Goal: Task Accomplishment & Management: Complete application form

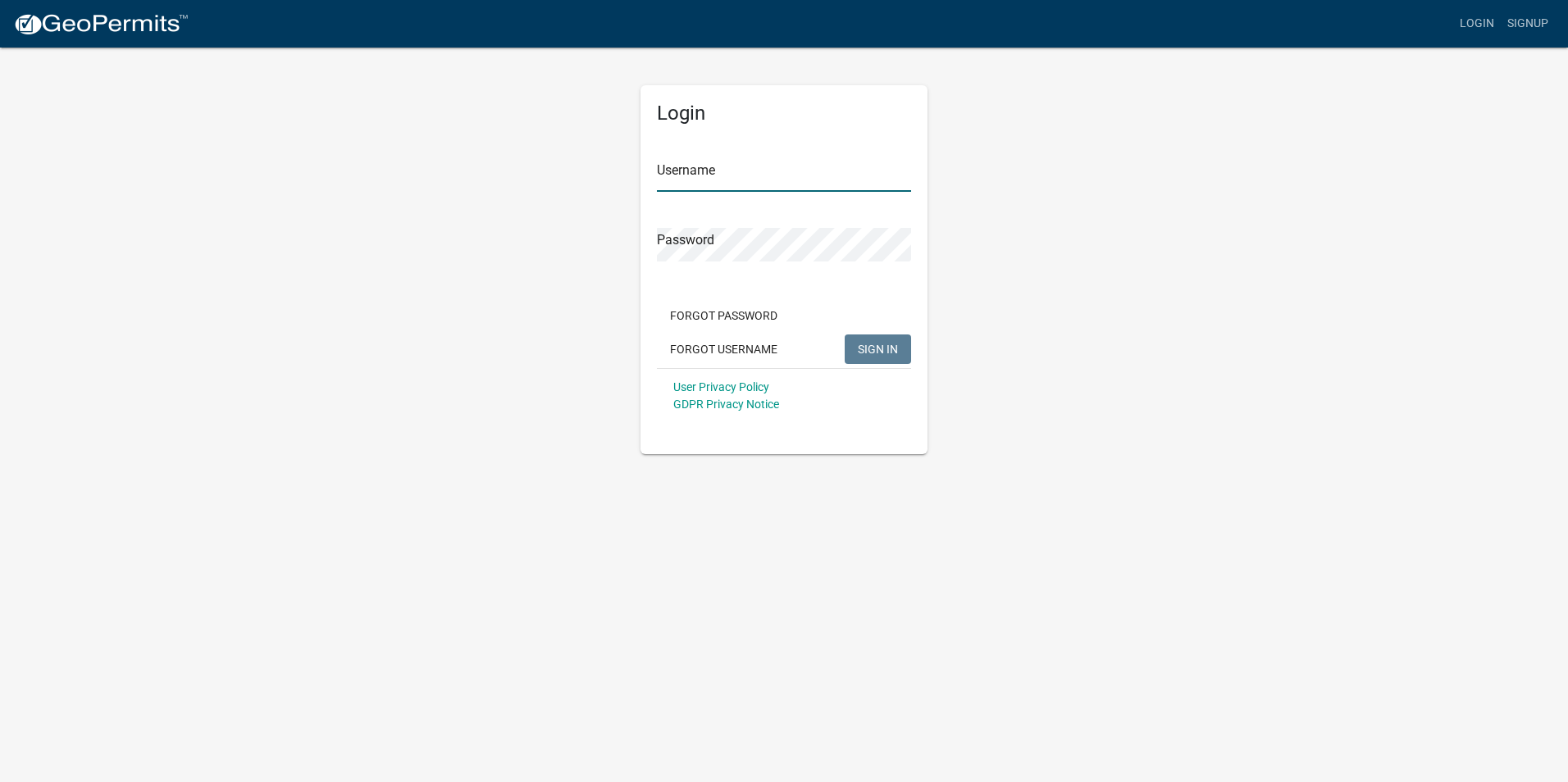
type input "[PERSON_NAME]"
click at [890, 350] on span "SIGN IN" at bounding box center [878, 348] width 40 height 13
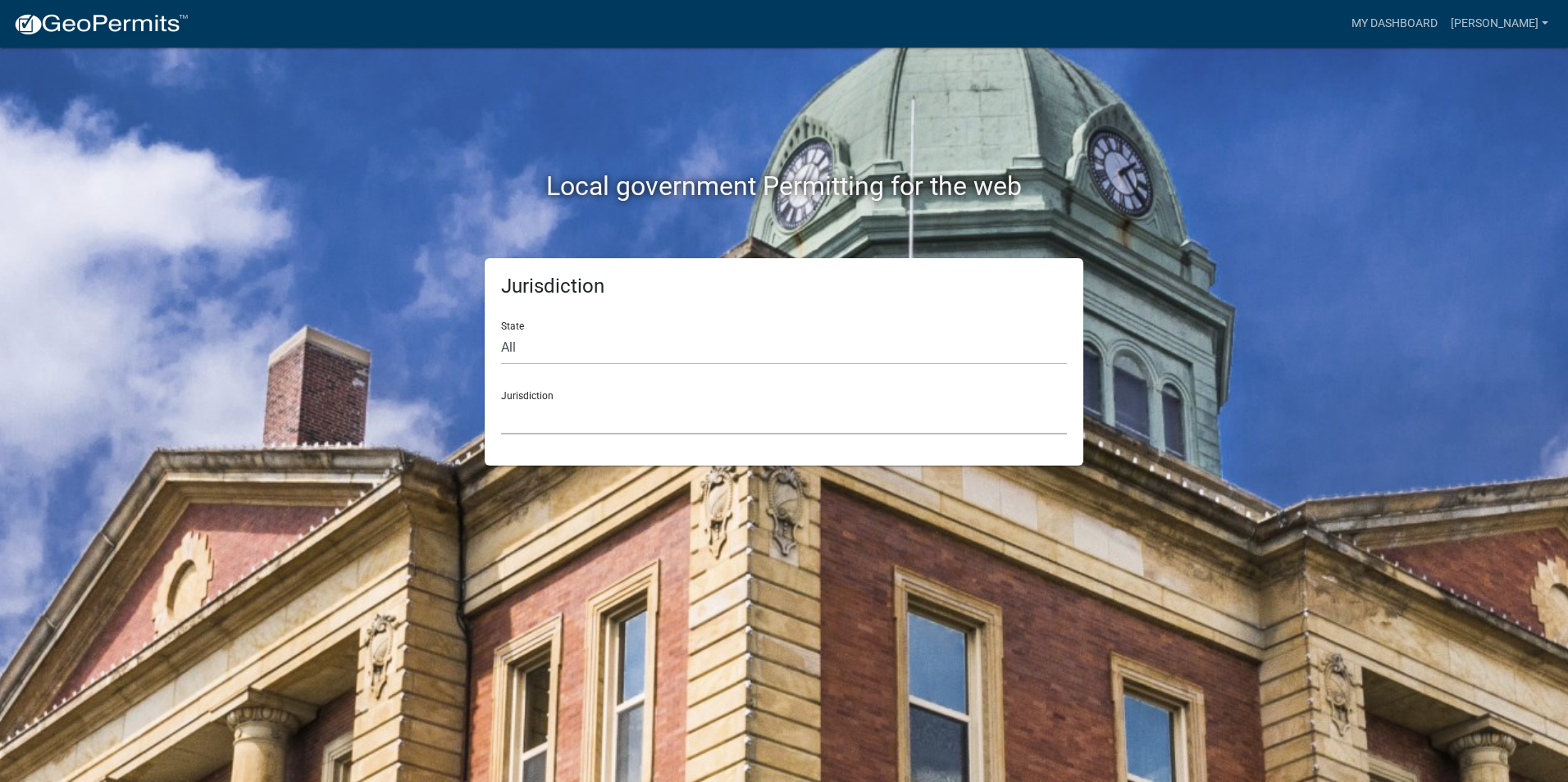
click at [606, 427] on select "[GEOGRAPHIC_DATA], [US_STATE] [GEOGRAPHIC_DATA], [US_STATE][PERSON_NAME][GEOGRA…" at bounding box center [783, 417] width 566 height 33
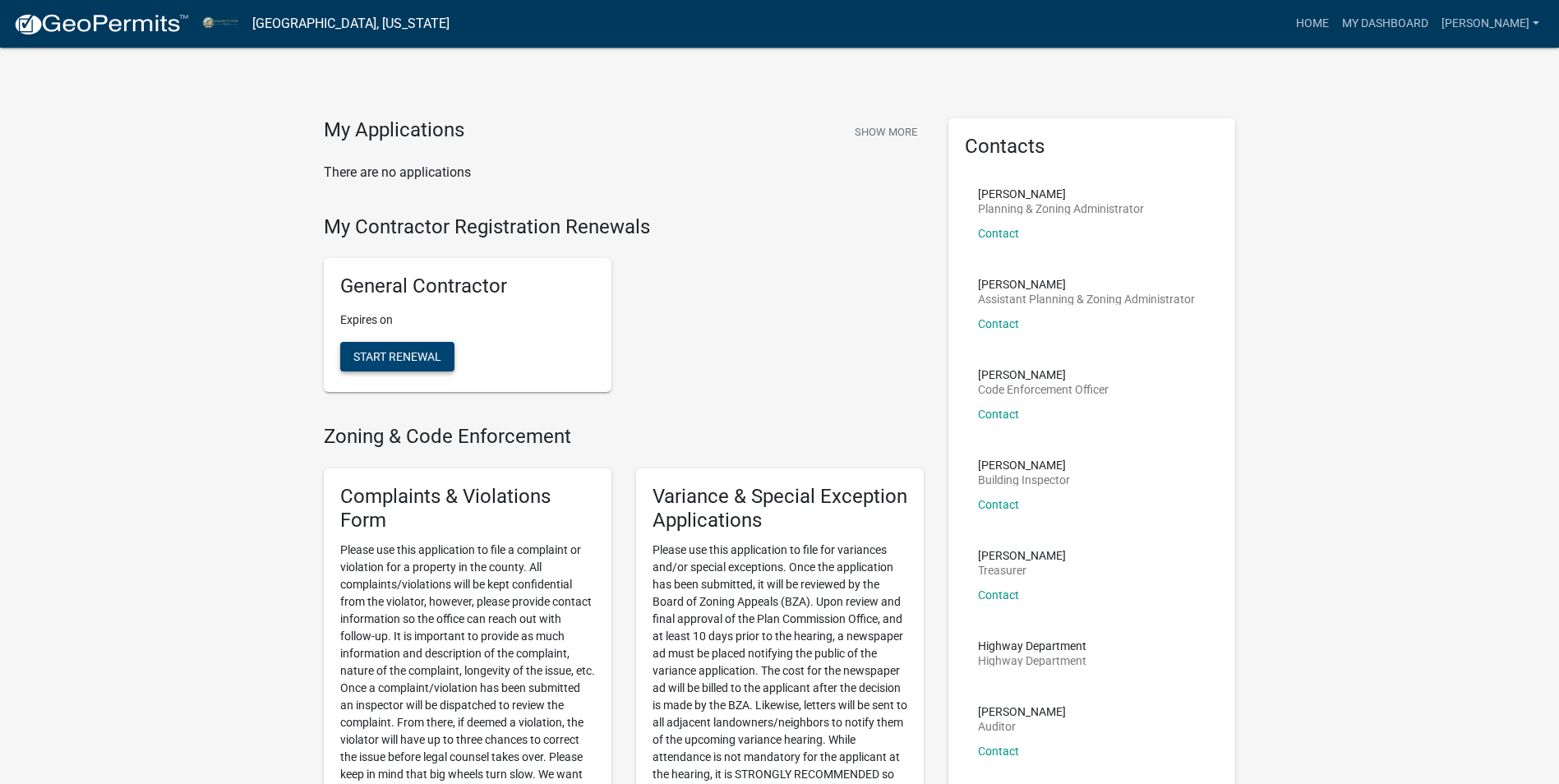
click at [416, 357] on span "Start Renewal" at bounding box center [398, 356] width 88 height 13
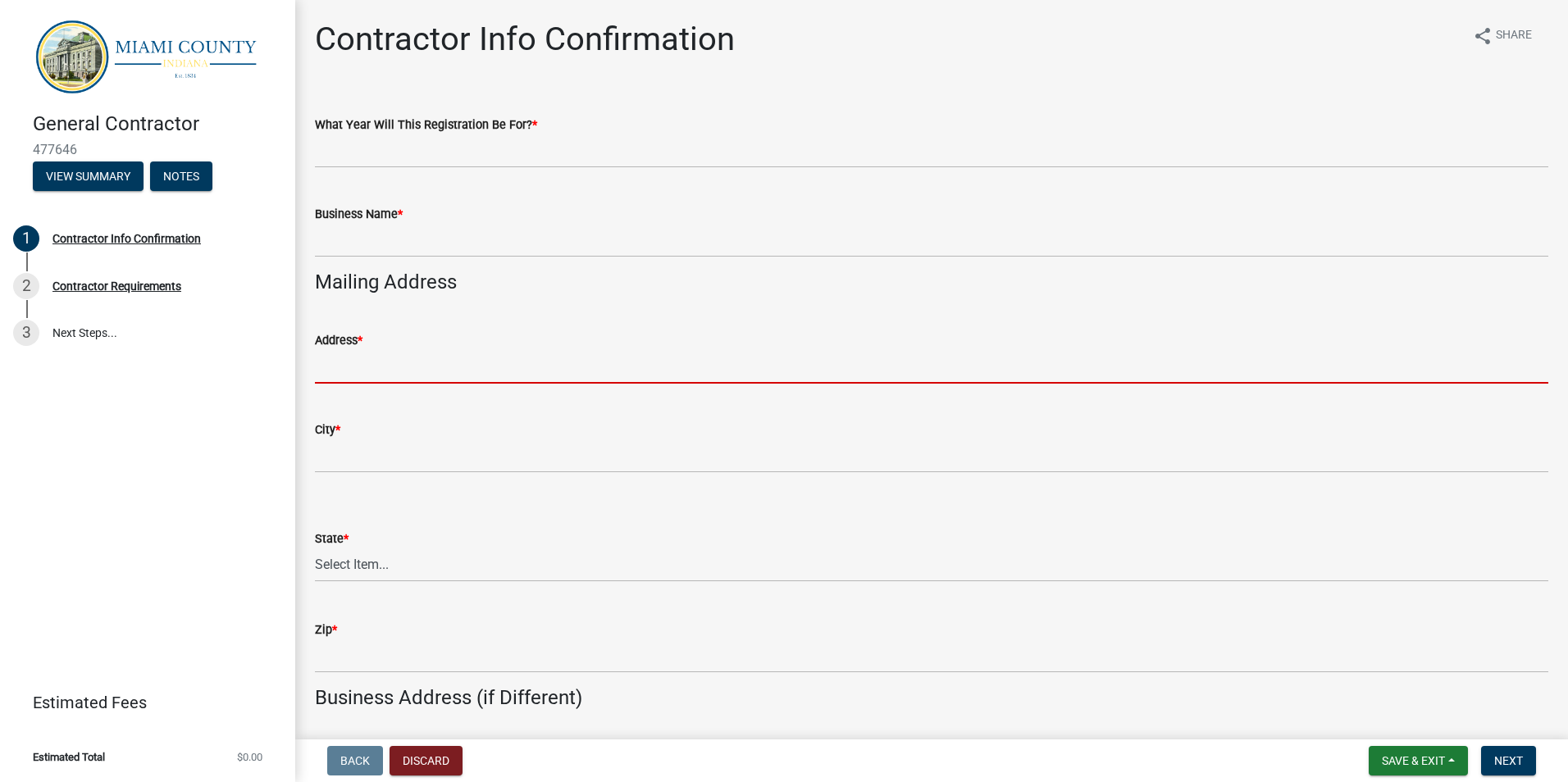
click at [407, 367] on input "Address *" at bounding box center [932, 367] width 1233 height 33
type input "[STREET_ADDRESS][US_STATE]"
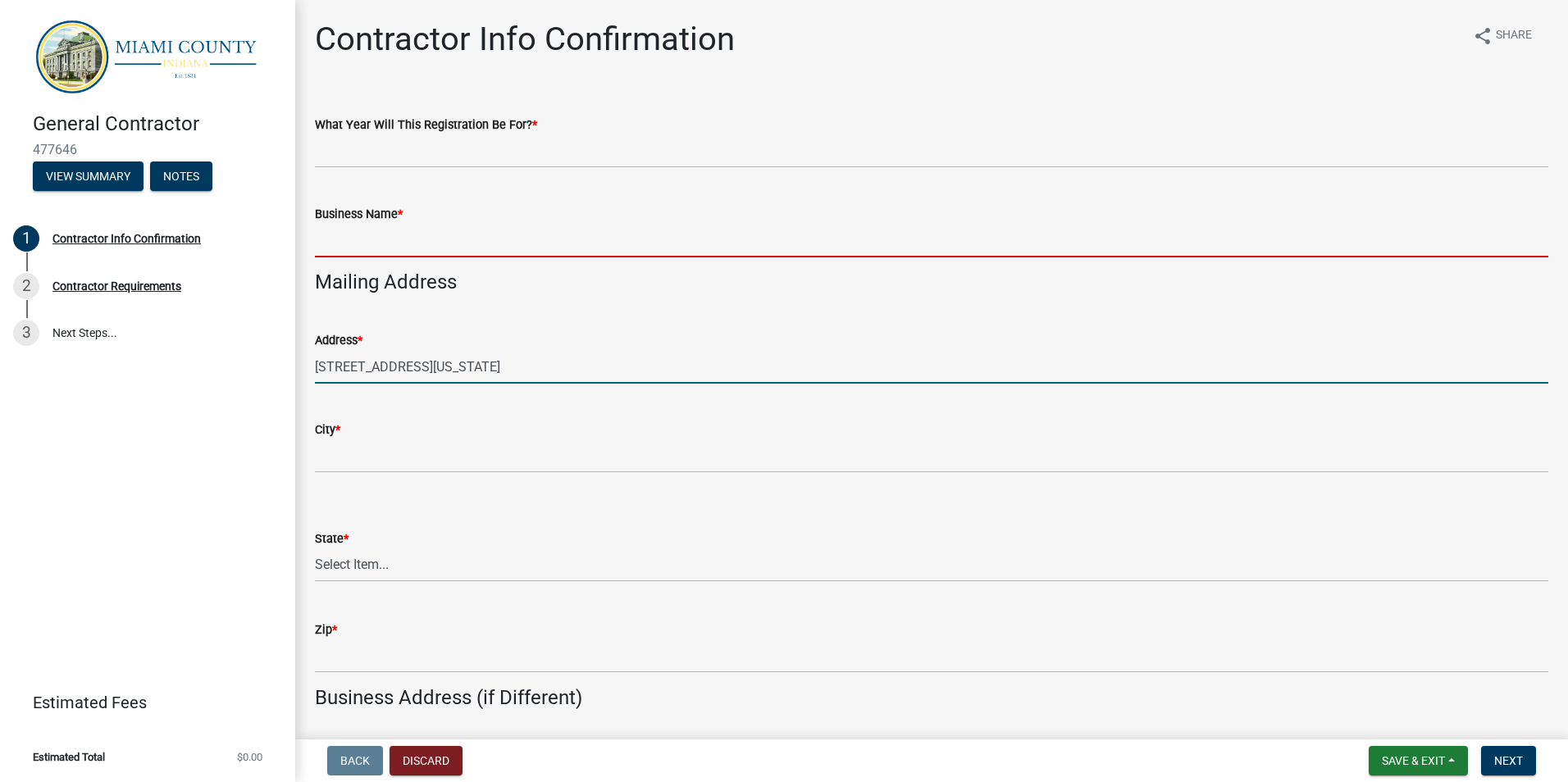
type input "[PERSON_NAME]"
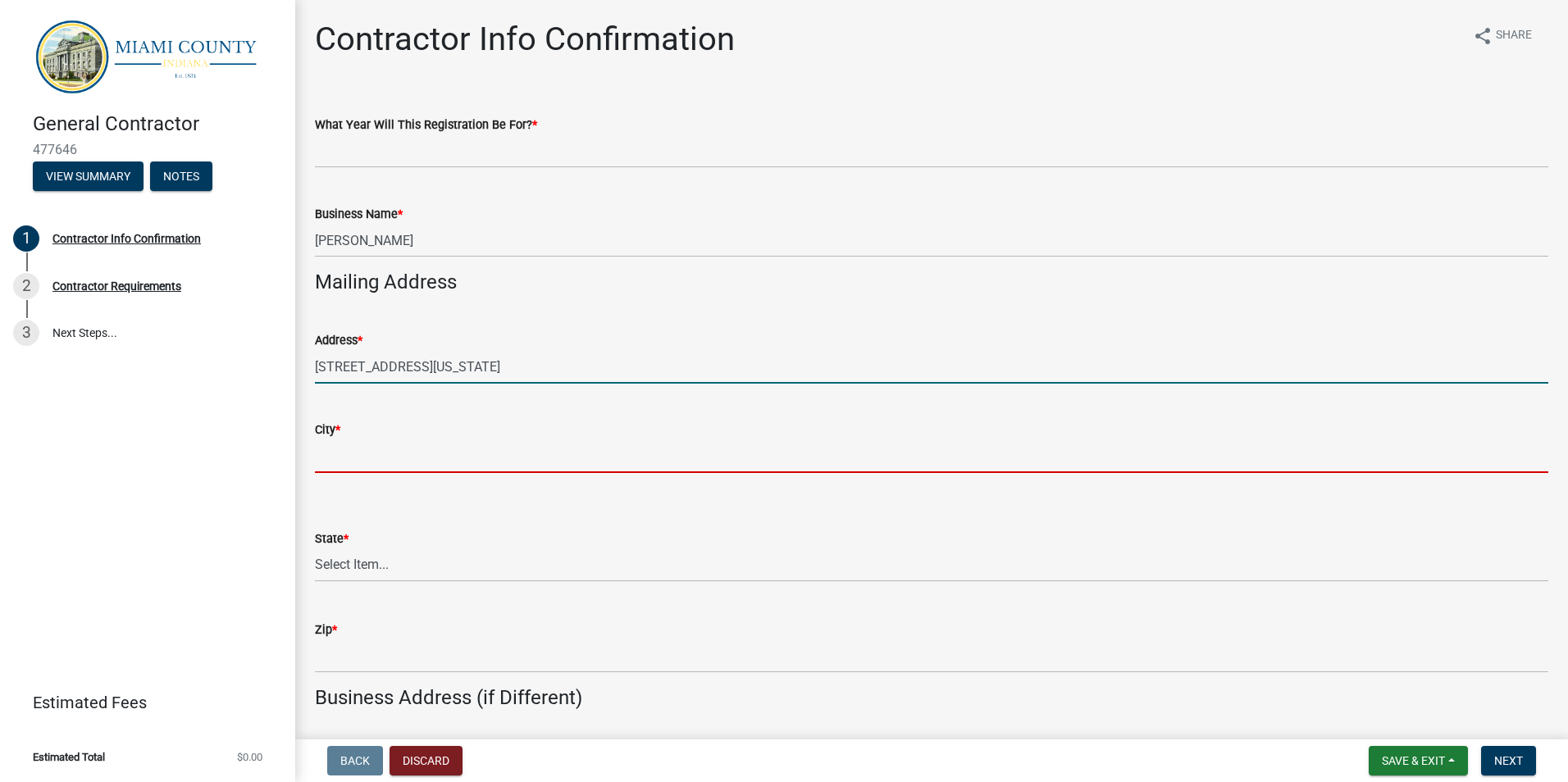
type input "Rolling Prairie"
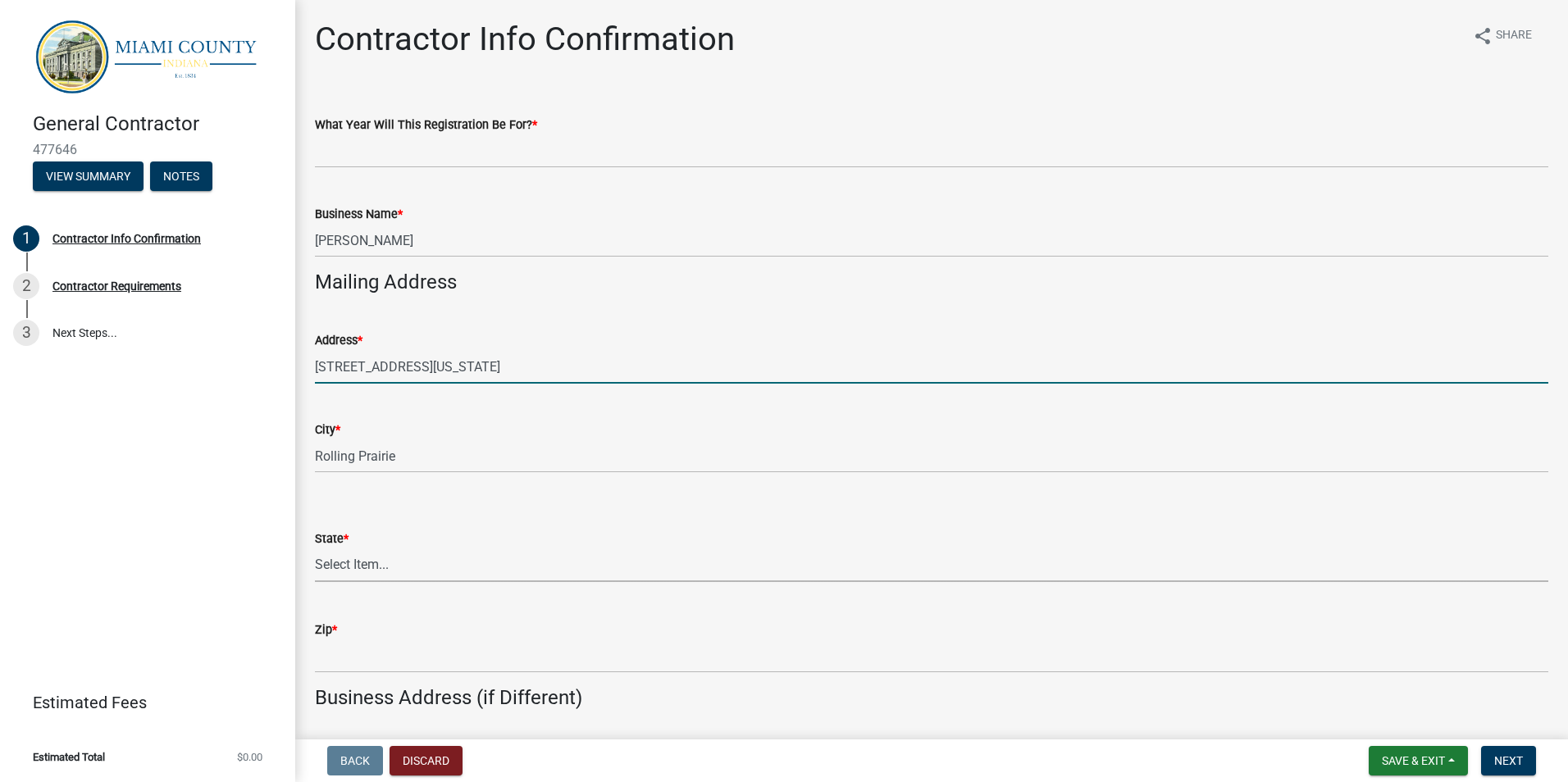
select select "IN"
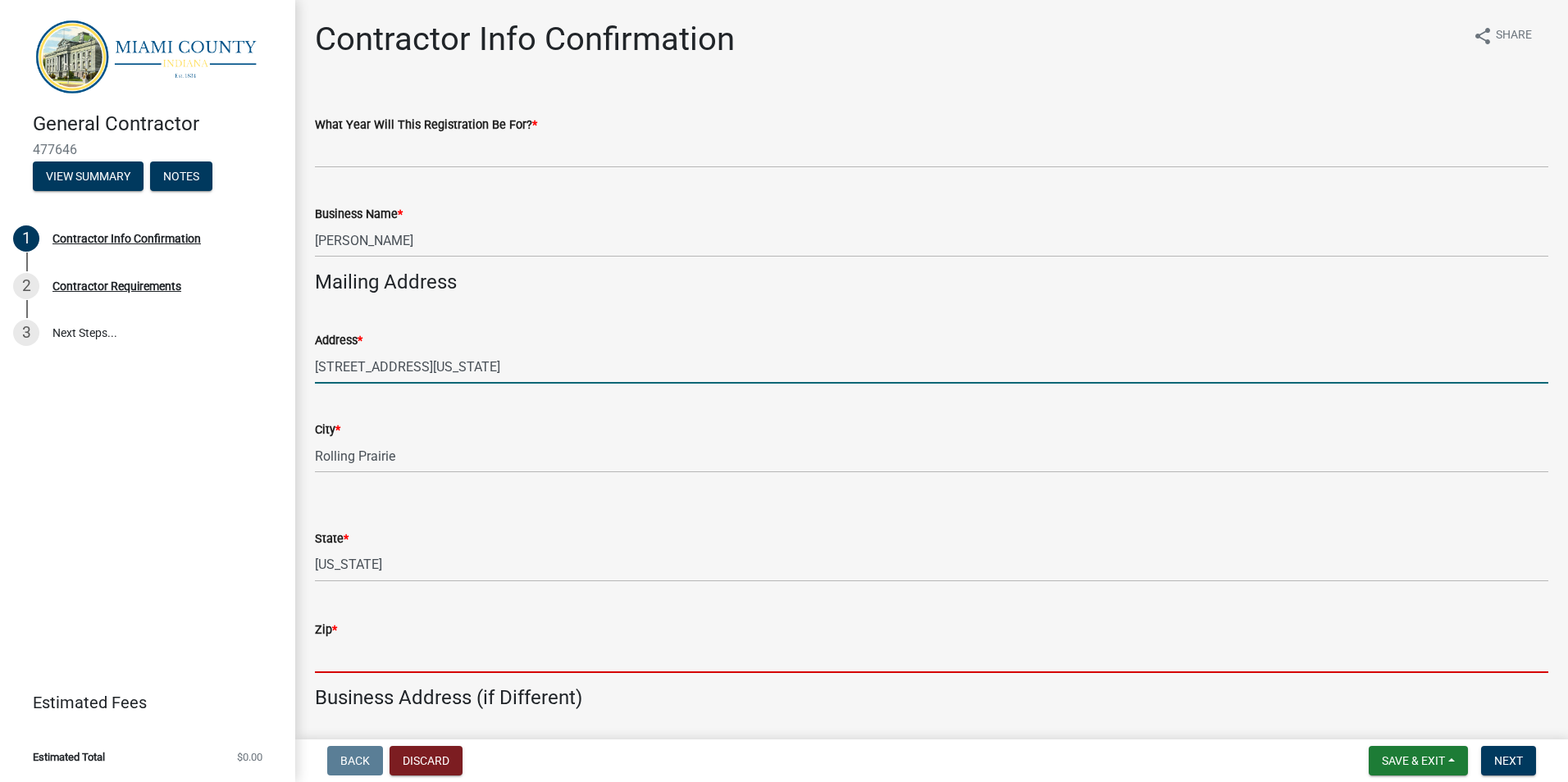
type input "46371"
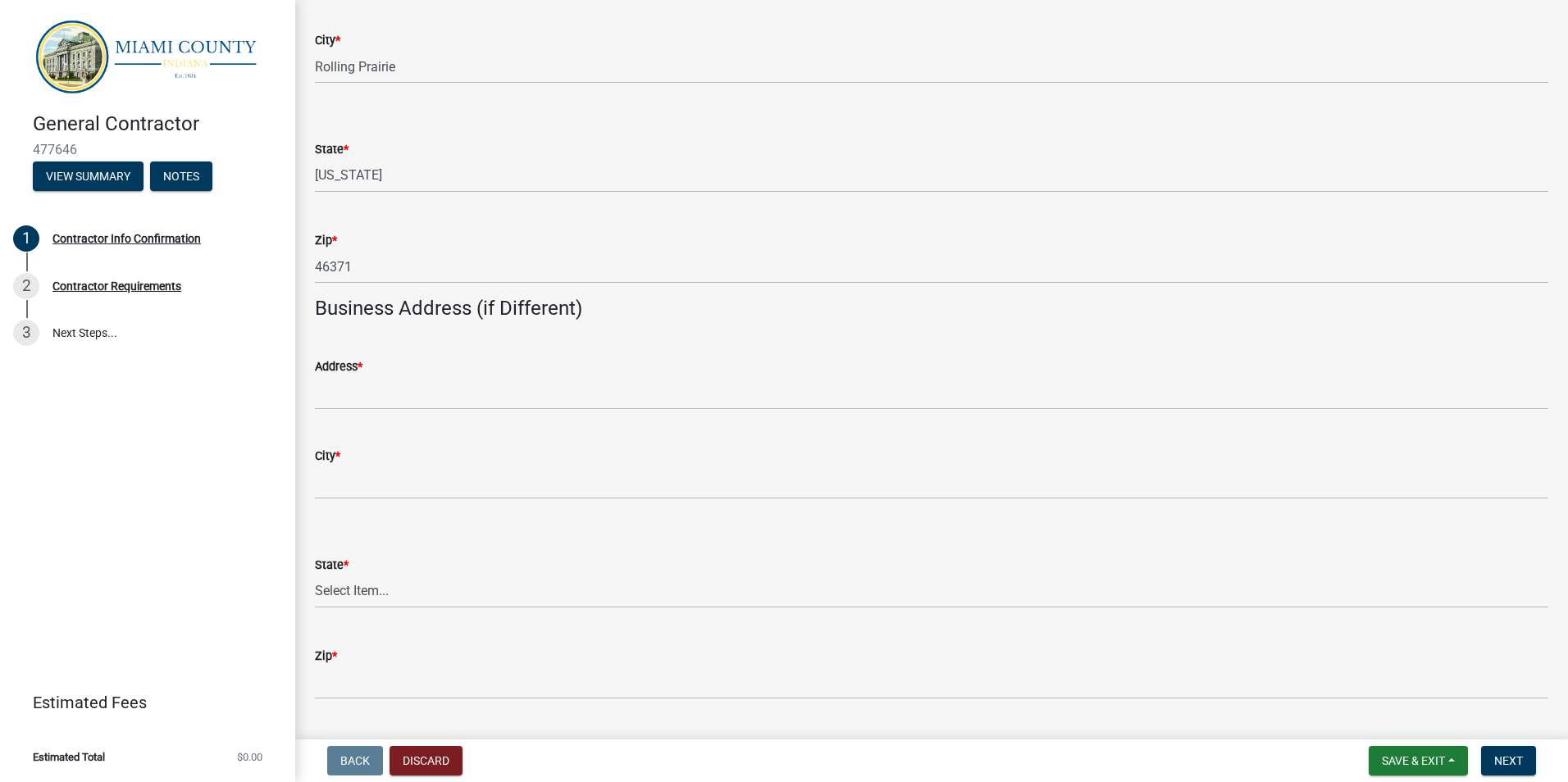
scroll to position [409, 0]
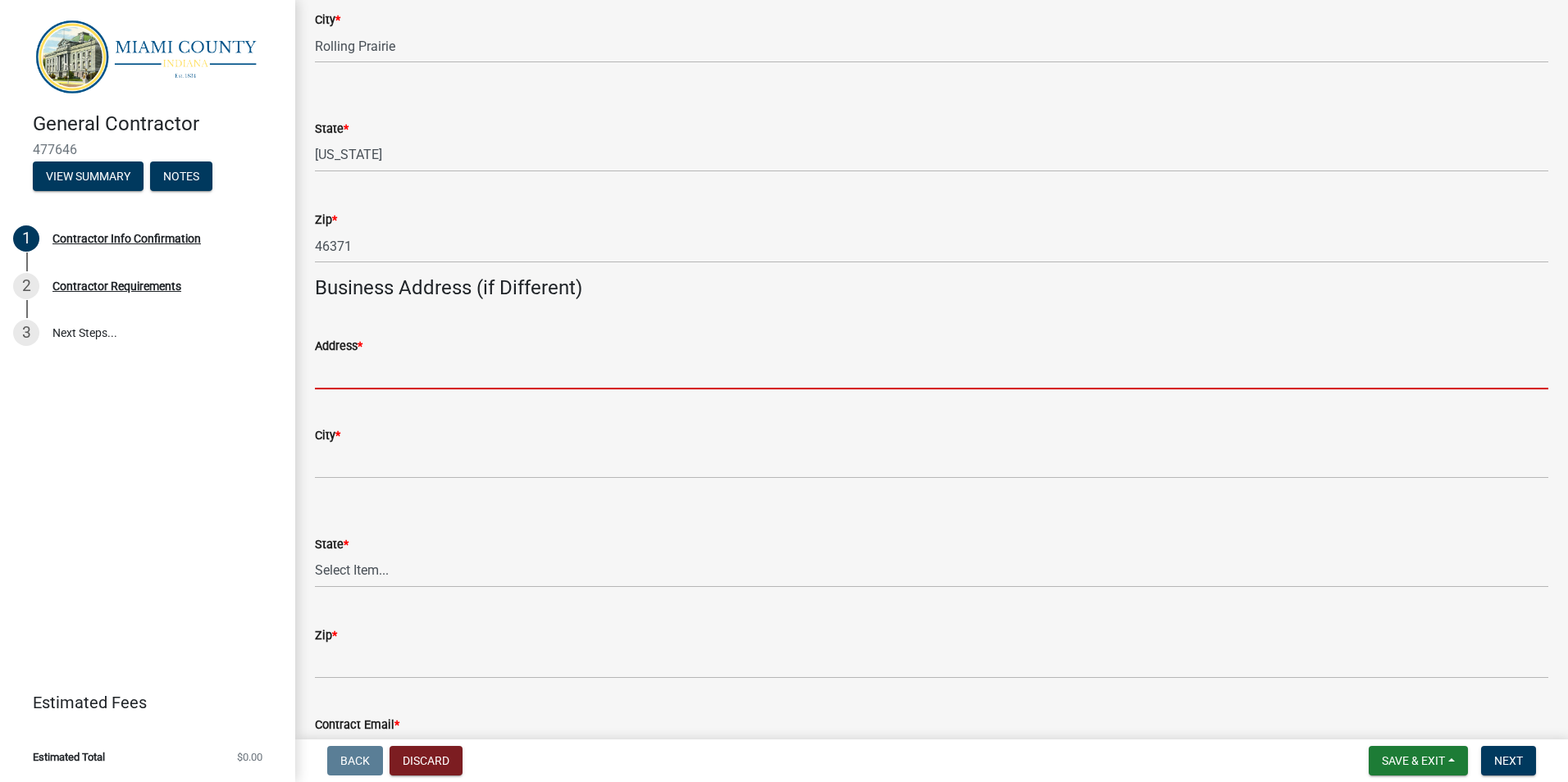
click at [524, 373] on input "Address *" at bounding box center [932, 372] width 1233 height 33
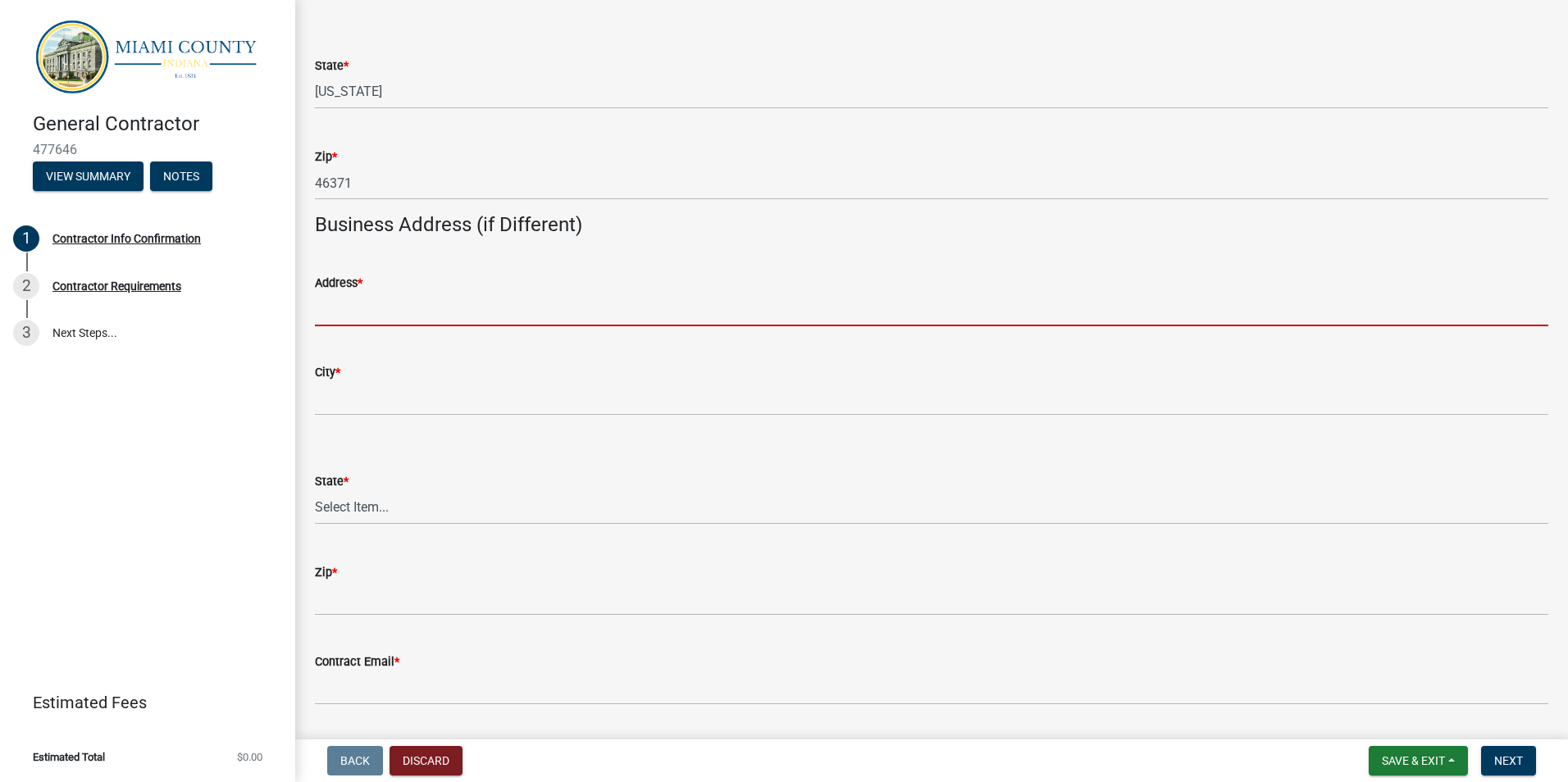
scroll to position [705, 0]
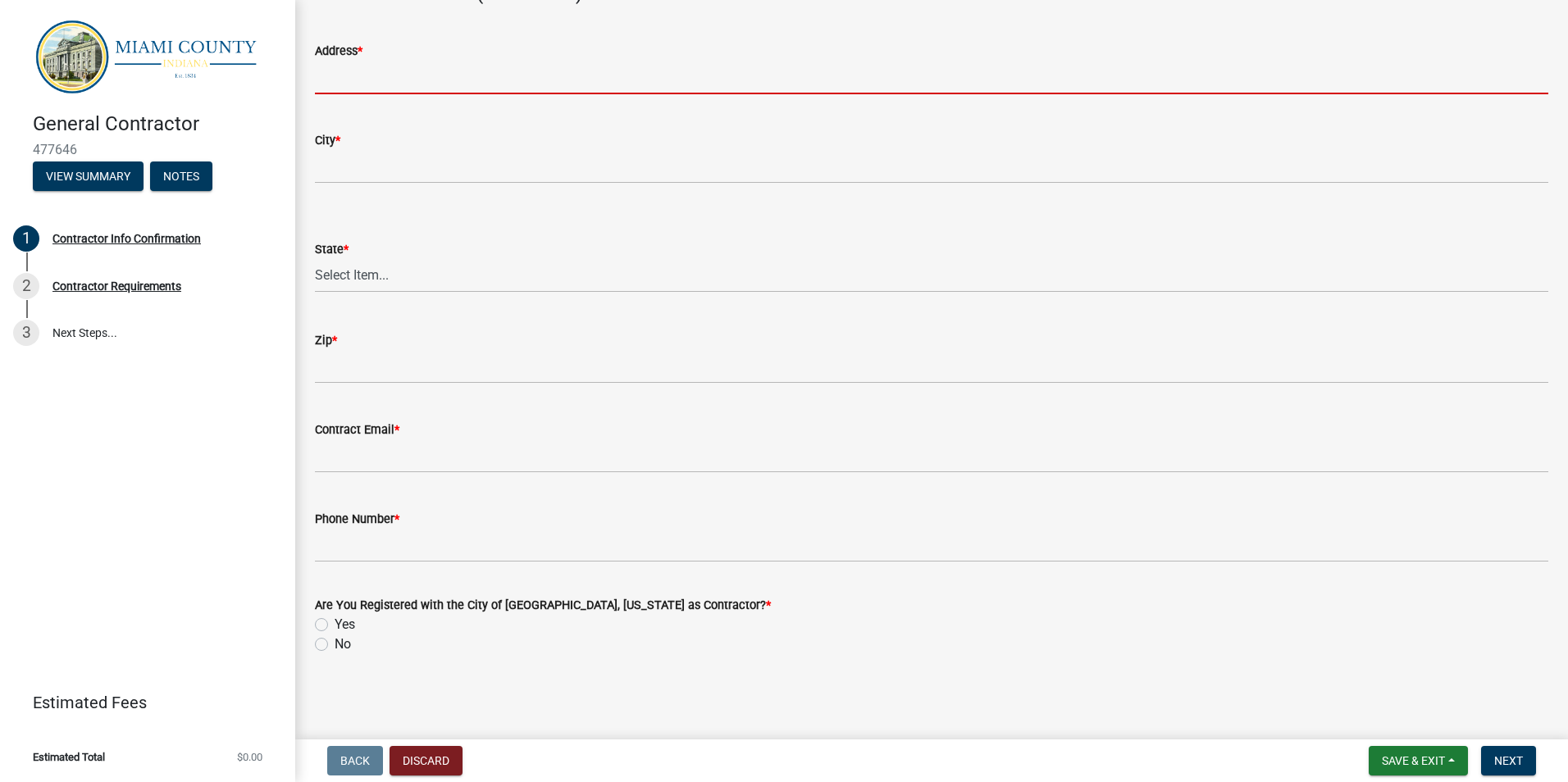
click at [909, 421] on div "Contract Email *" at bounding box center [932, 434] width 1233 height 76
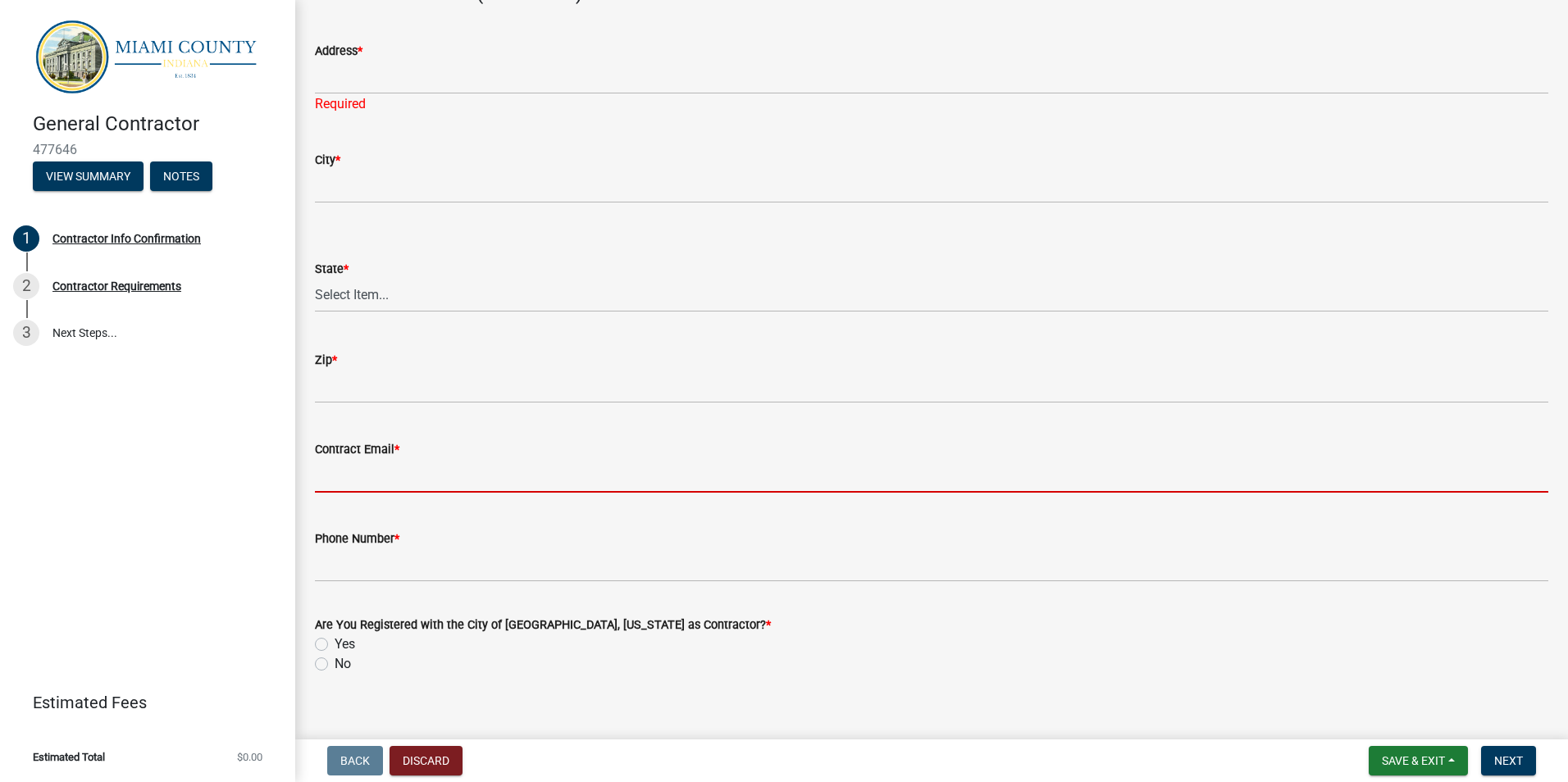
click at [416, 492] on input "Contract Email *" at bounding box center [932, 476] width 1233 height 33
type input "[EMAIL_ADDRESS][DOMAIN_NAME]"
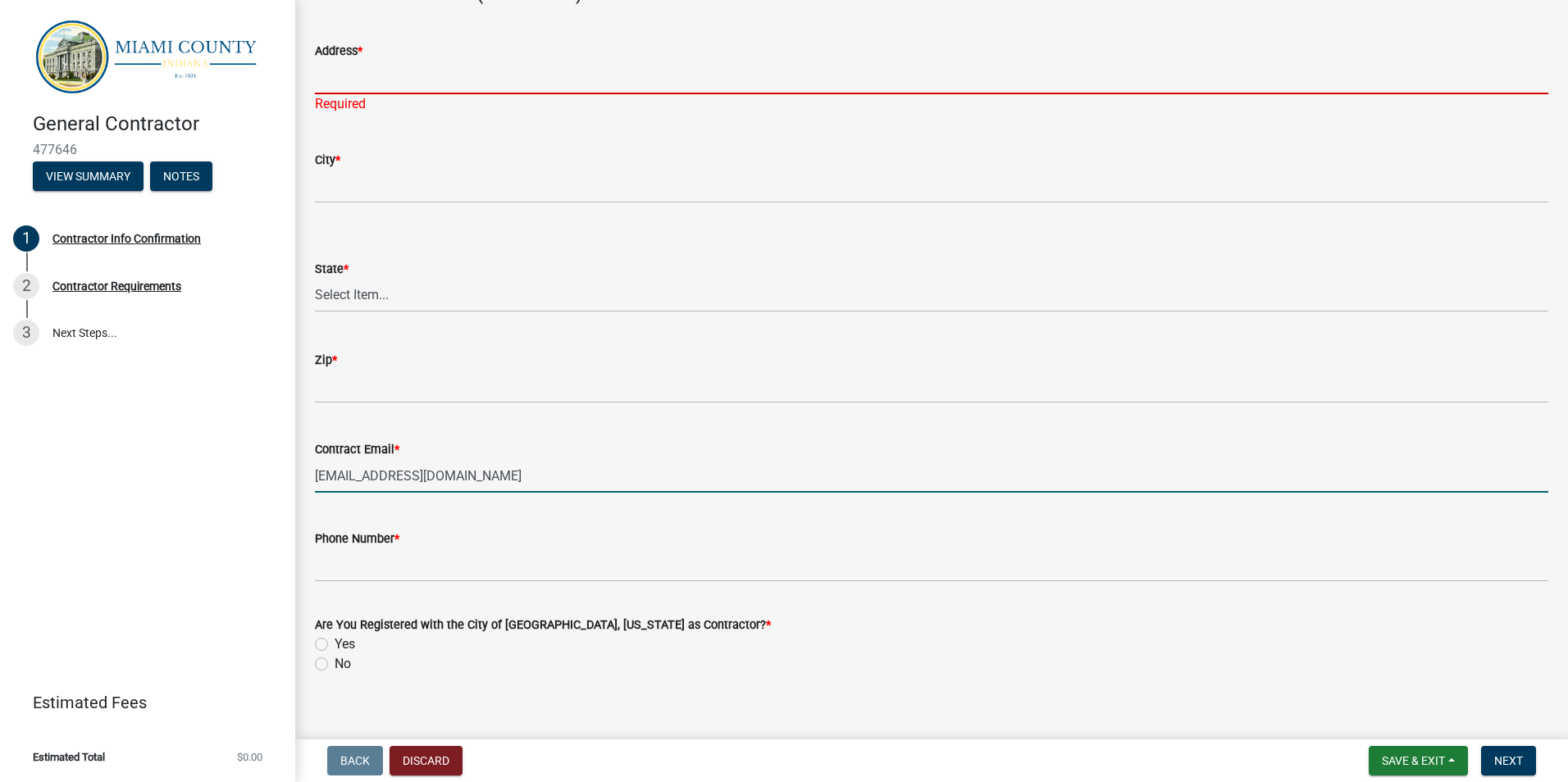
type input "[STREET_ADDRESS][US_STATE]"
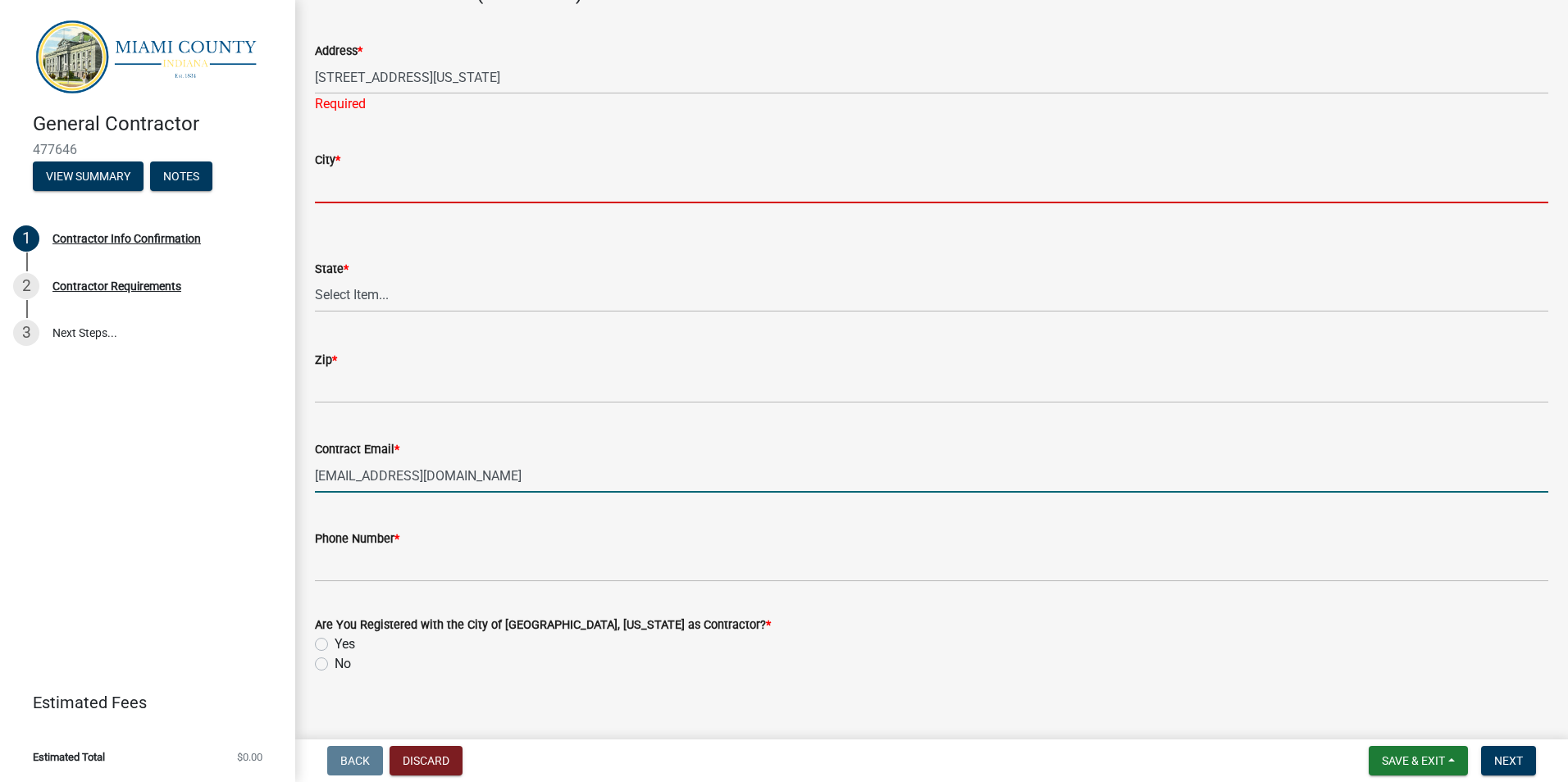
type input "Rolling Prairie"
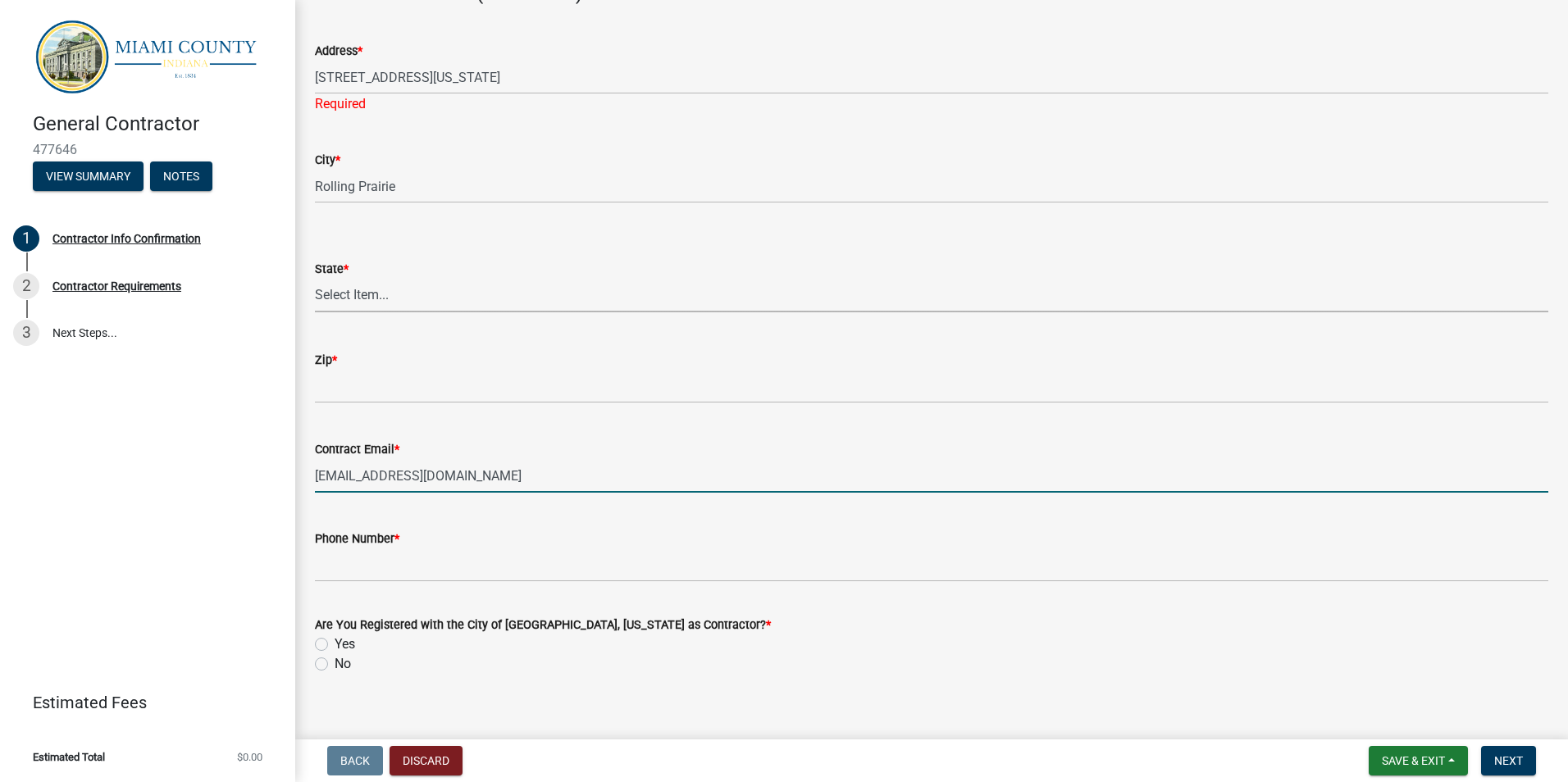
select select "IN"
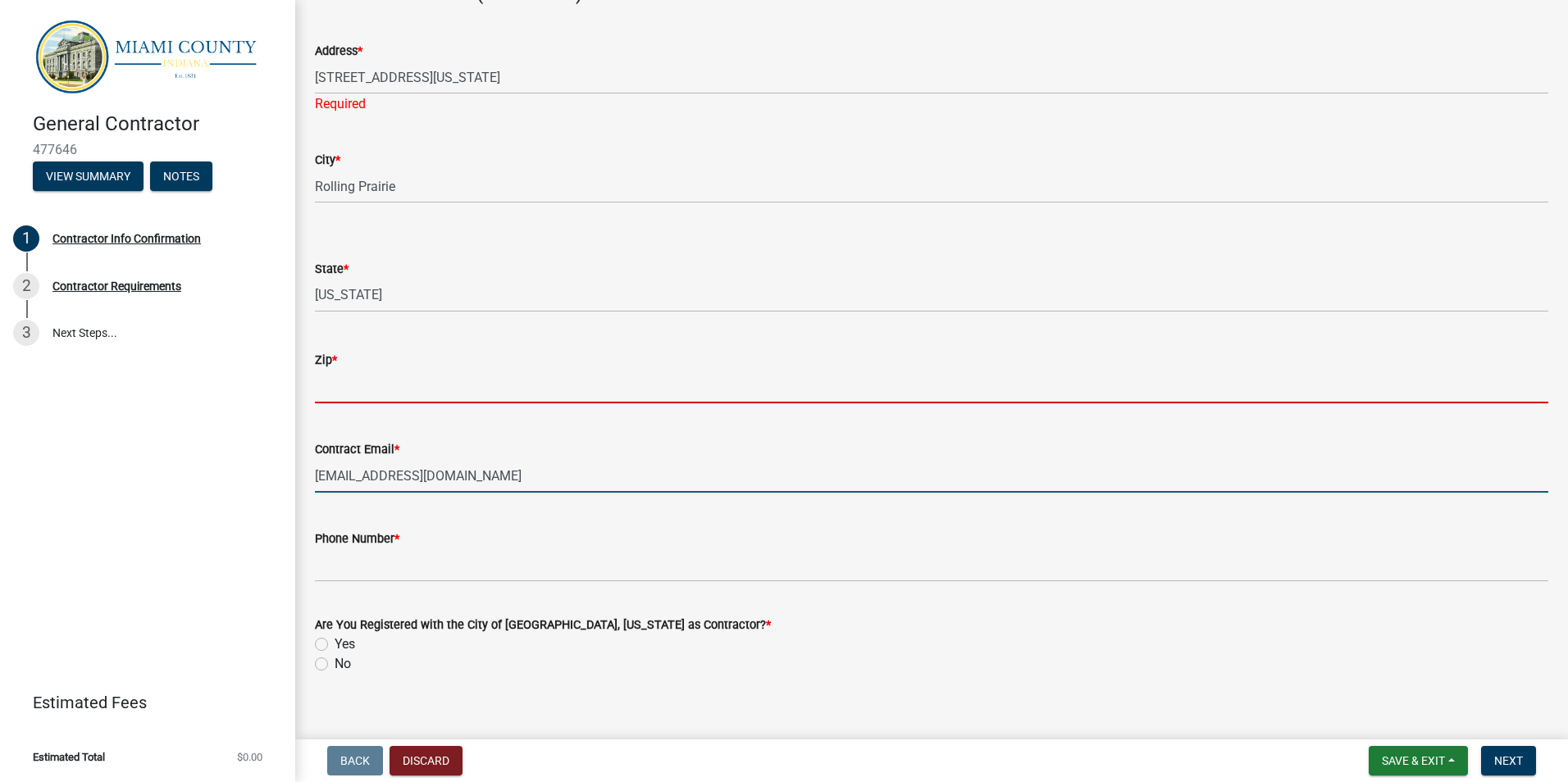
type input "46371"
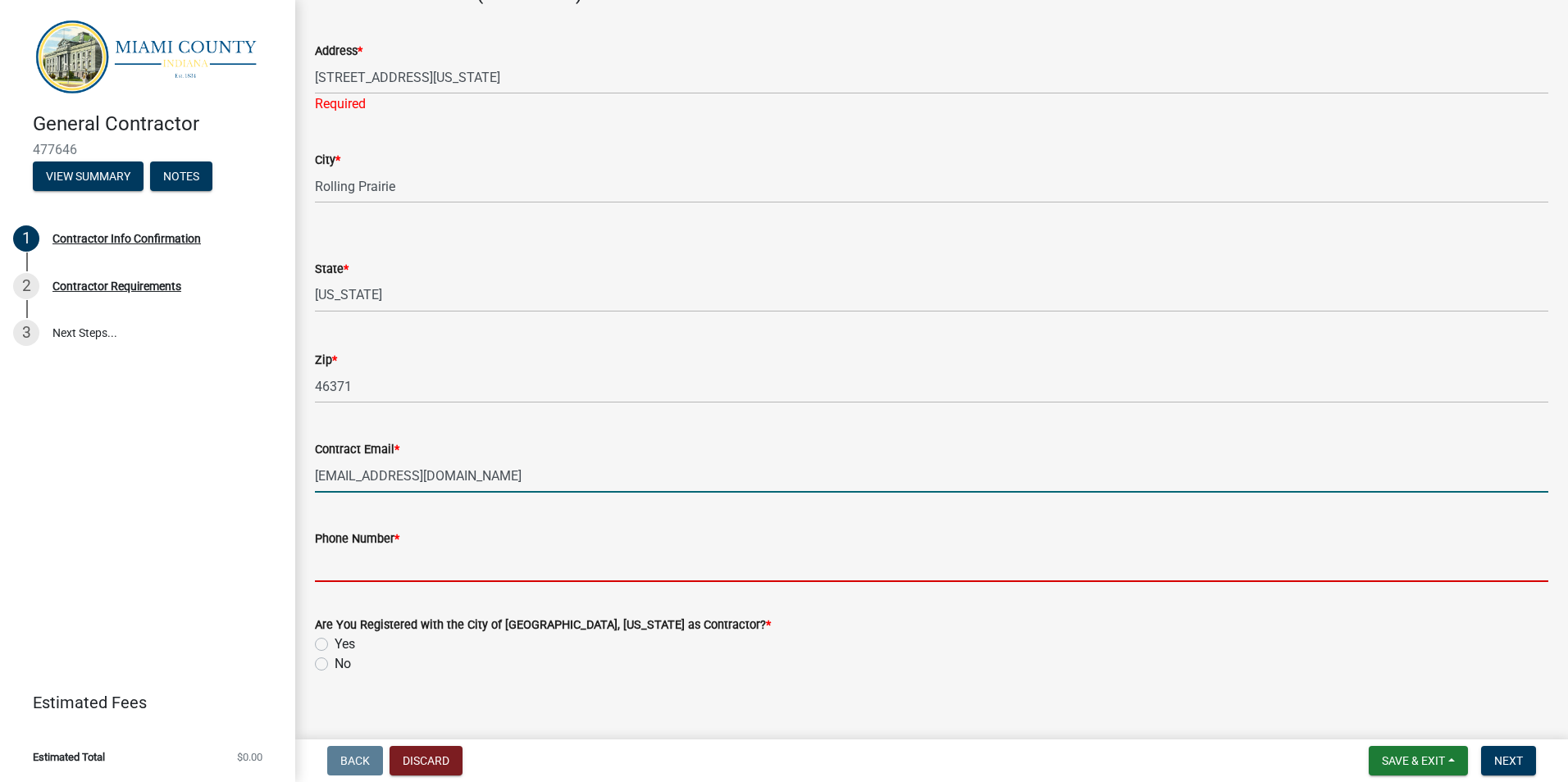
type input "2197784302"
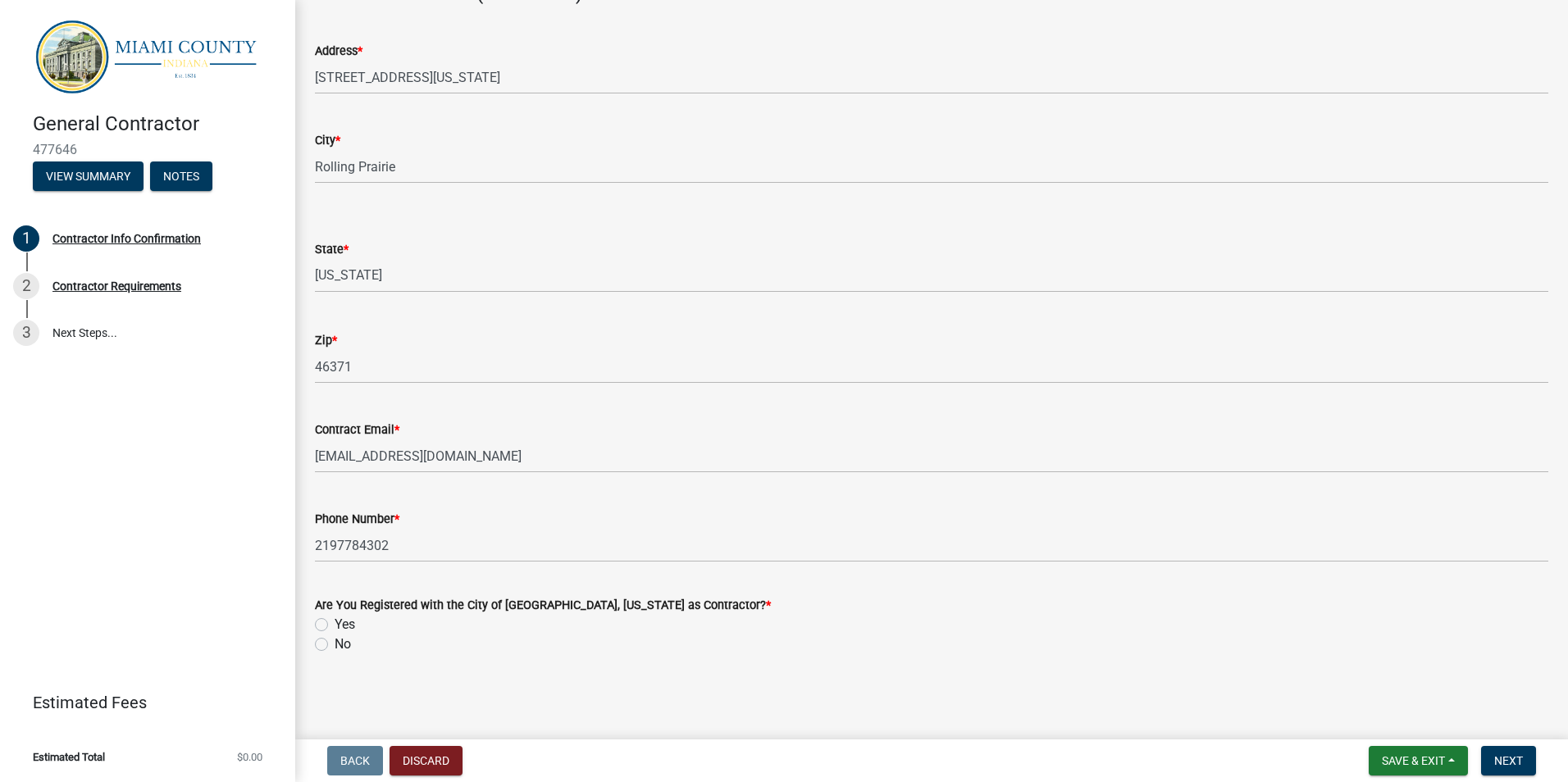
click at [335, 627] on label "Yes" at bounding box center [345, 624] width 21 height 20
click at [335, 626] on input "Yes" at bounding box center [340, 620] width 10 height 10
radio input "true"
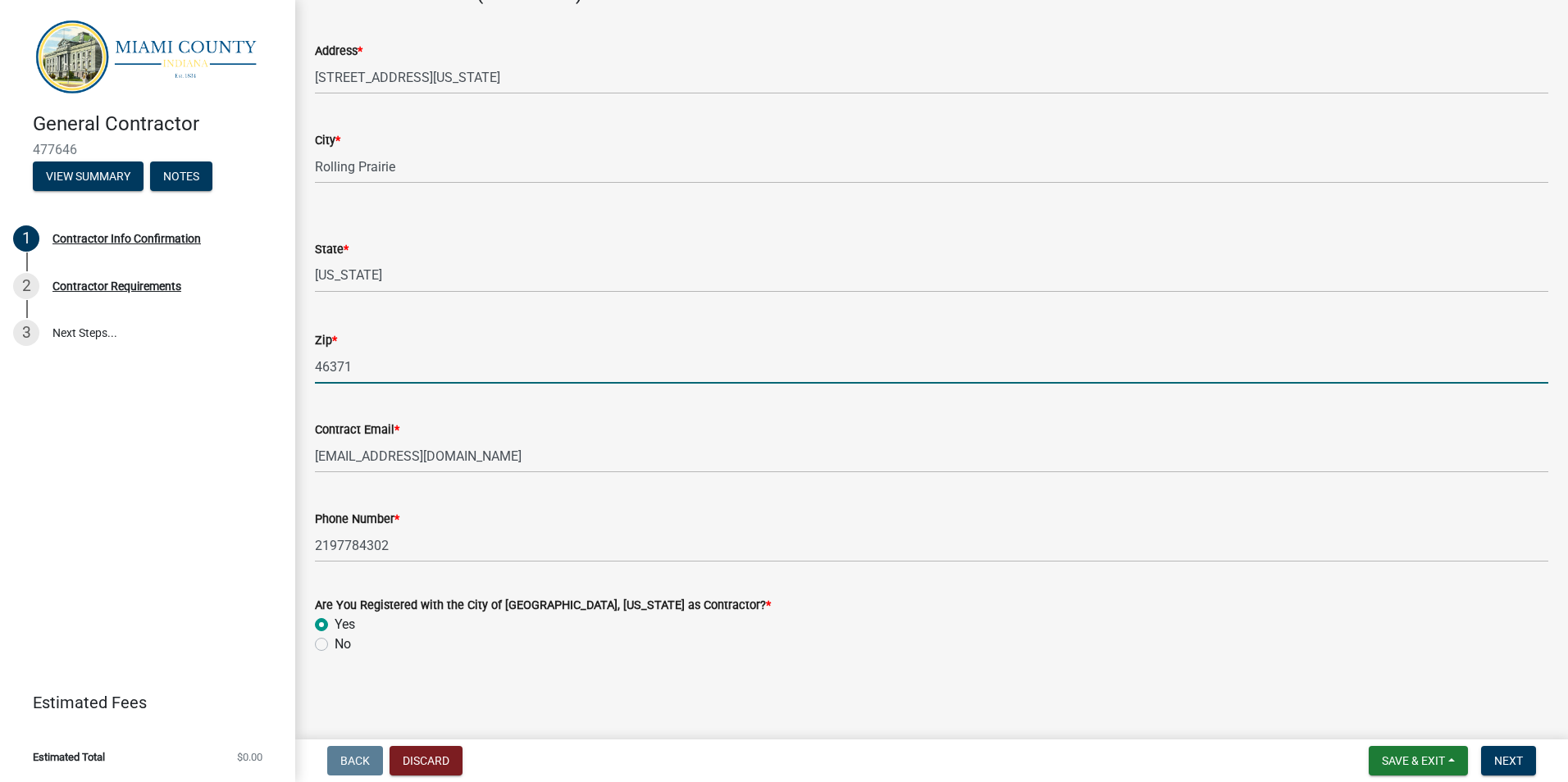
drag, startPoint x: 365, startPoint y: 372, endPoint x: 274, endPoint y: 370, distance: 91.0
click at [274, 369] on div "General Contractor 477646 View Summary Notes 1 Contractor Info Confirmation 2 C…" at bounding box center [784, 391] width 1568 height 782
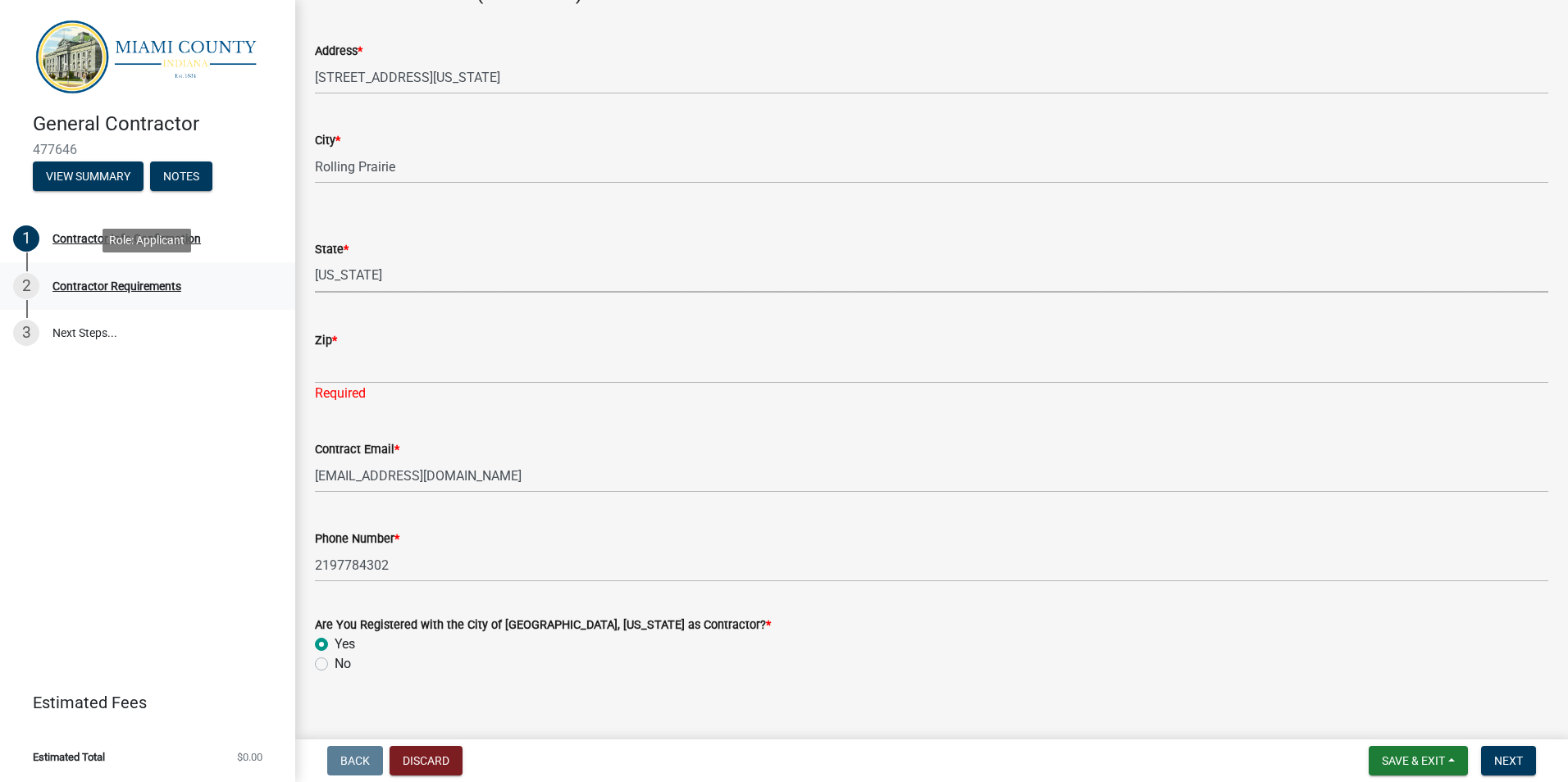
drag, startPoint x: 380, startPoint y: 287, endPoint x: 262, endPoint y: 289, distance: 118.0
click at [262, 289] on div "General Contractor 477646 View Summary Notes 1 Contractor Info Confirmation 2 C…" at bounding box center [784, 391] width 1568 height 782
click at [451, 252] on div "State *" at bounding box center [932, 249] width 1233 height 20
drag, startPoint x: 369, startPoint y: 275, endPoint x: 289, endPoint y: 277, distance: 80.0
click at [289, 277] on div "General Contractor 477646 View Summary Notes 1 Contractor Info Confirmation 2 C…" at bounding box center [784, 391] width 1568 height 782
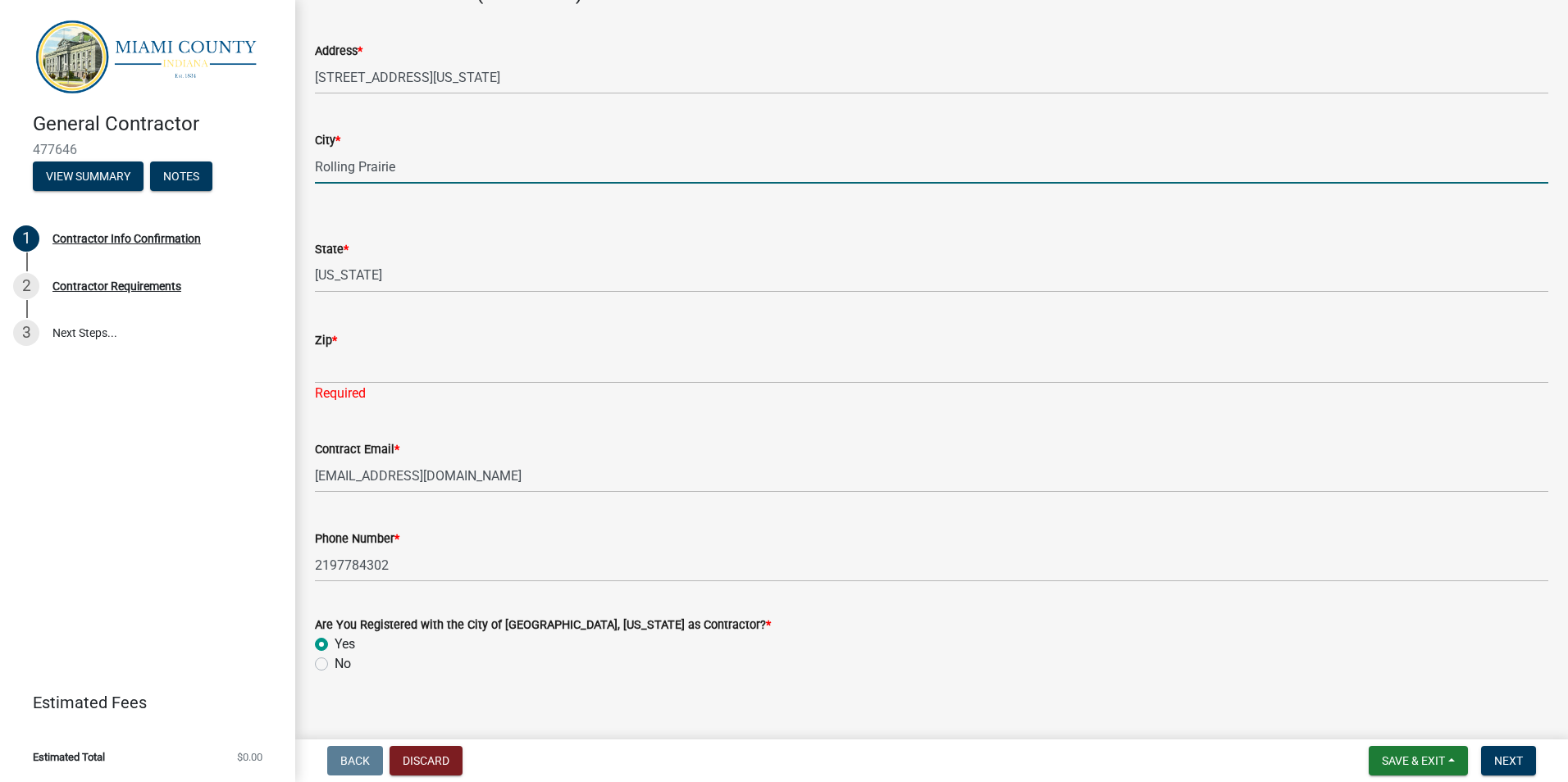
click at [461, 164] on input "Rolling Prairie" at bounding box center [932, 167] width 1233 height 33
drag, startPoint x: 444, startPoint y: 165, endPoint x: 275, endPoint y: 167, distance: 169.0
click at [278, 165] on div "General Contractor 477646 View Summary Notes 1 Contractor Info Confirmation 2 C…" at bounding box center [784, 391] width 1568 height 782
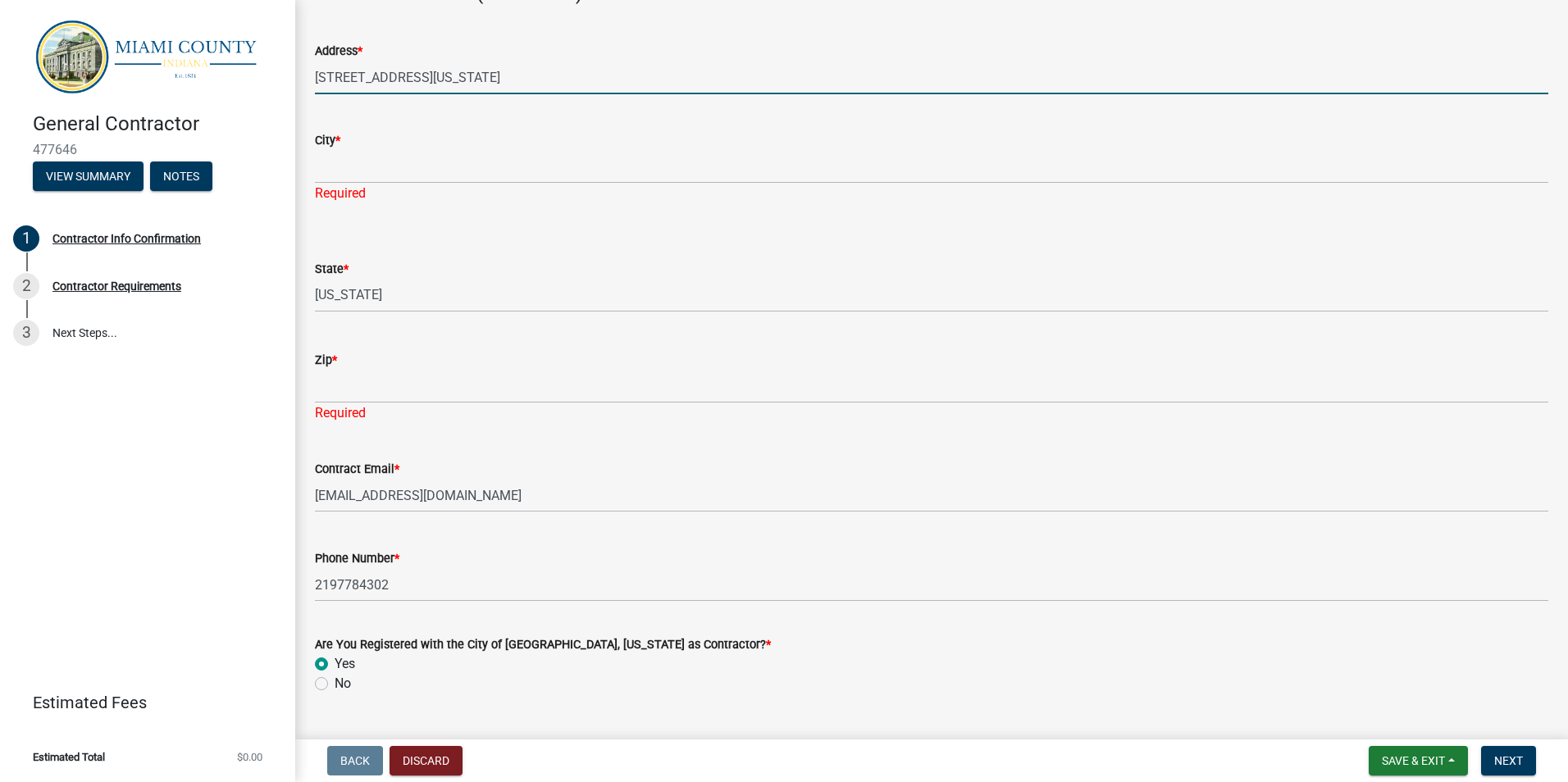
drag, startPoint x: 475, startPoint y: 76, endPoint x: 282, endPoint y: 80, distance: 193.0
click at [282, 80] on div "General Contractor 477646 View Summary Notes 1 Contractor Info Confirmation 2 C…" at bounding box center [784, 391] width 1568 height 782
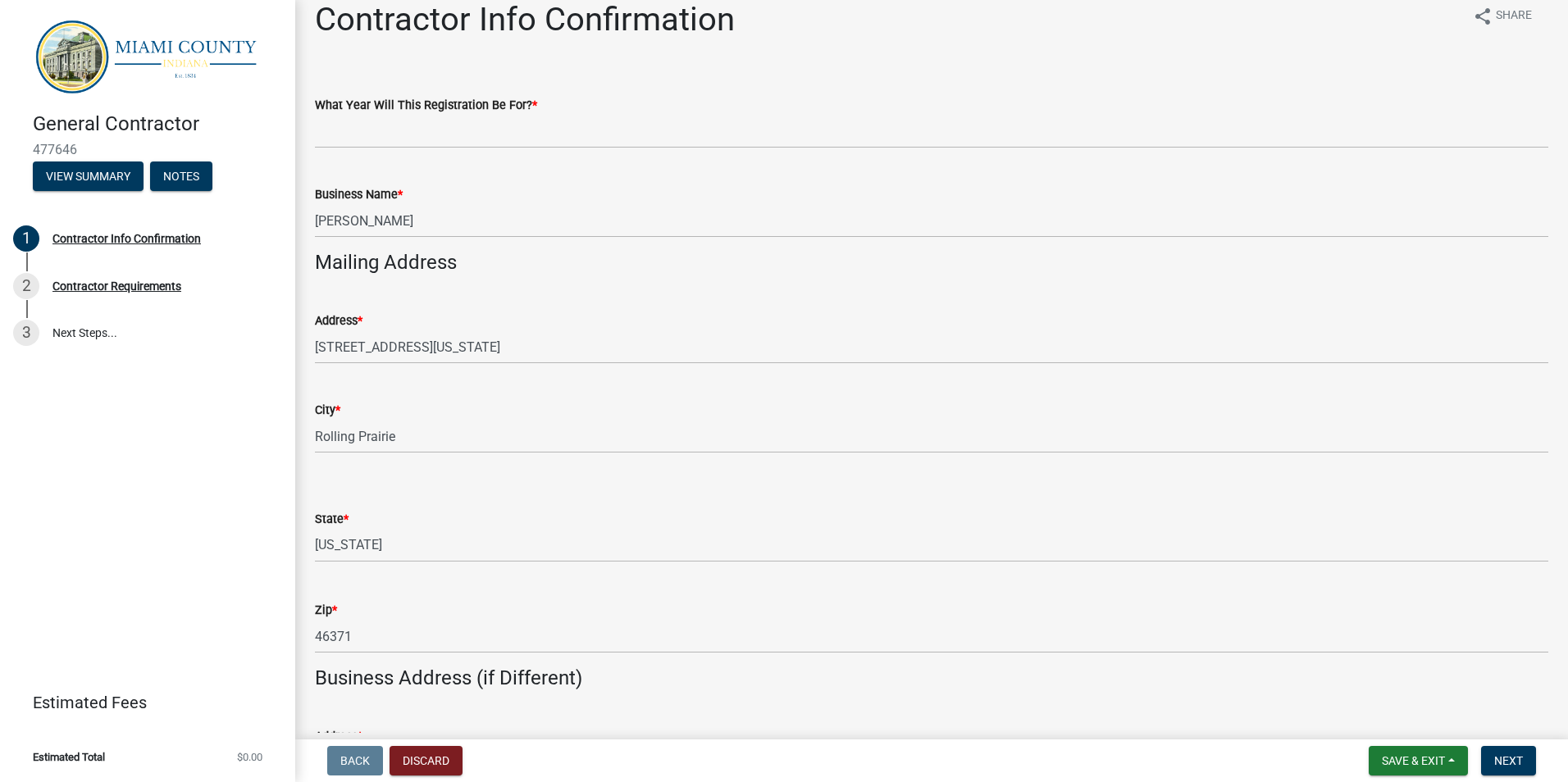
scroll to position [0, 0]
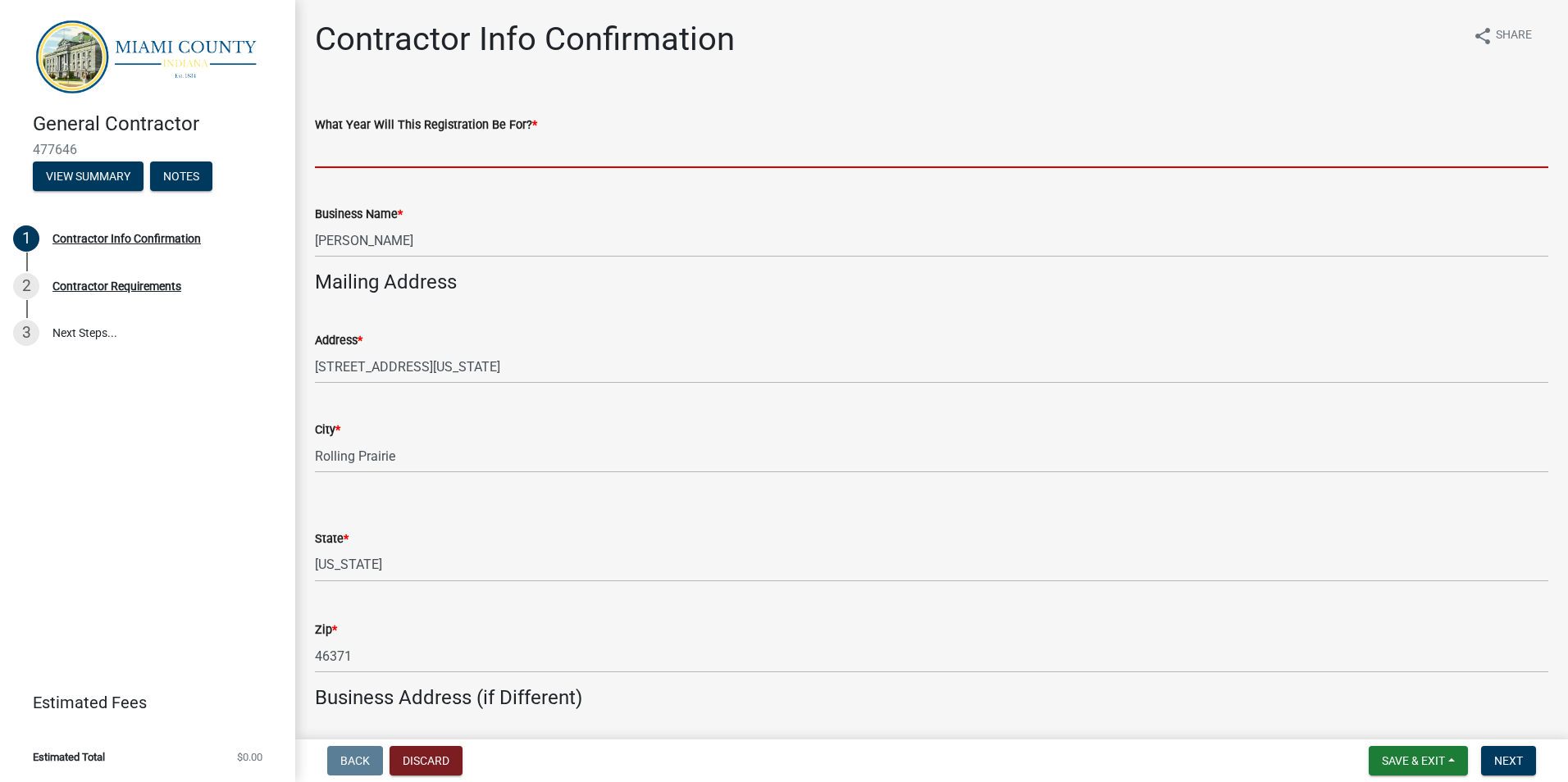
click at [375, 149] on input "What Year Will This Registration Be For? *" at bounding box center [932, 151] width 1233 height 33
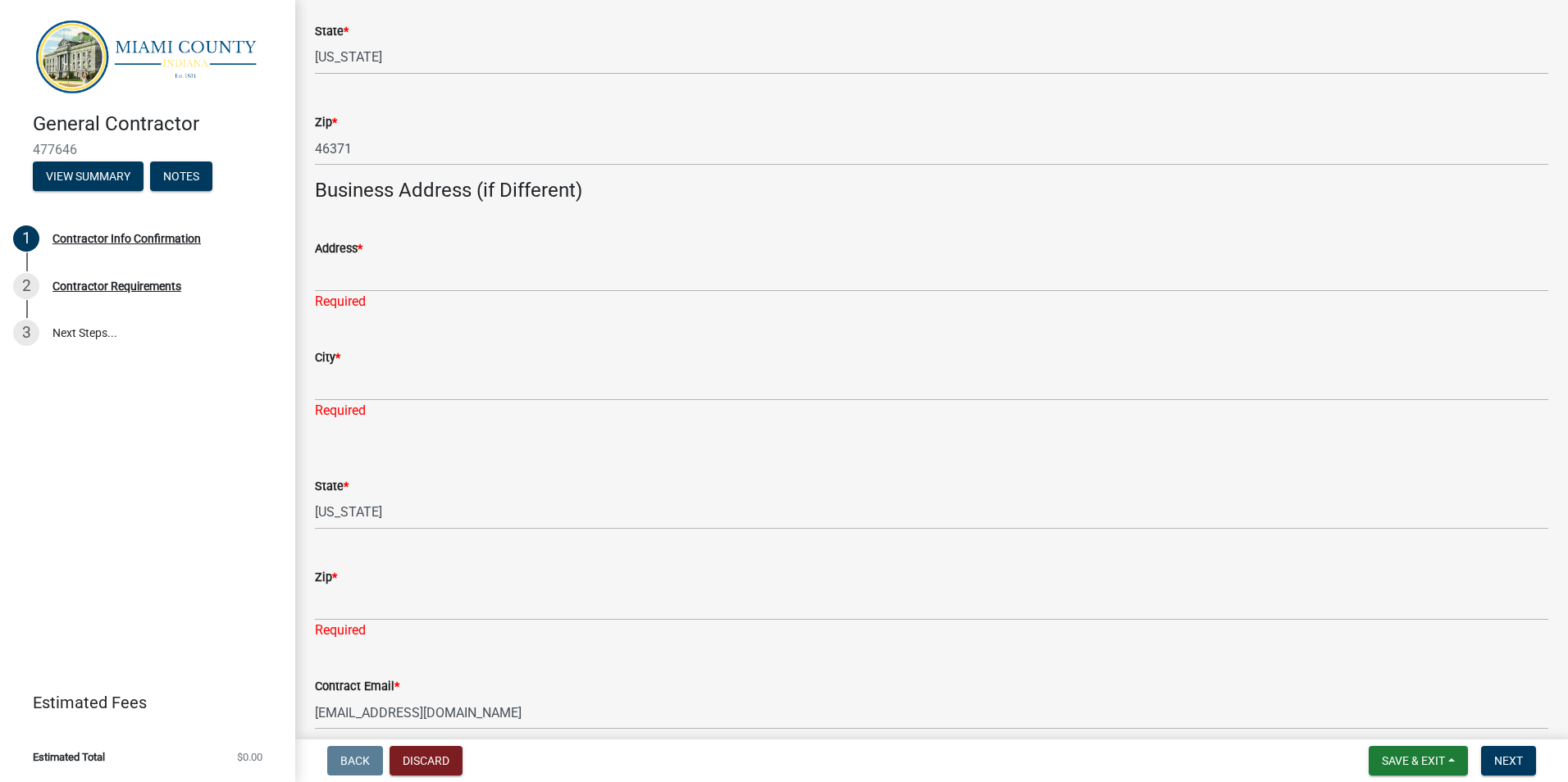
scroll to position [656, 0]
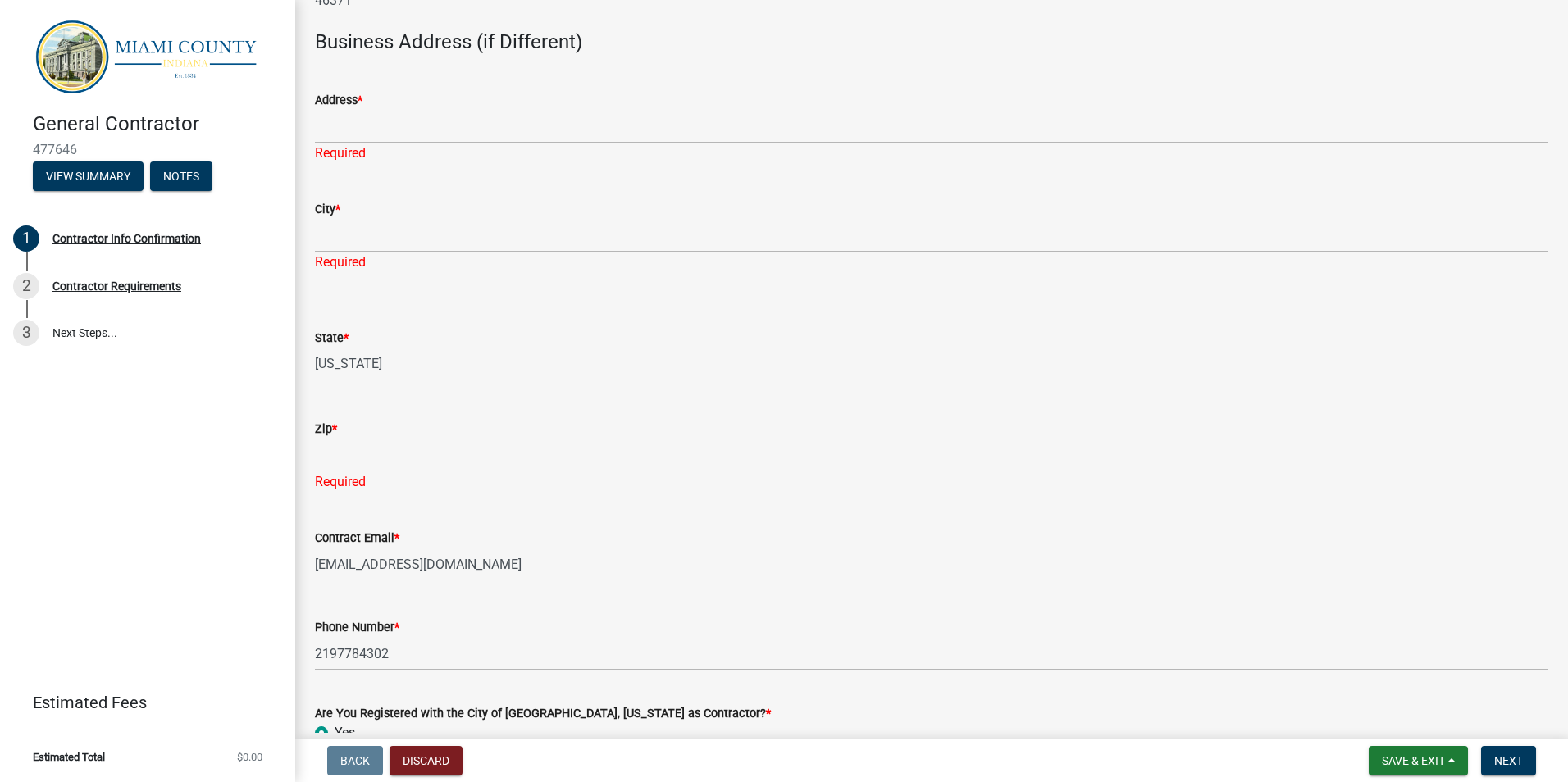
type input "2026"
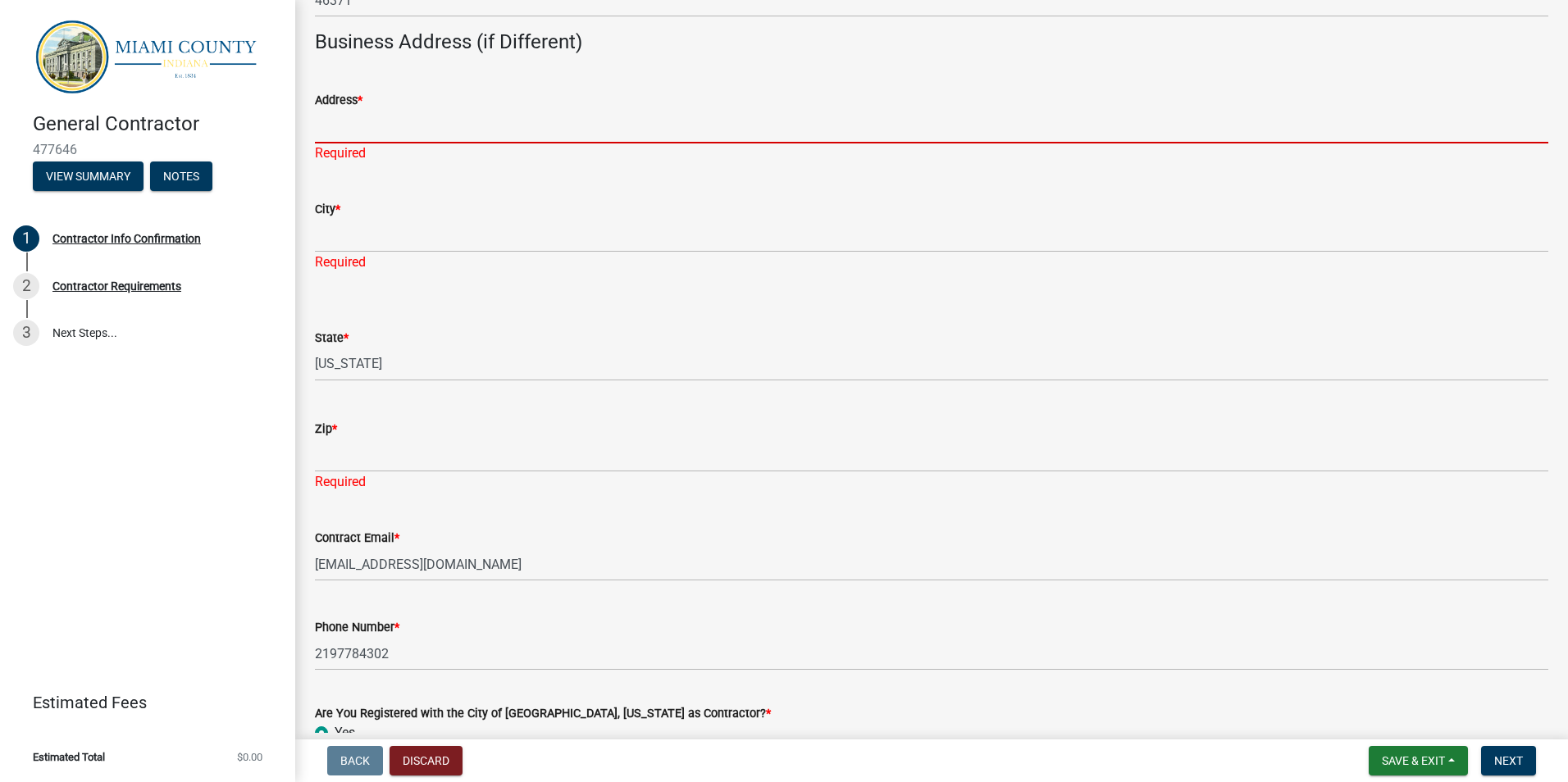
click at [355, 122] on input "Address *" at bounding box center [932, 126] width 1233 height 33
type input "[STREET_ADDRESS][US_STATE]"
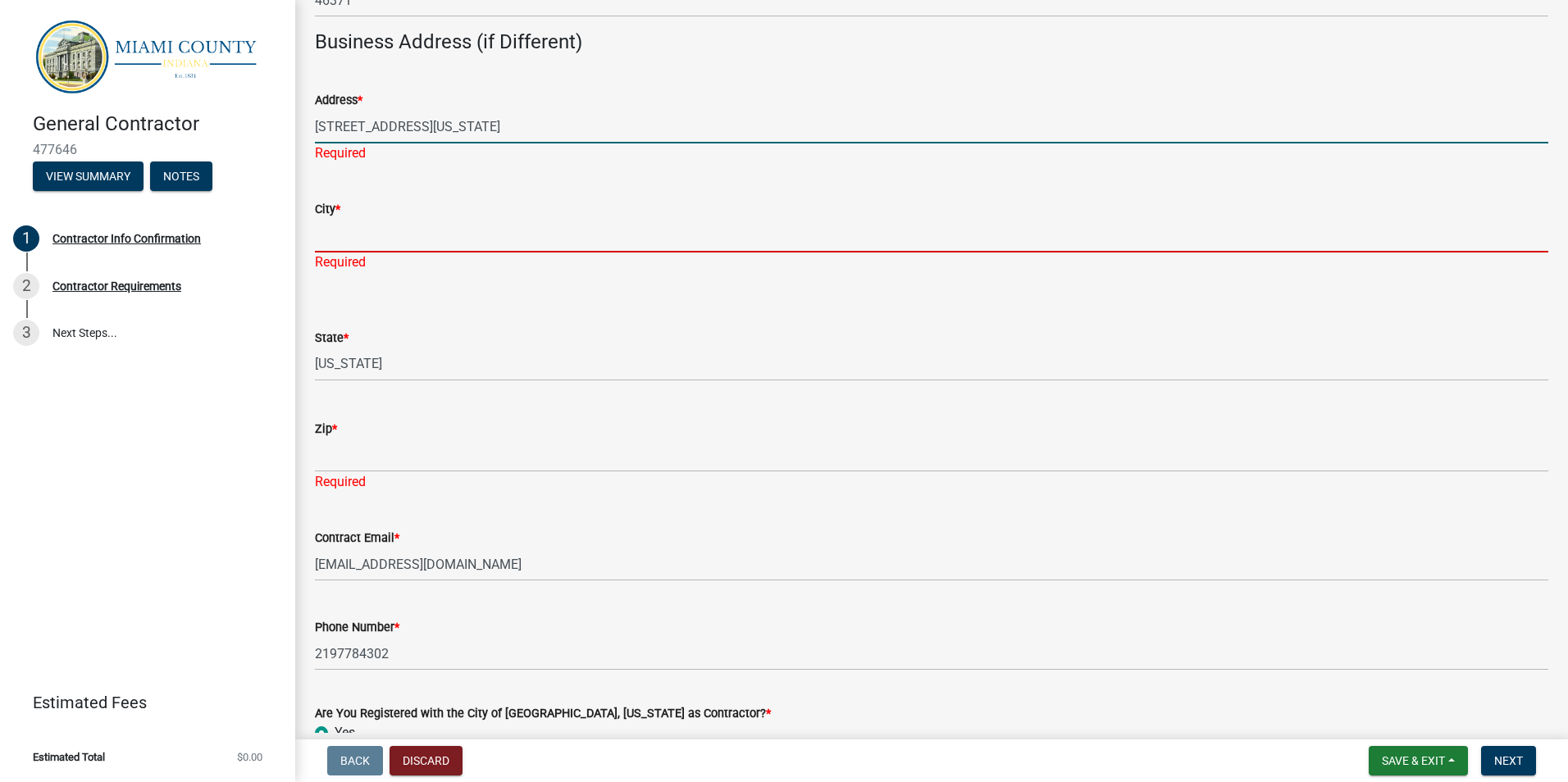
type input "Rolling Prairie"
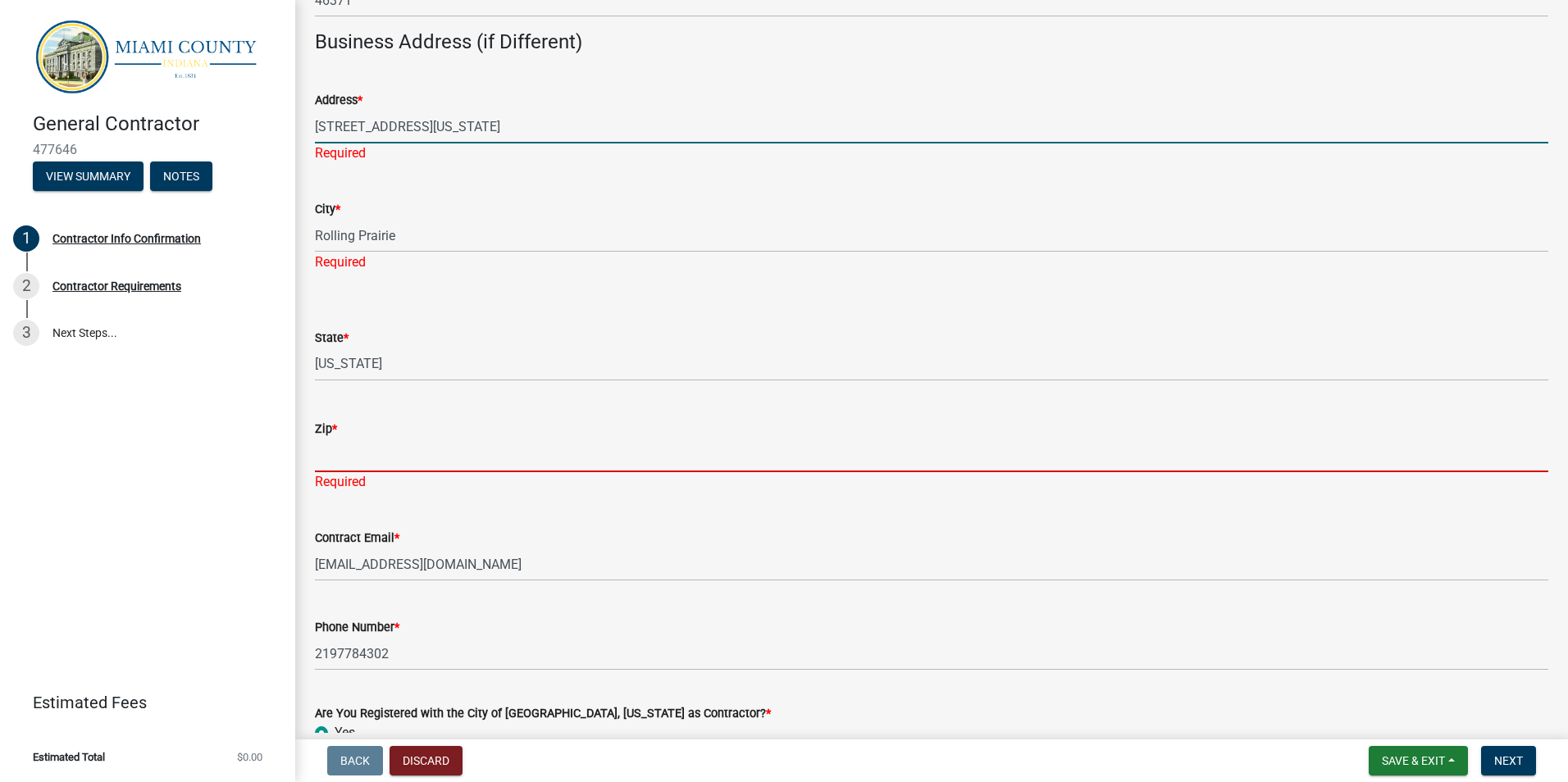
type input "46371"
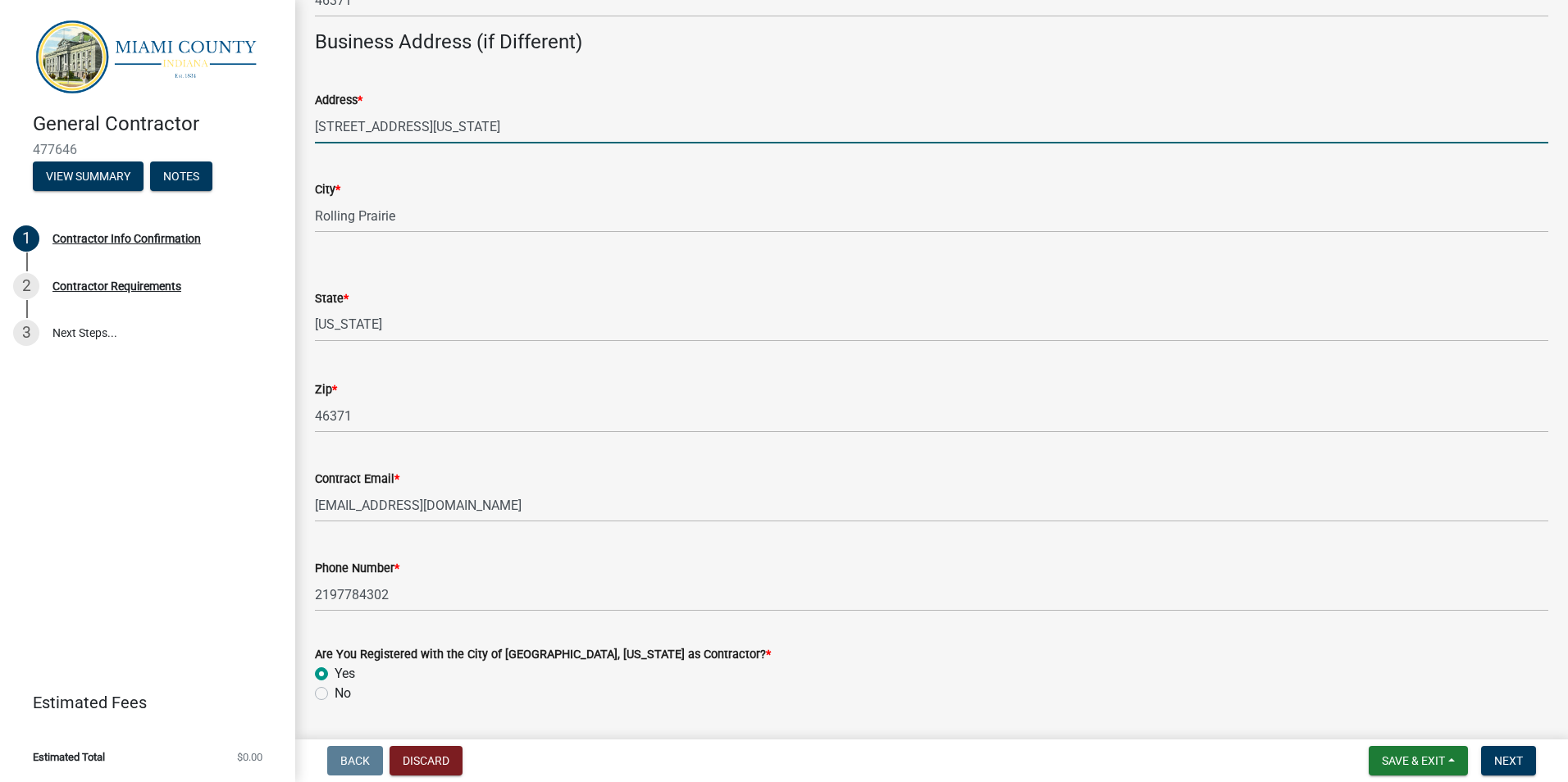
scroll to position [705, 0]
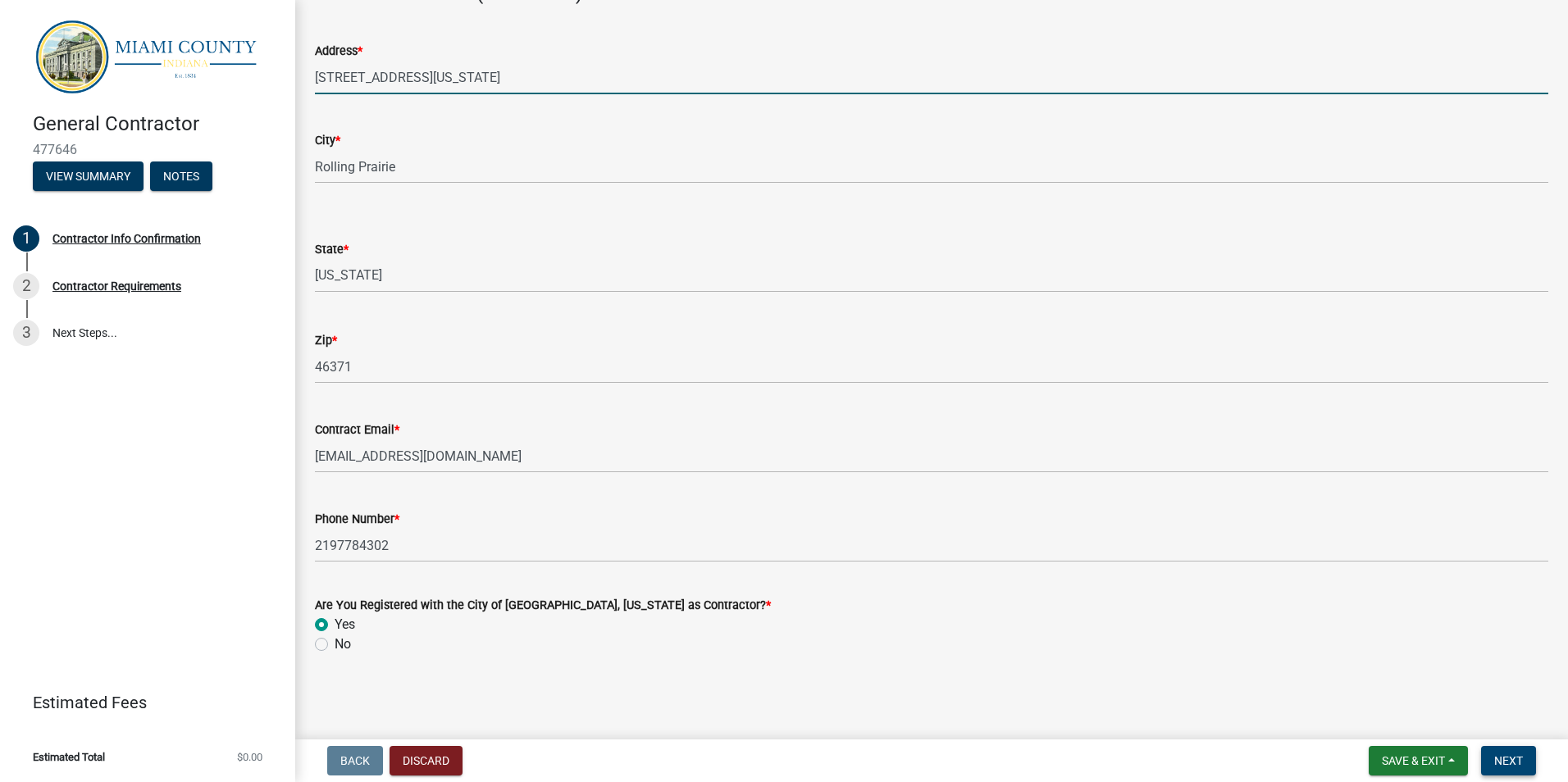
click at [1522, 761] on span "Next" at bounding box center [1508, 760] width 28 height 13
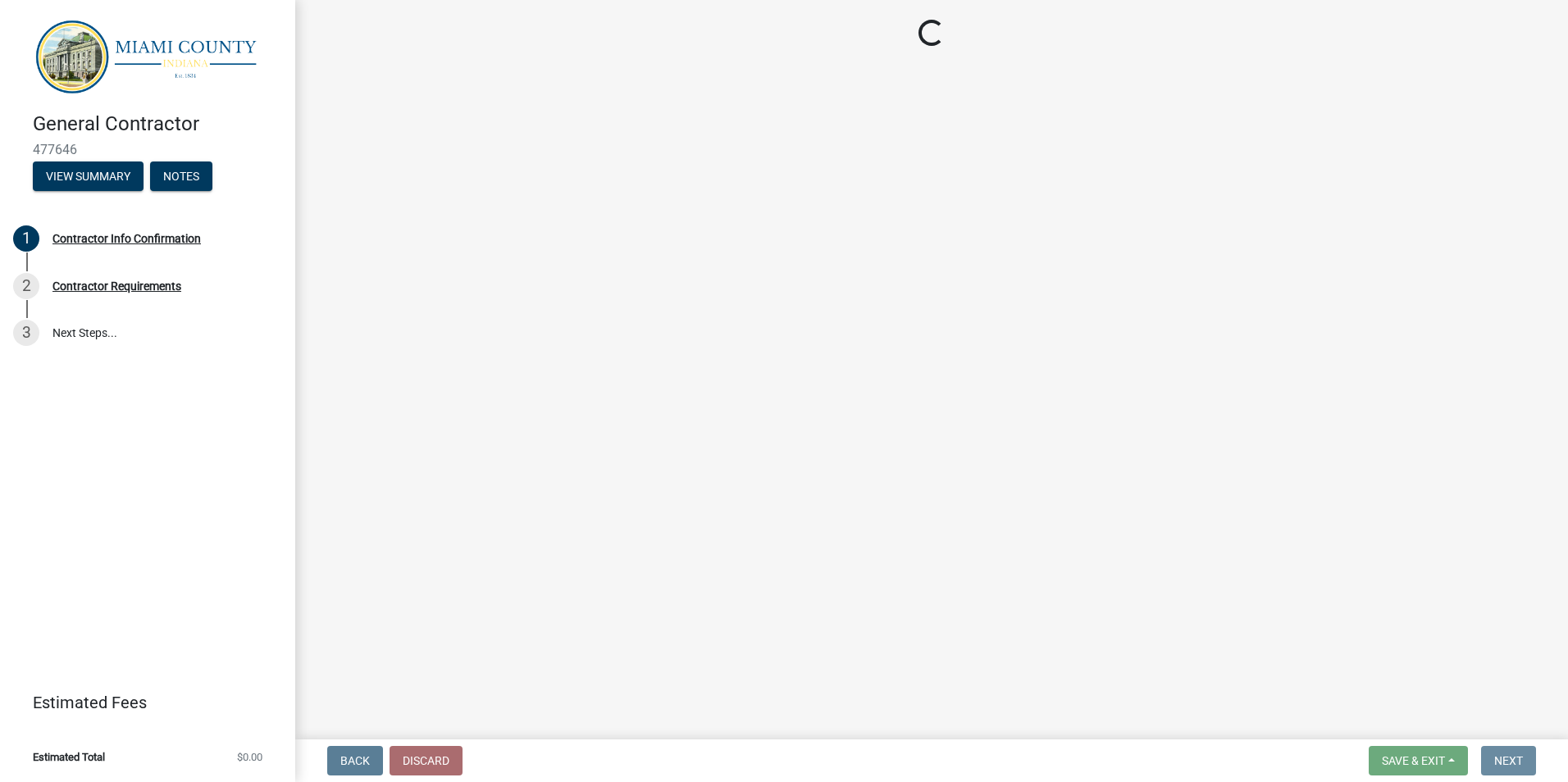
scroll to position [0, 0]
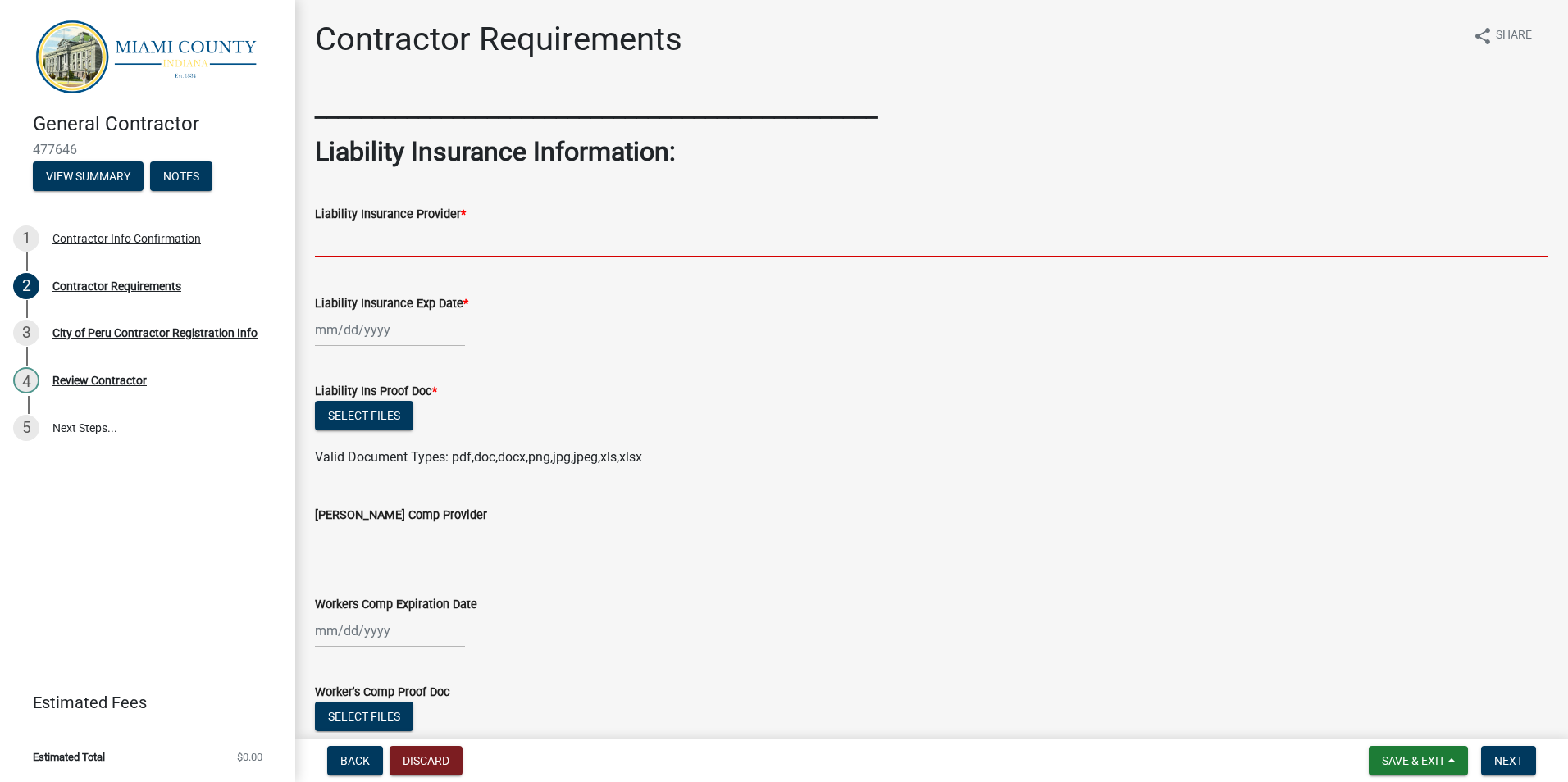
click at [451, 236] on input "Liability Insurance Provider *" at bounding box center [932, 240] width 1233 height 33
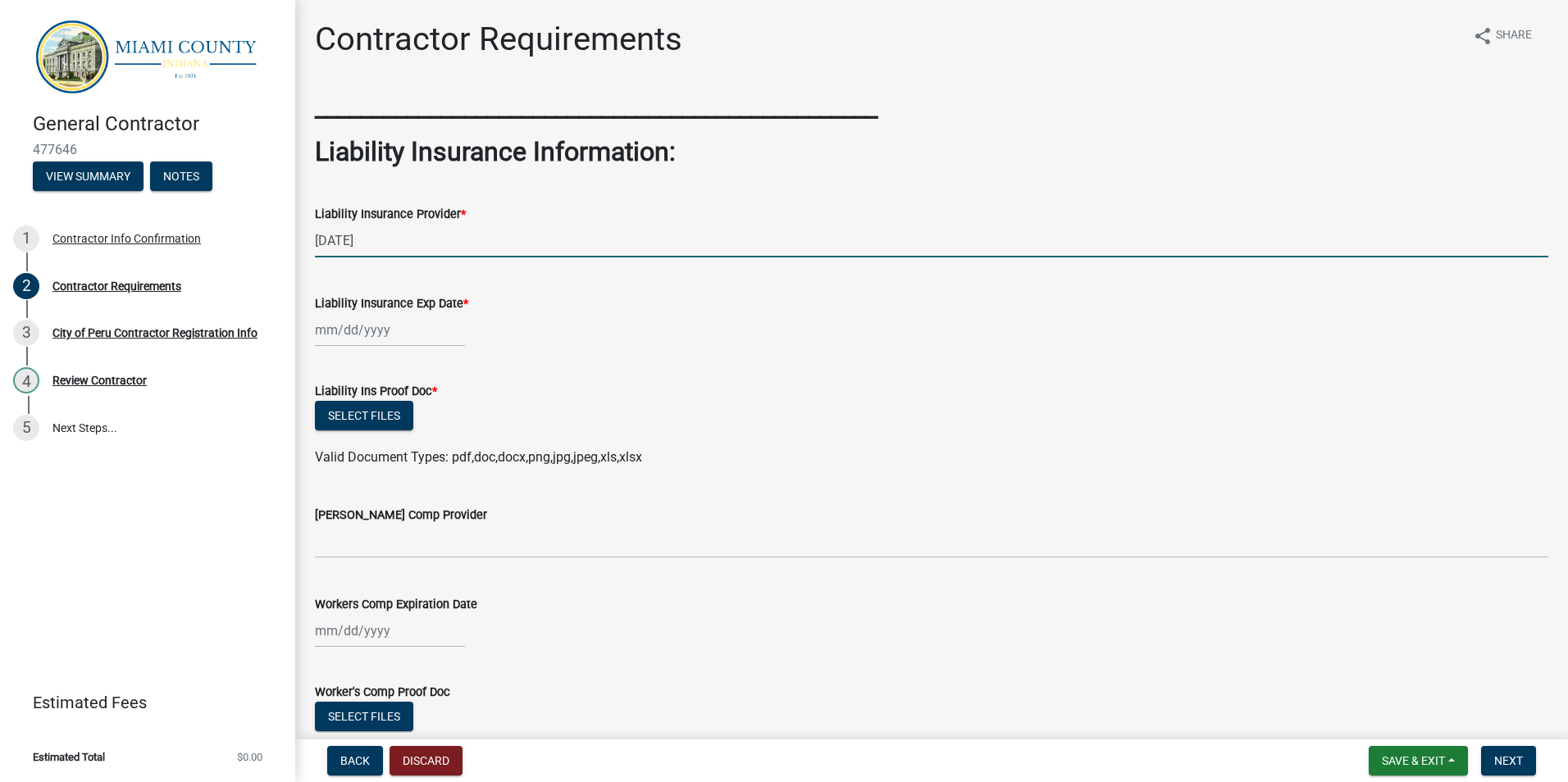
type input "[DATE]"
click at [387, 330] on div at bounding box center [390, 330] width 150 height 33
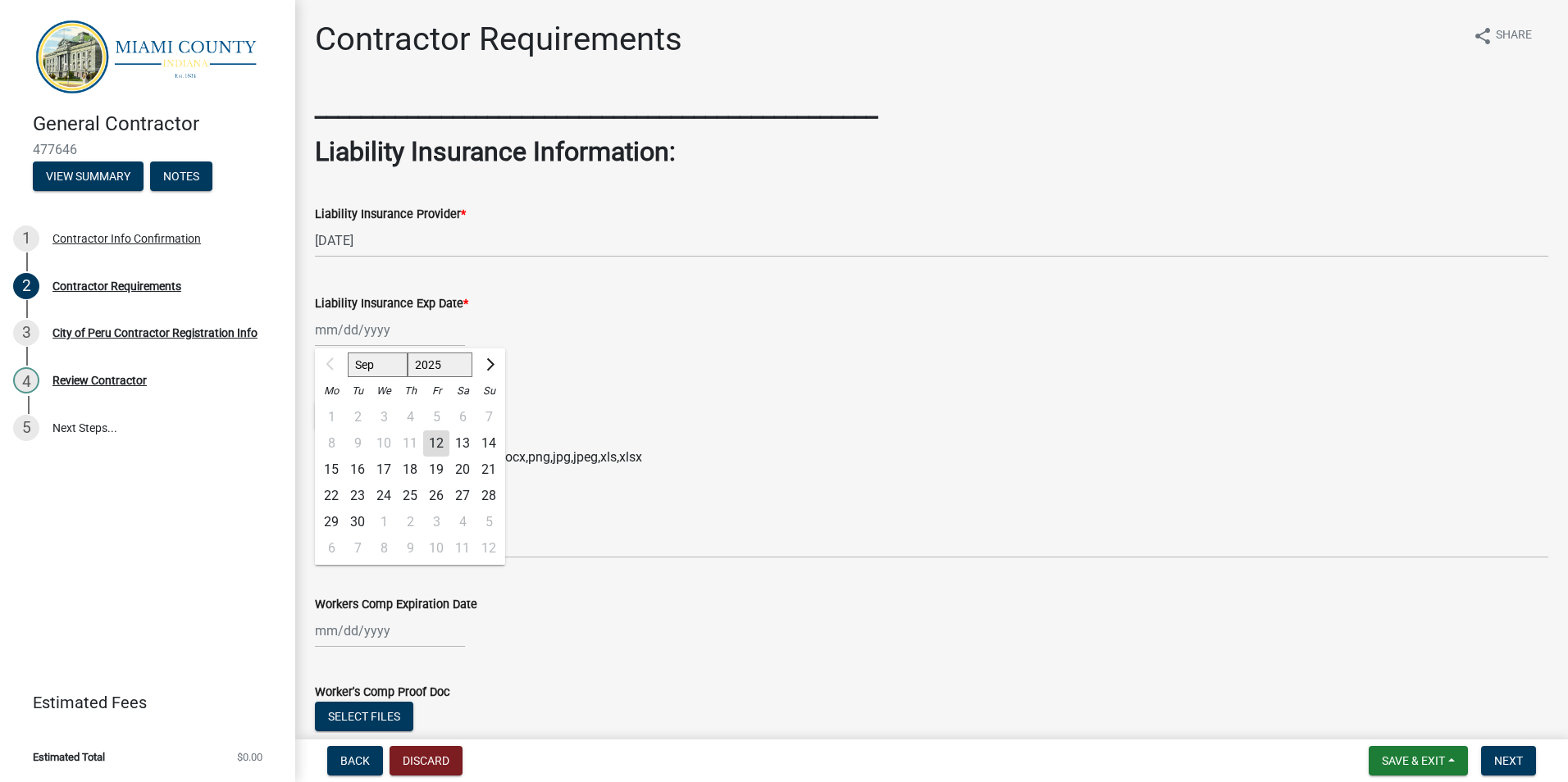
click at [441, 361] on select "2025 2026 2027 2028 2029 2030 2031 2032 2033 2034 2035 2036 2037 2038 2039 2040…" at bounding box center [441, 365] width 65 height 25
select select "2026"
click at [408, 353] on select "2025 2026 2027 2028 2029 2030 2031 2032 2033 2034 2035 2036 2037 2038 2039 2040…" at bounding box center [441, 365] width 65 height 25
click at [386, 367] on select "Jan Feb Mar Apr May Jun [DATE] Aug Sep Oct Nov Dec" at bounding box center [380, 365] width 66 height 25
select select "4"
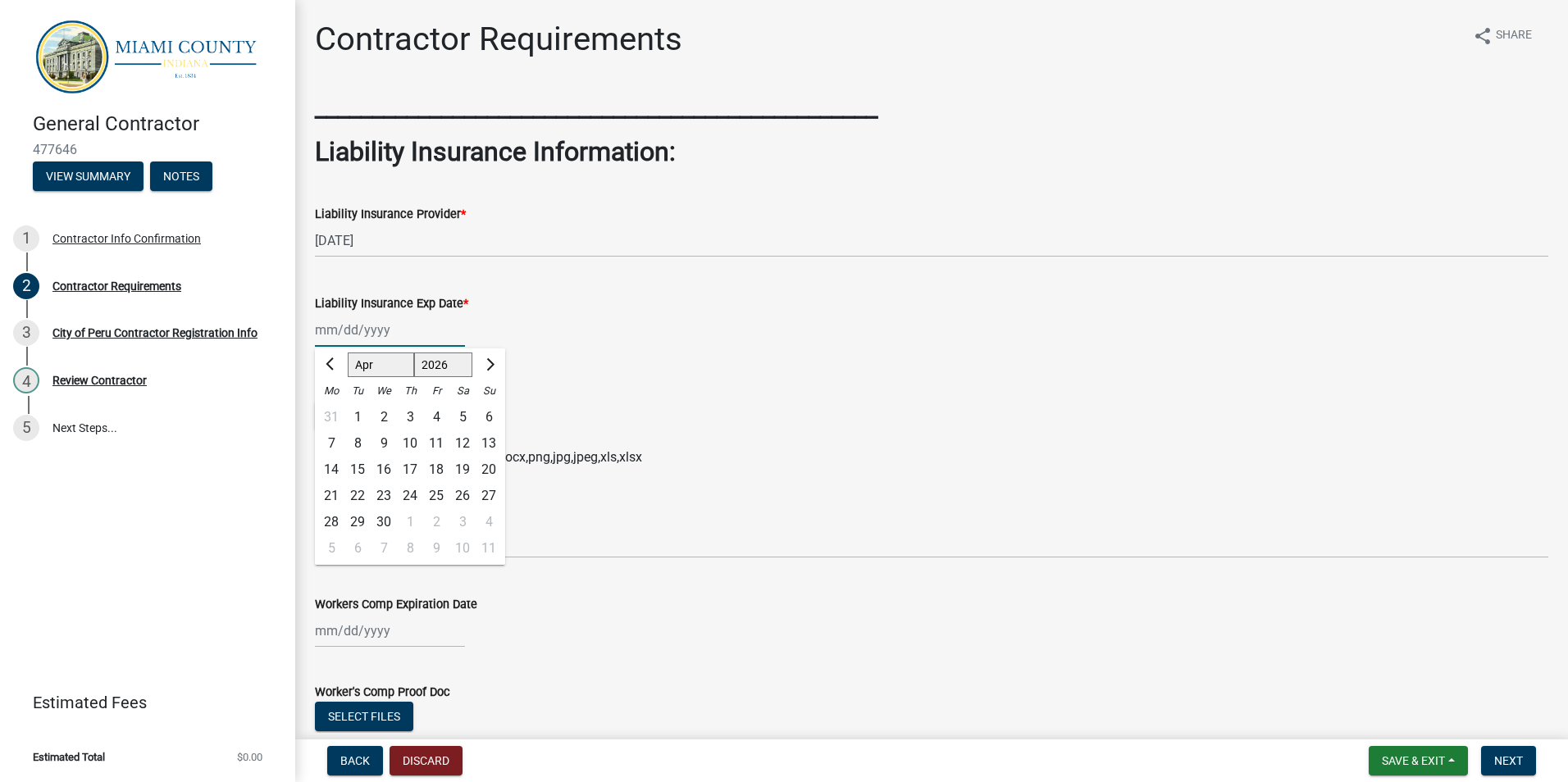
click at [348, 353] on select "Jan Feb Mar Apr May Jun [DATE] Aug Sep Oct Nov Dec" at bounding box center [380, 365] width 66 height 25
click at [385, 418] on div "1" at bounding box center [384, 417] width 27 height 27
type input "[DATE]"
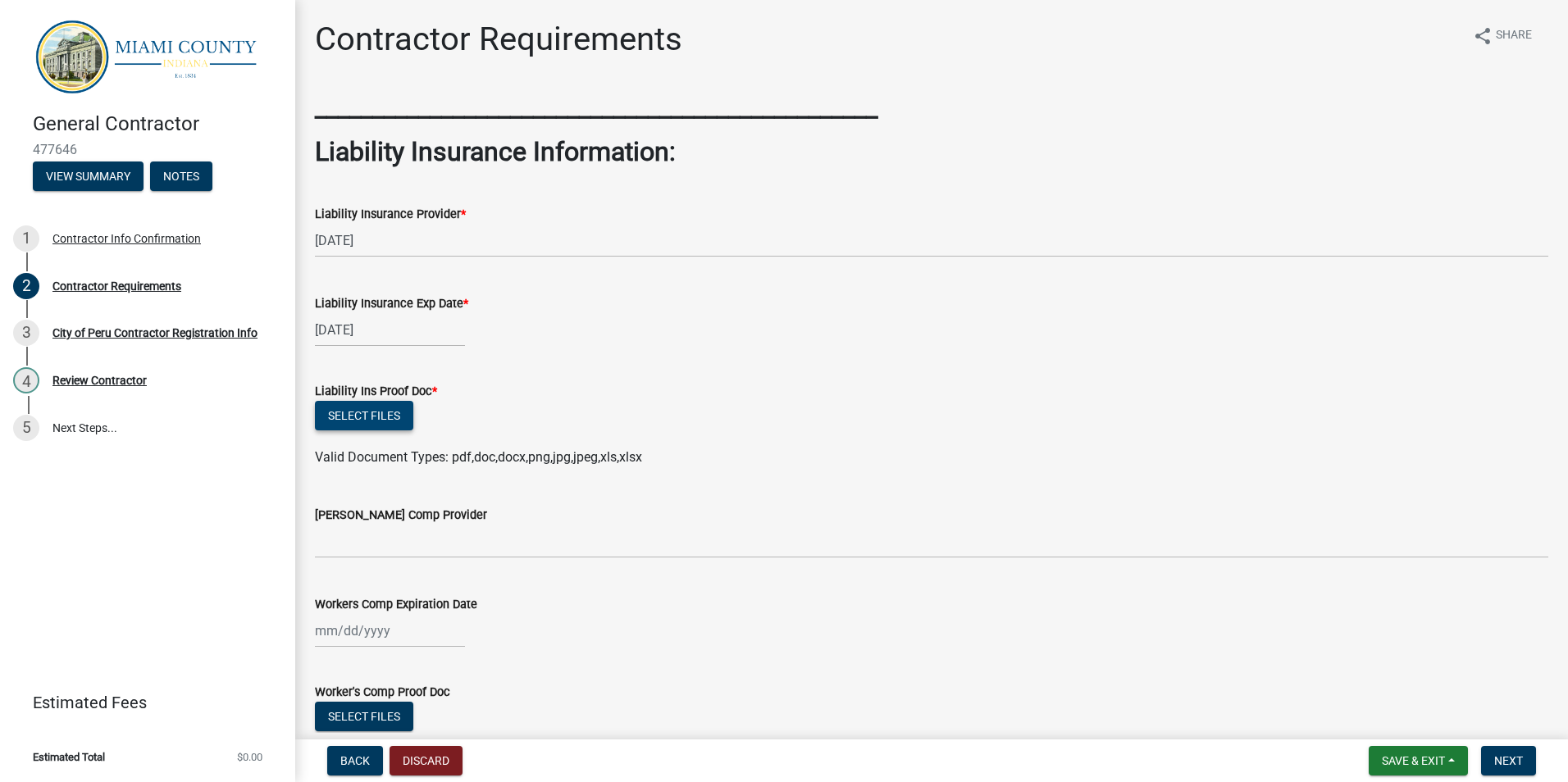
click at [390, 414] on button "Select files" at bounding box center [364, 415] width 99 height 29
click at [364, 420] on button "Select files" at bounding box center [364, 415] width 99 height 29
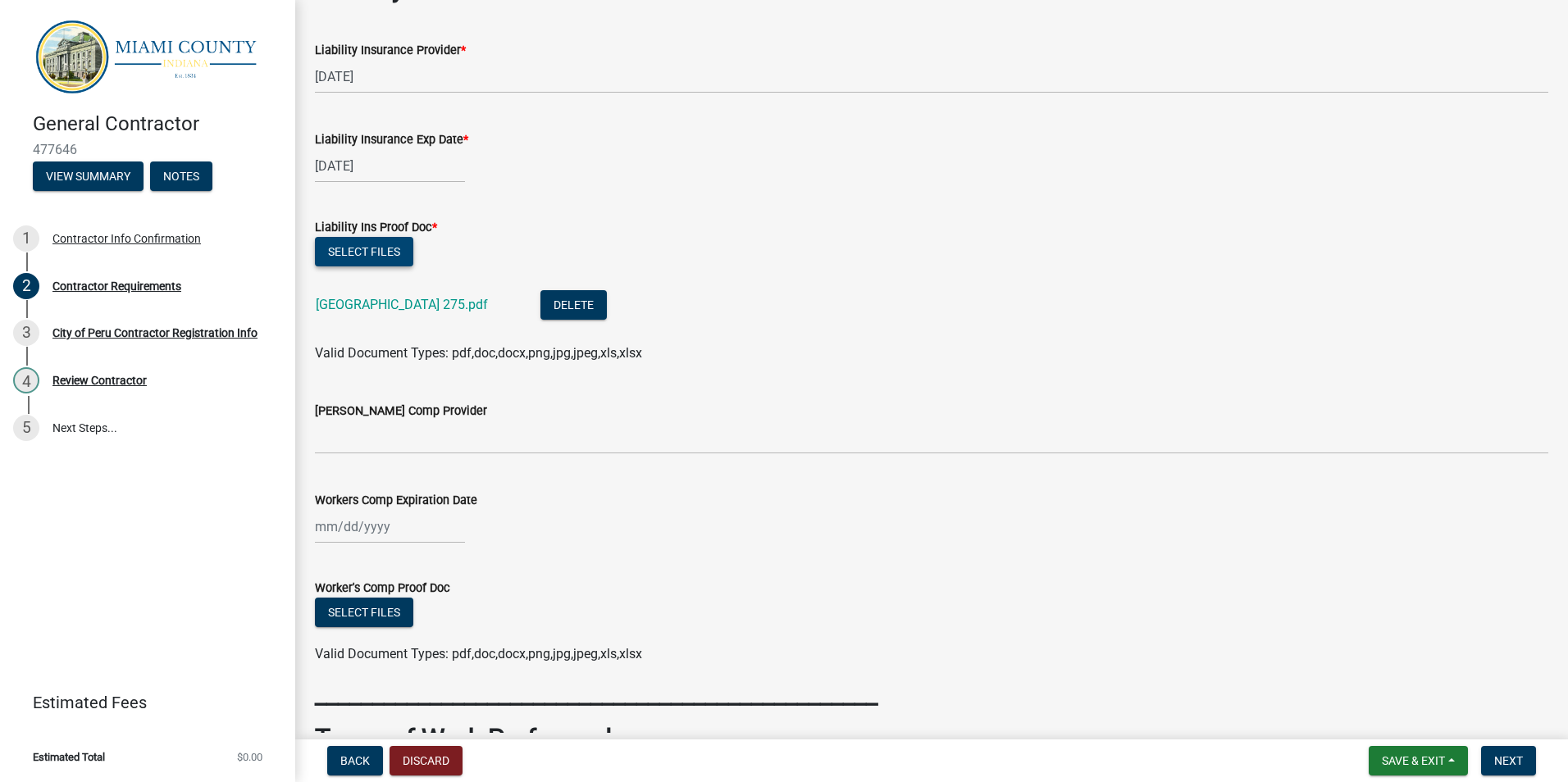
scroll to position [246, 0]
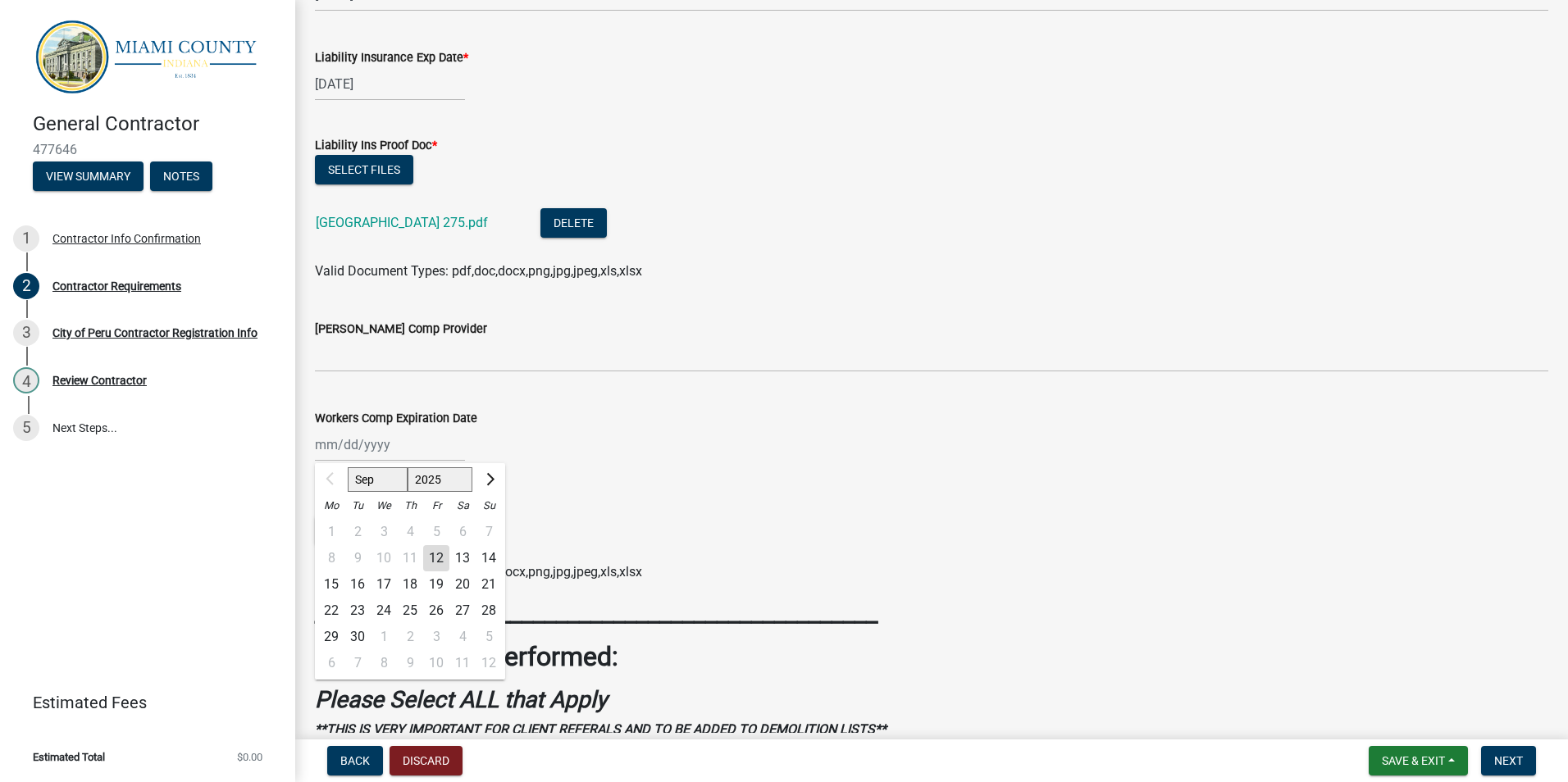
click at [409, 447] on div "Sep Oct Nov [DATE] 2026 2027 2028 2029 2030 2031 2032 2033 2034 2035 2036 2037 …" at bounding box center [390, 444] width 150 height 33
click at [436, 478] on select "2025 2026 2027 2028 2029 2030 2031 2032 2033 2034 2035 2036 2037 2038 2039 2040…" at bounding box center [441, 479] width 65 height 25
select select "2026"
click at [408, 467] on select "2025 2026 2027 2028 2029 2030 2031 2032 2033 2034 2035 2036 2037 2038 2039 2040…" at bounding box center [441, 479] width 65 height 25
click at [376, 488] on select "Jan Feb Mar Apr May Jun [DATE] Aug Sep Oct Nov Dec" at bounding box center [380, 479] width 66 height 25
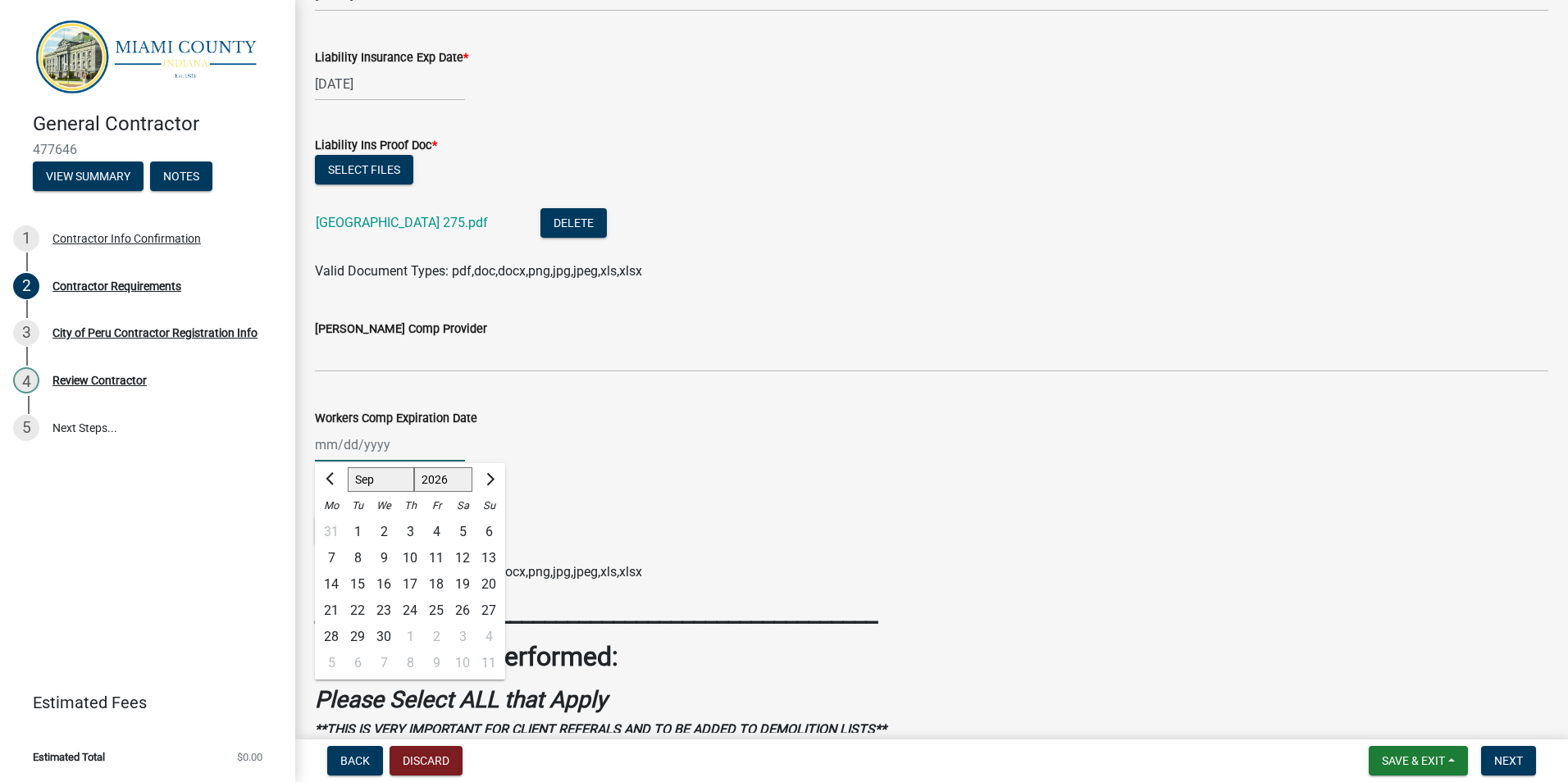
select select "4"
click at [348, 467] on select "Jan Feb Mar Apr May Jun [DATE] Aug Sep Oct Nov Dec" at bounding box center [380, 479] width 66 height 25
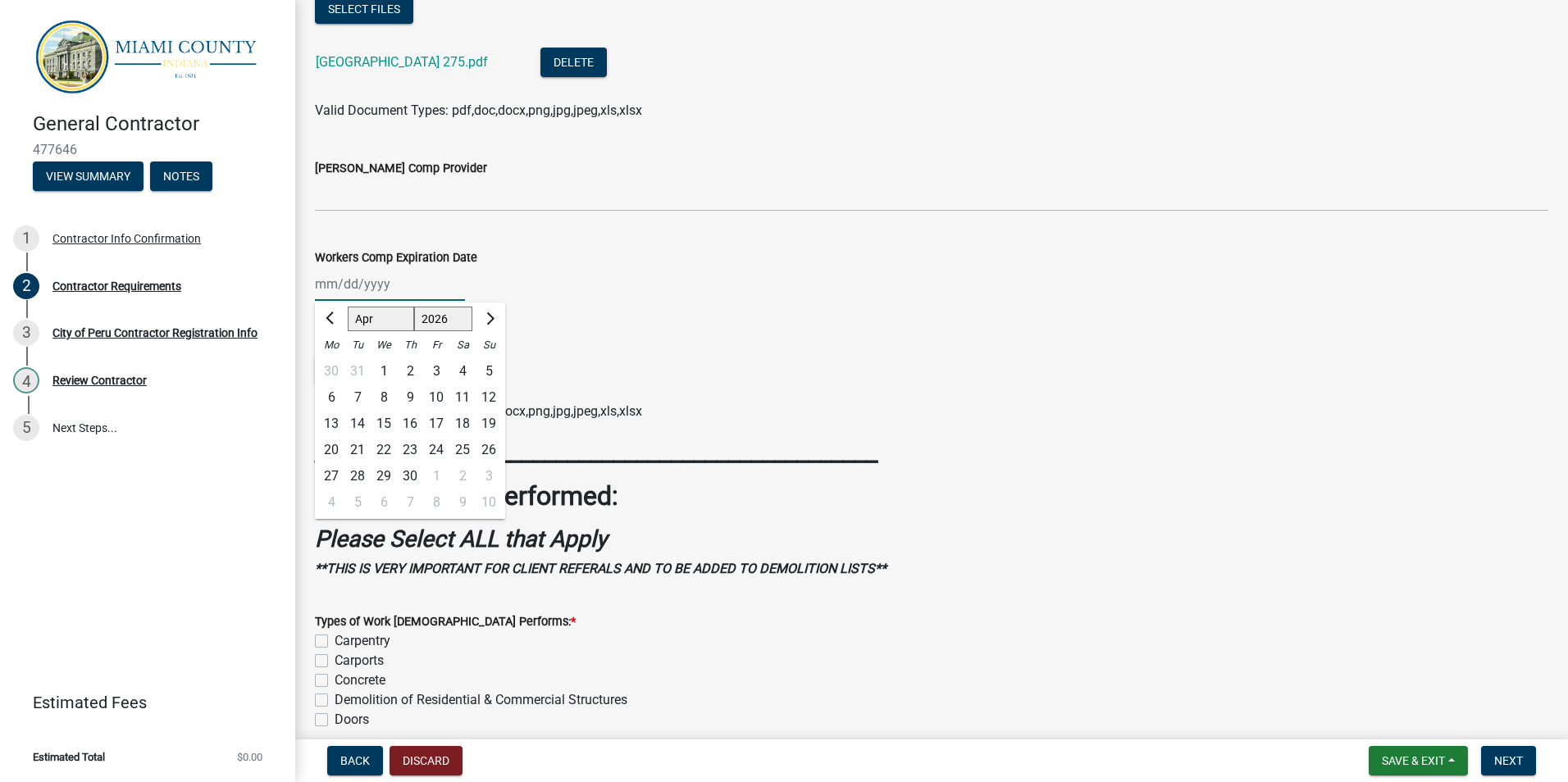
scroll to position [409, 0]
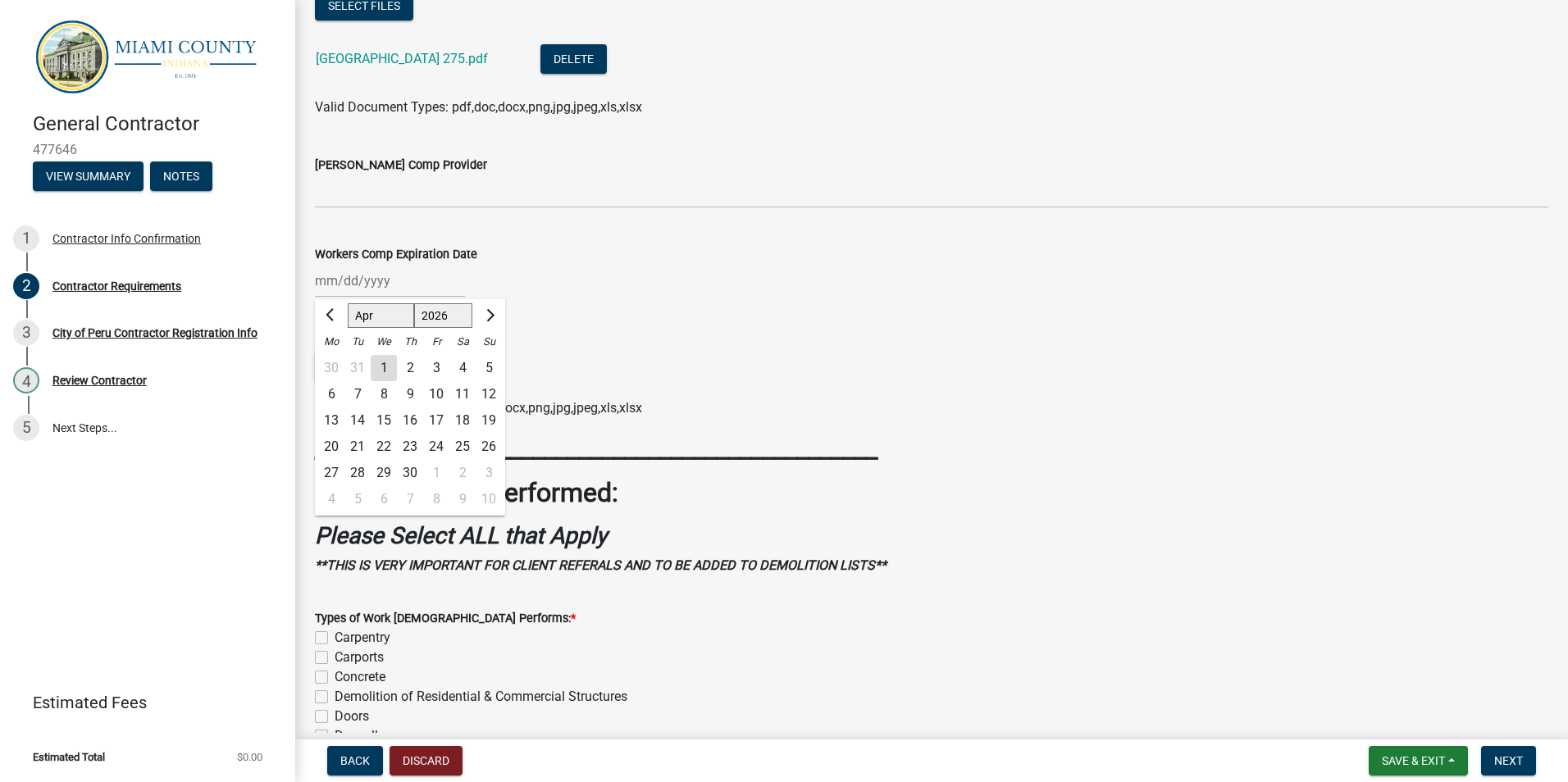
click at [388, 364] on div "1" at bounding box center [384, 367] width 27 height 27
type input "[DATE]"
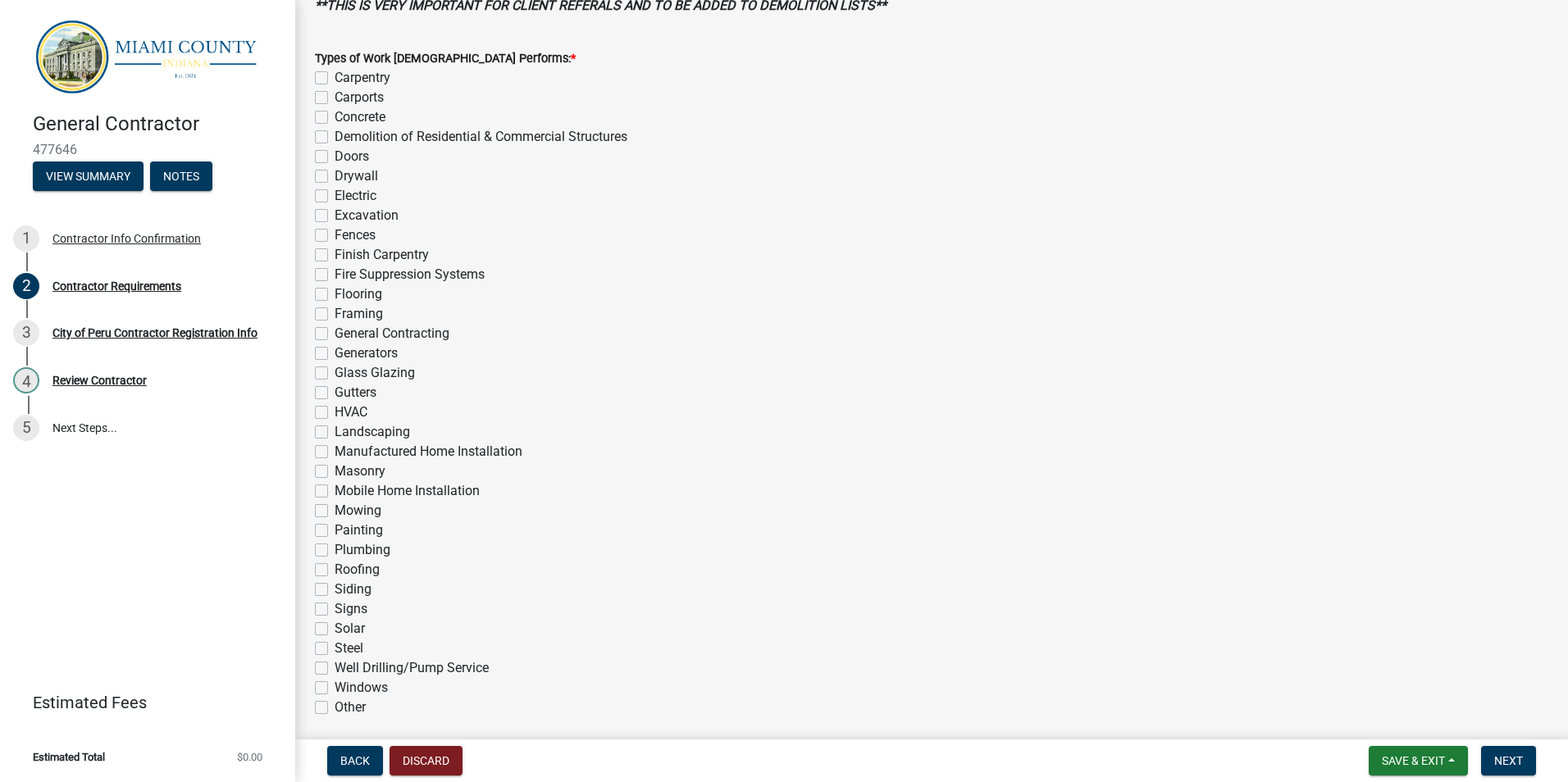
scroll to position [984, 0]
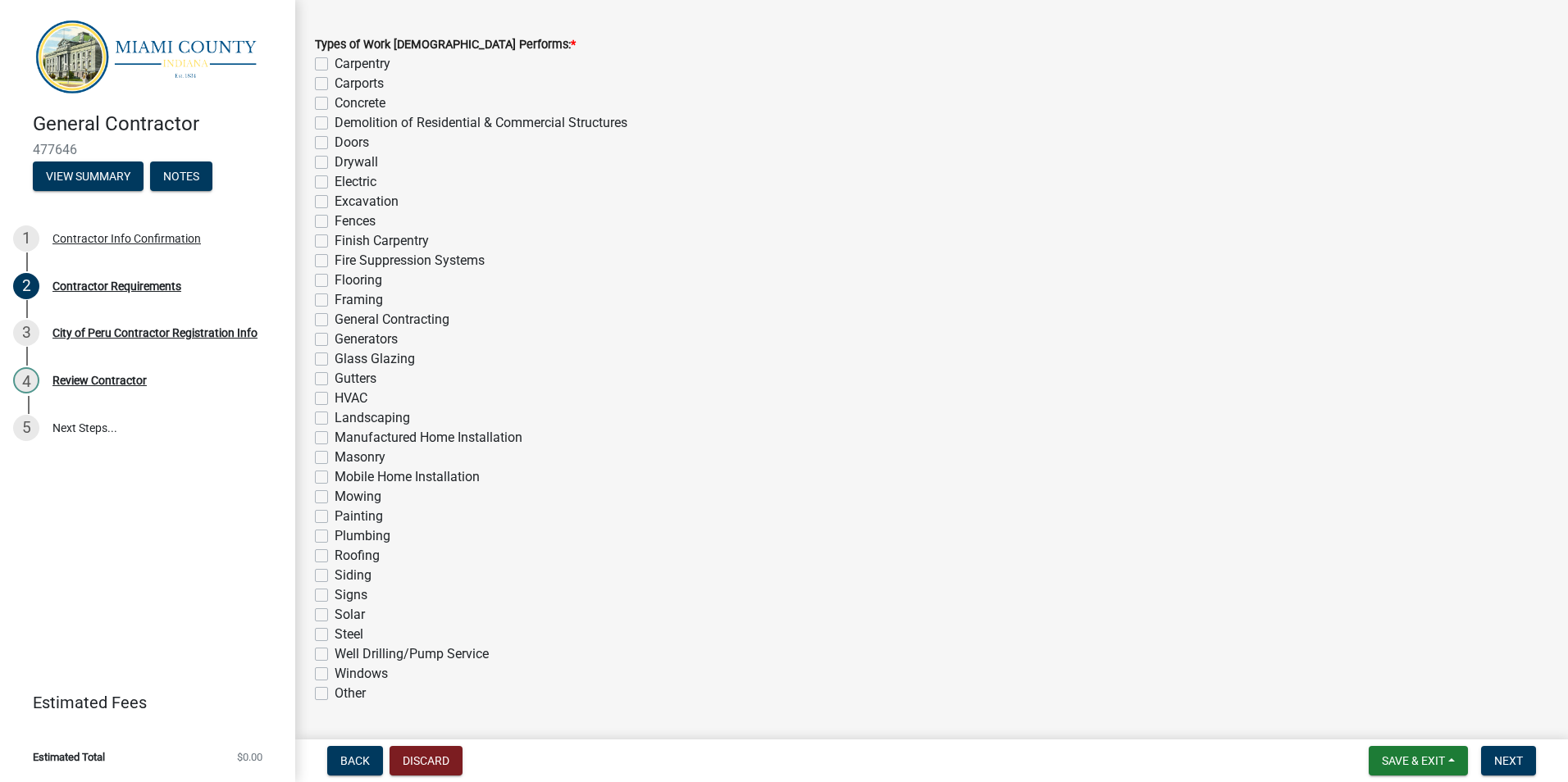
click at [335, 536] on label "Plumbing" at bounding box center [362, 536] width 56 height 20
click at [335, 536] on input "Plumbing" at bounding box center [340, 531] width 10 height 10
checkbox input "true"
checkbox input "false"
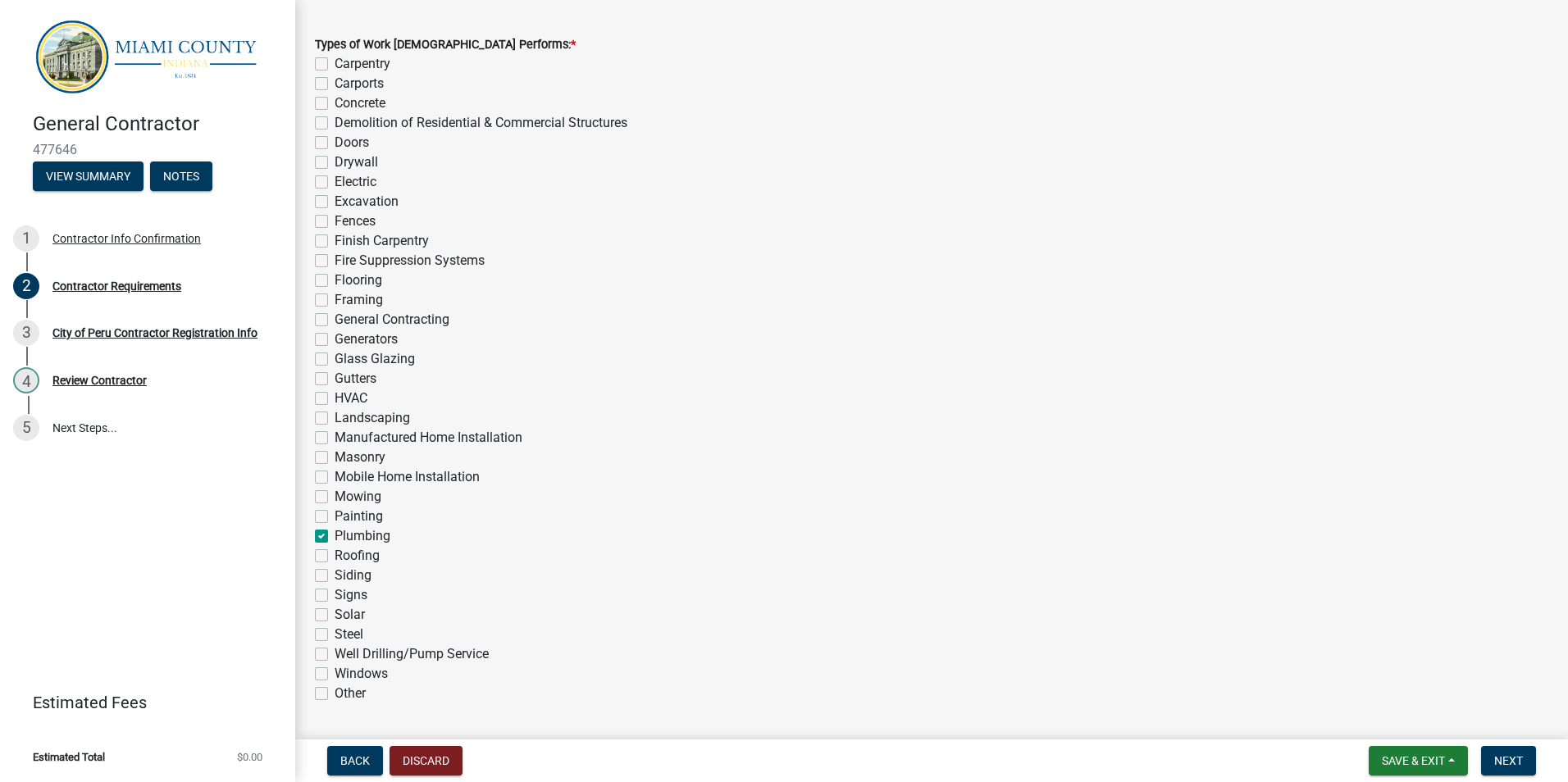
checkbox input "false"
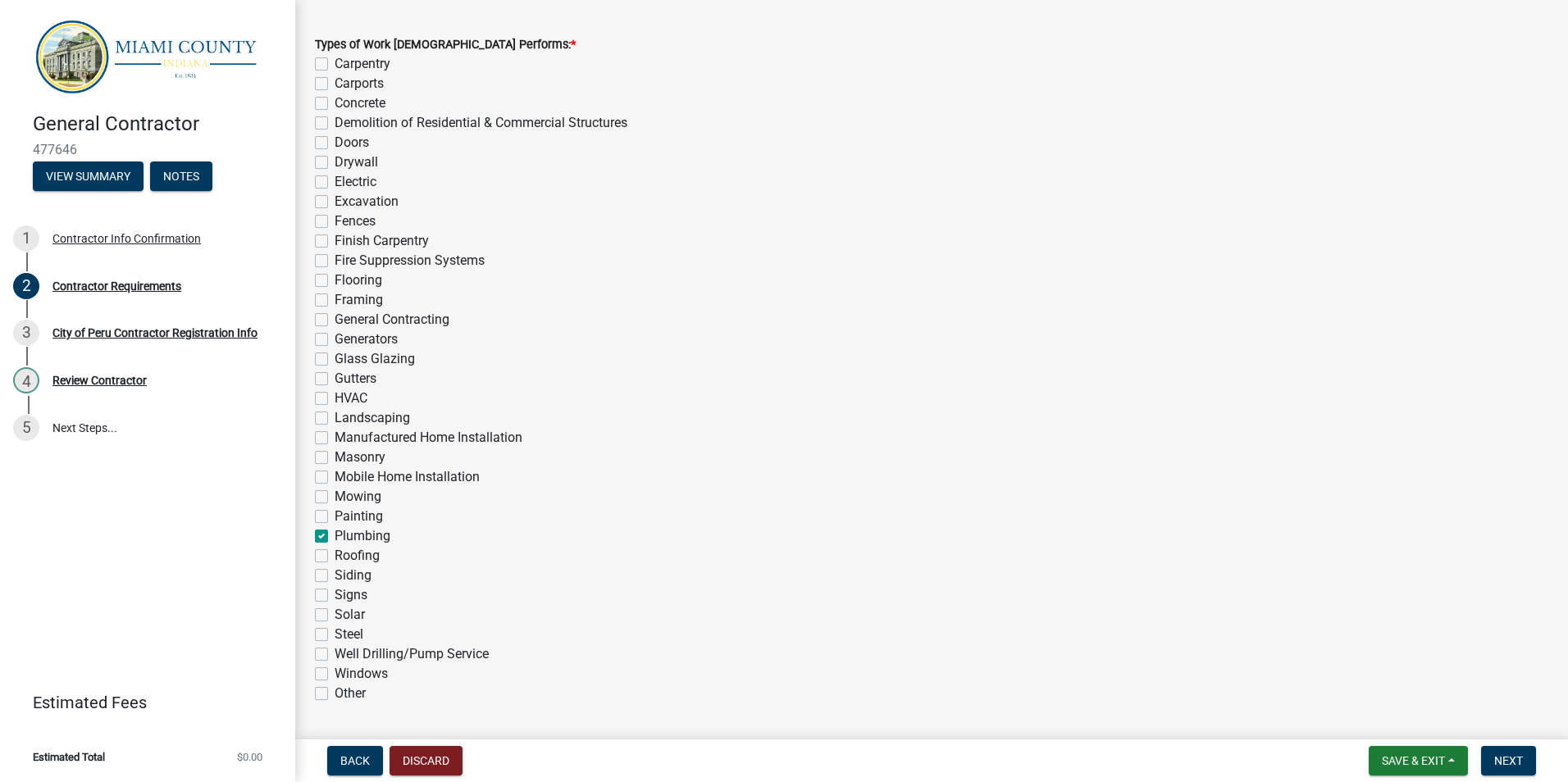
checkbox input "false"
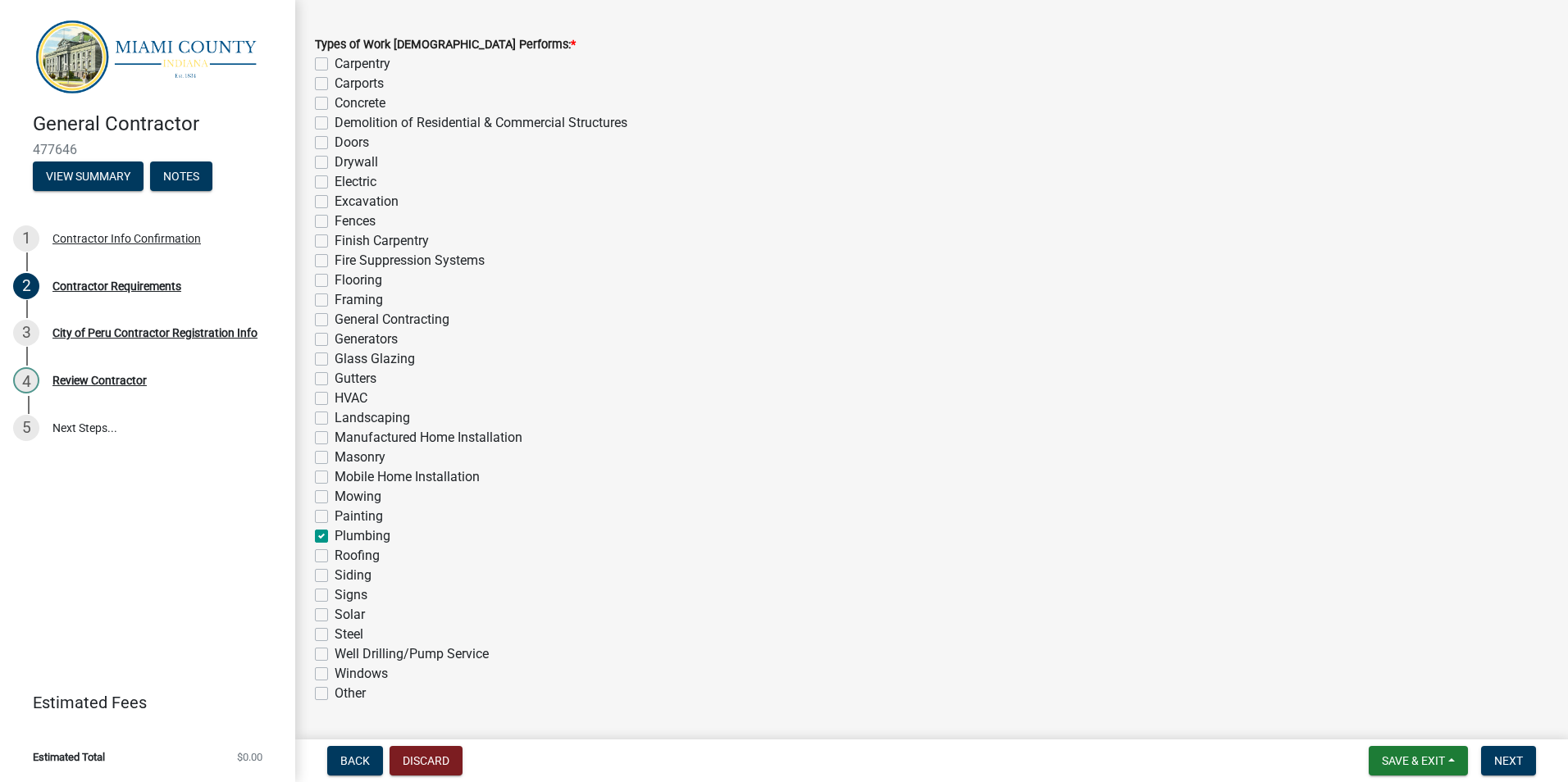
checkbox input "false"
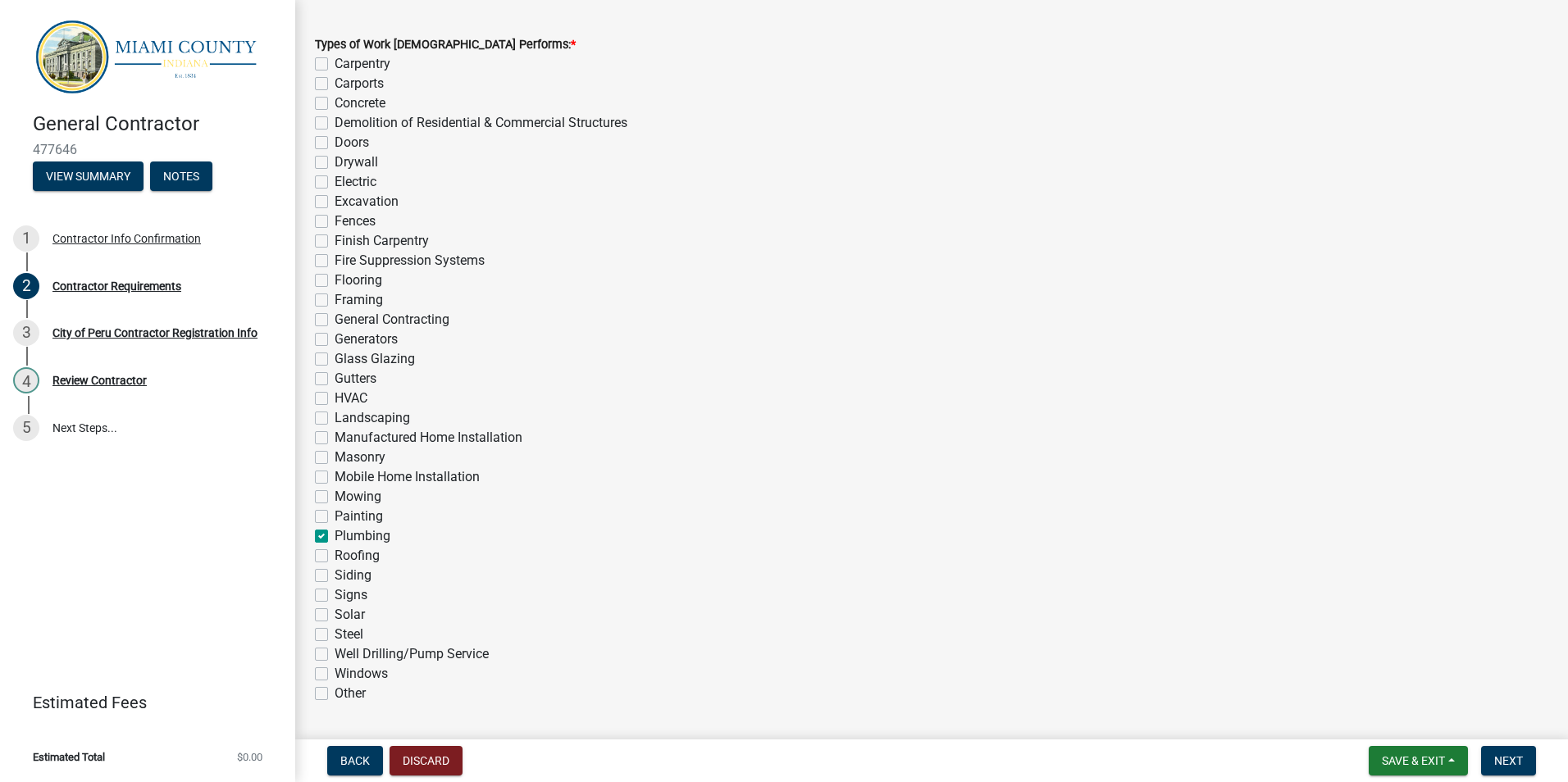
checkbox input "false"
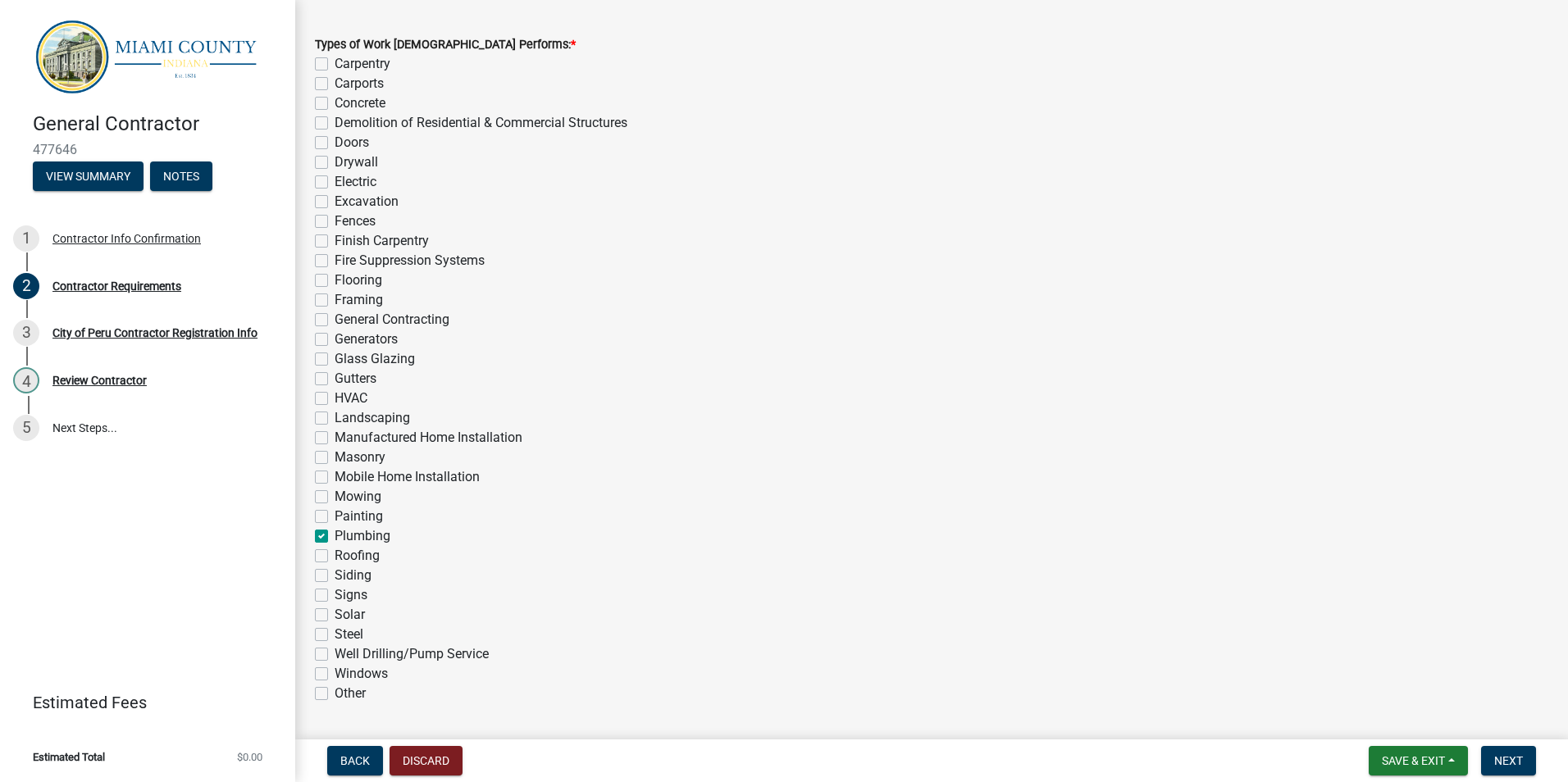
checkbox input "false"
checkbox input "true"
checkbox input "false"
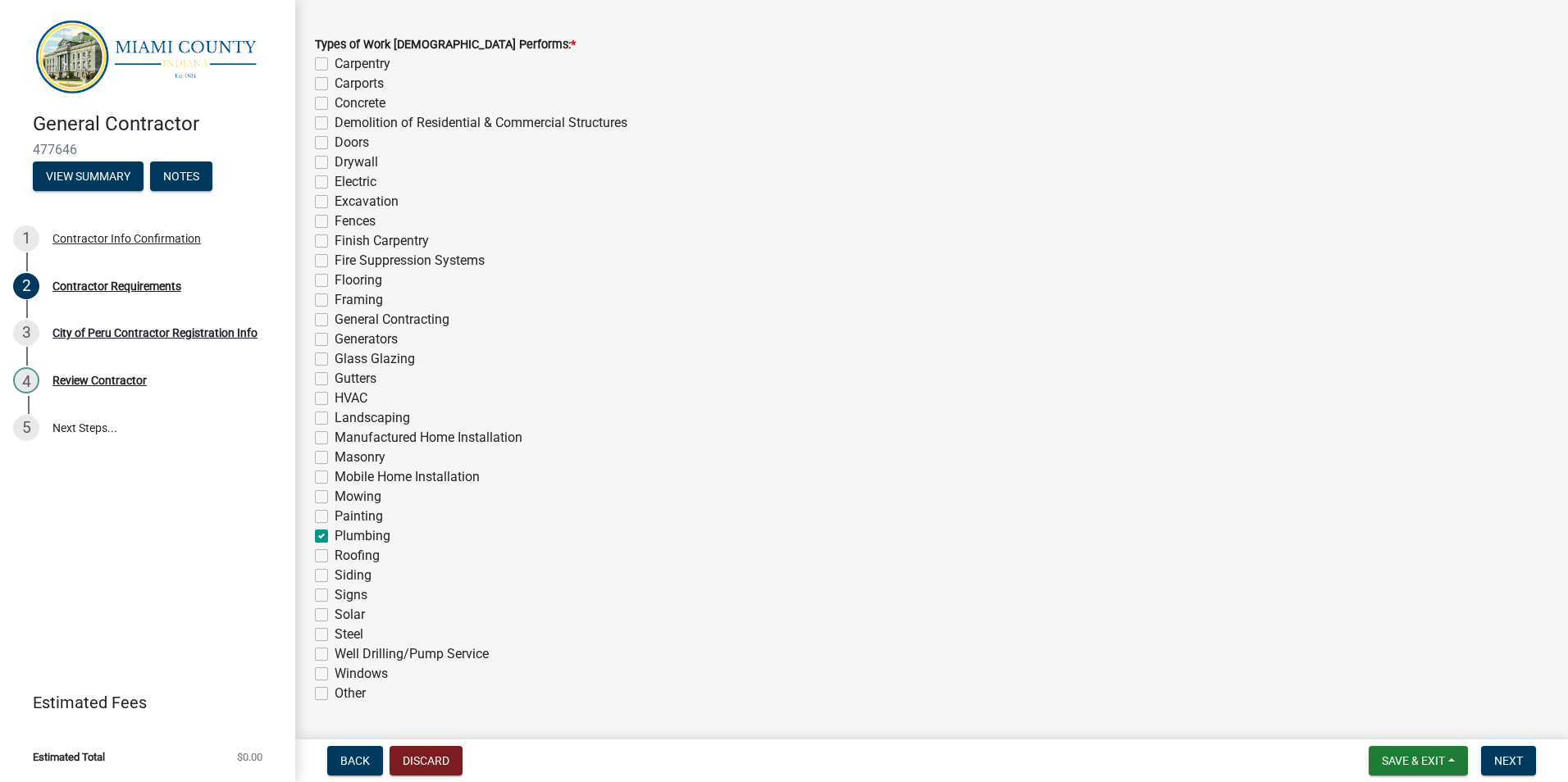
checkbox input "false"
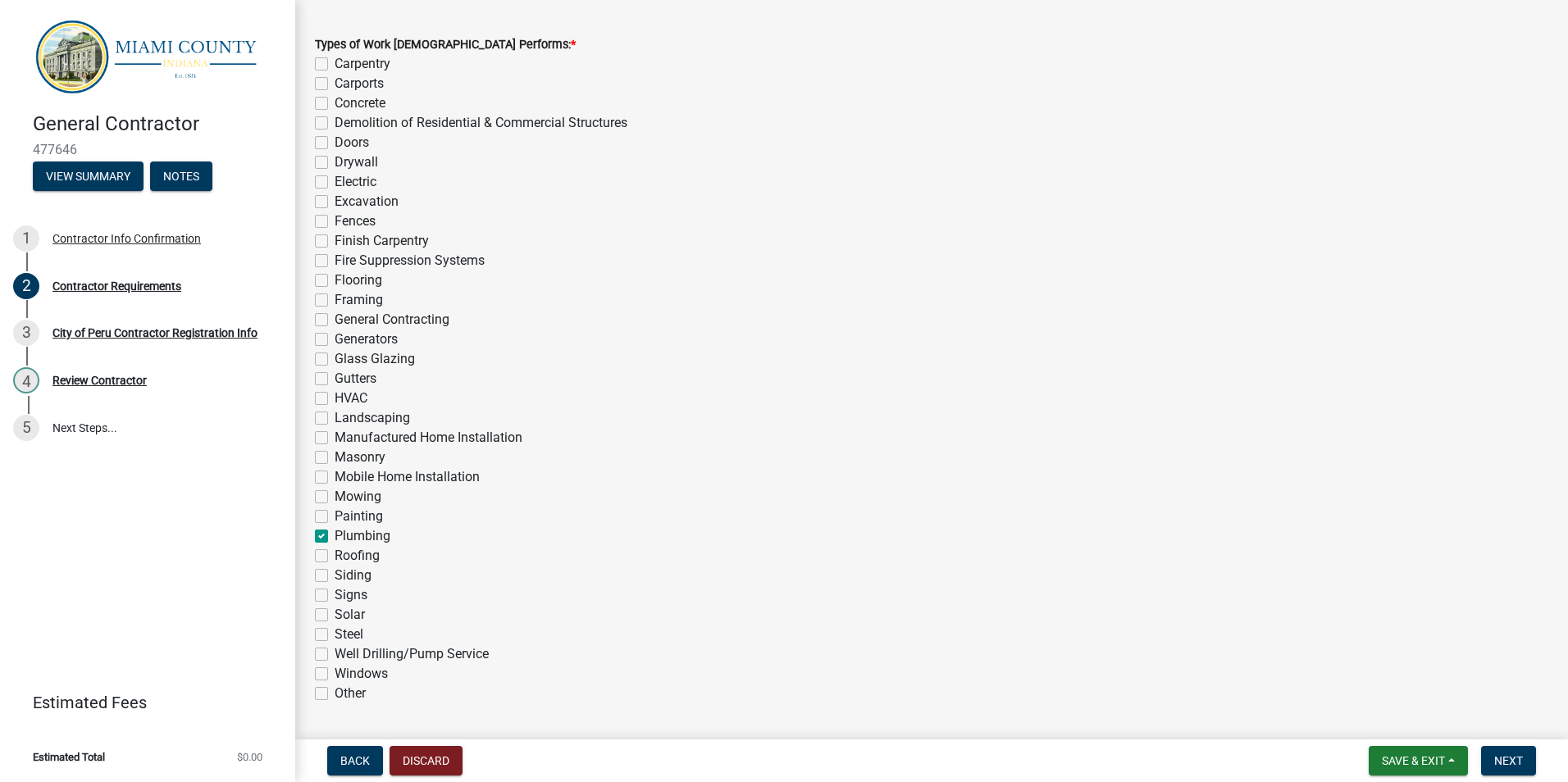
checkbox input "false"
click at [335, 319] on label "General Contracting" at bounding box center [392, 319] width 115 height 20
click at [335, 319] on input "General Contracting" at bounding box center [340, 315] width 10 height 10
checkbox input "true"
checkbox input "false"
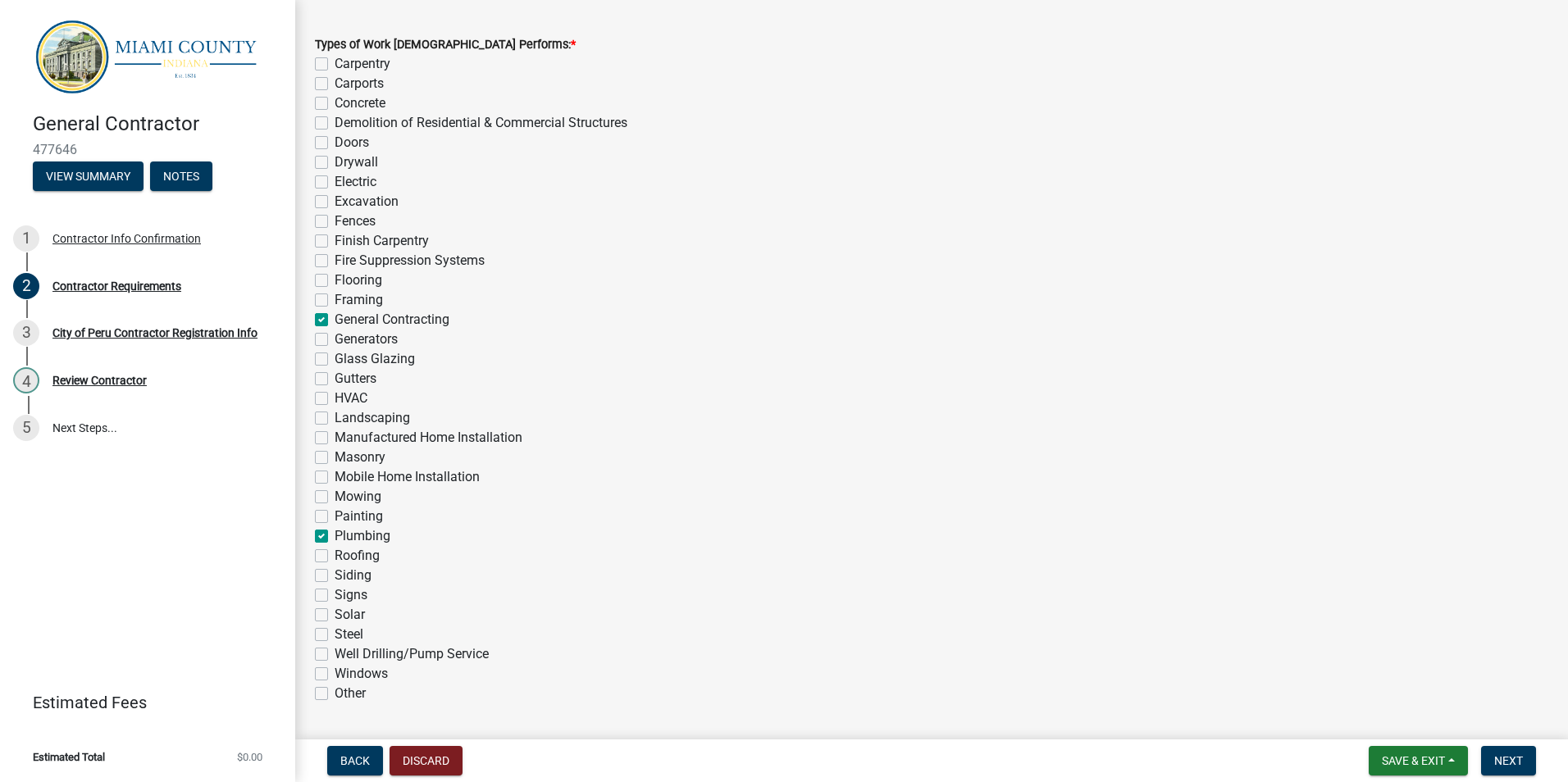
checkbox input "false"
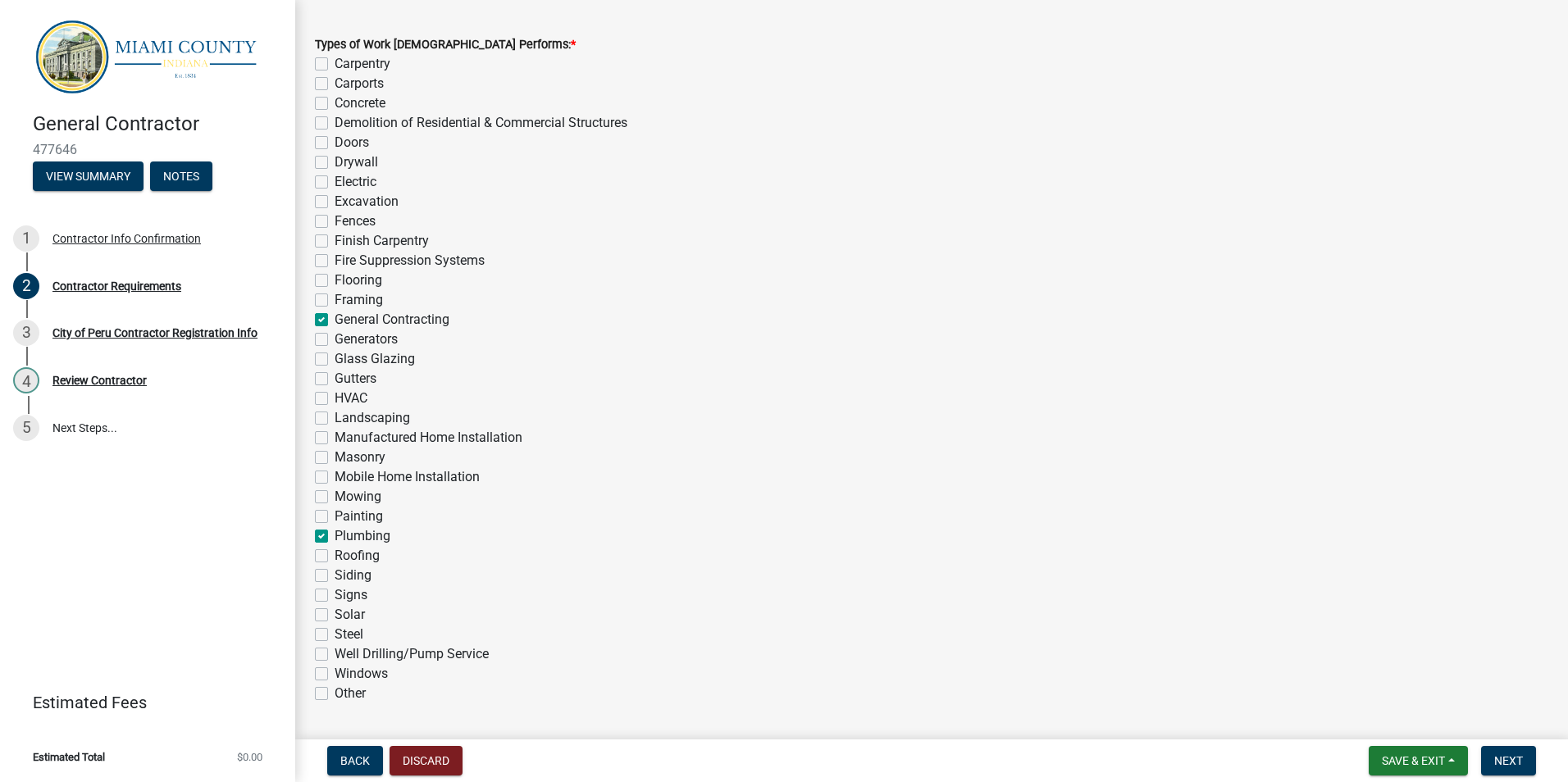
checkbox input "false"
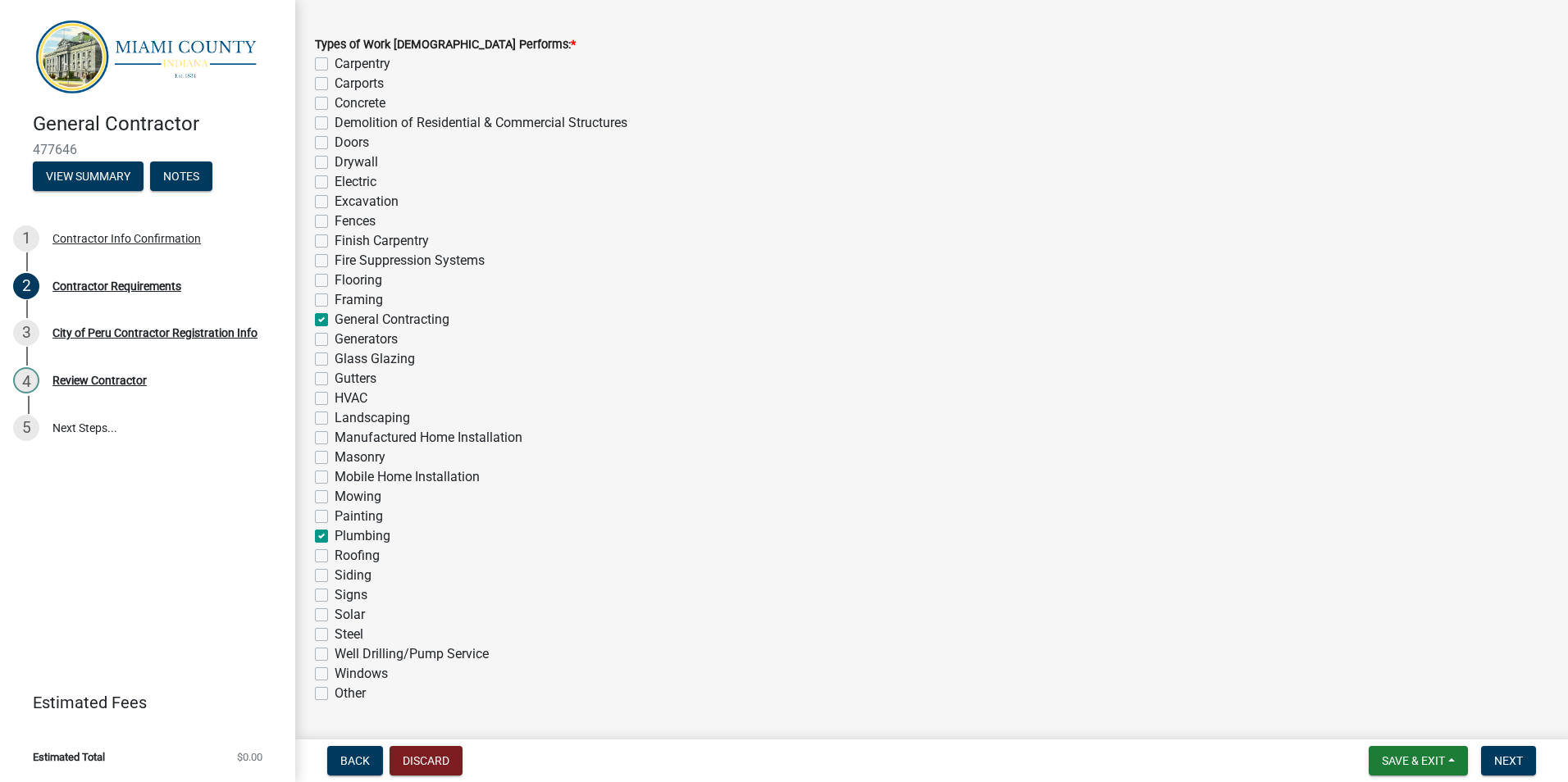
checkbox input "false"
checkbox input "true"
checkbox input "false"
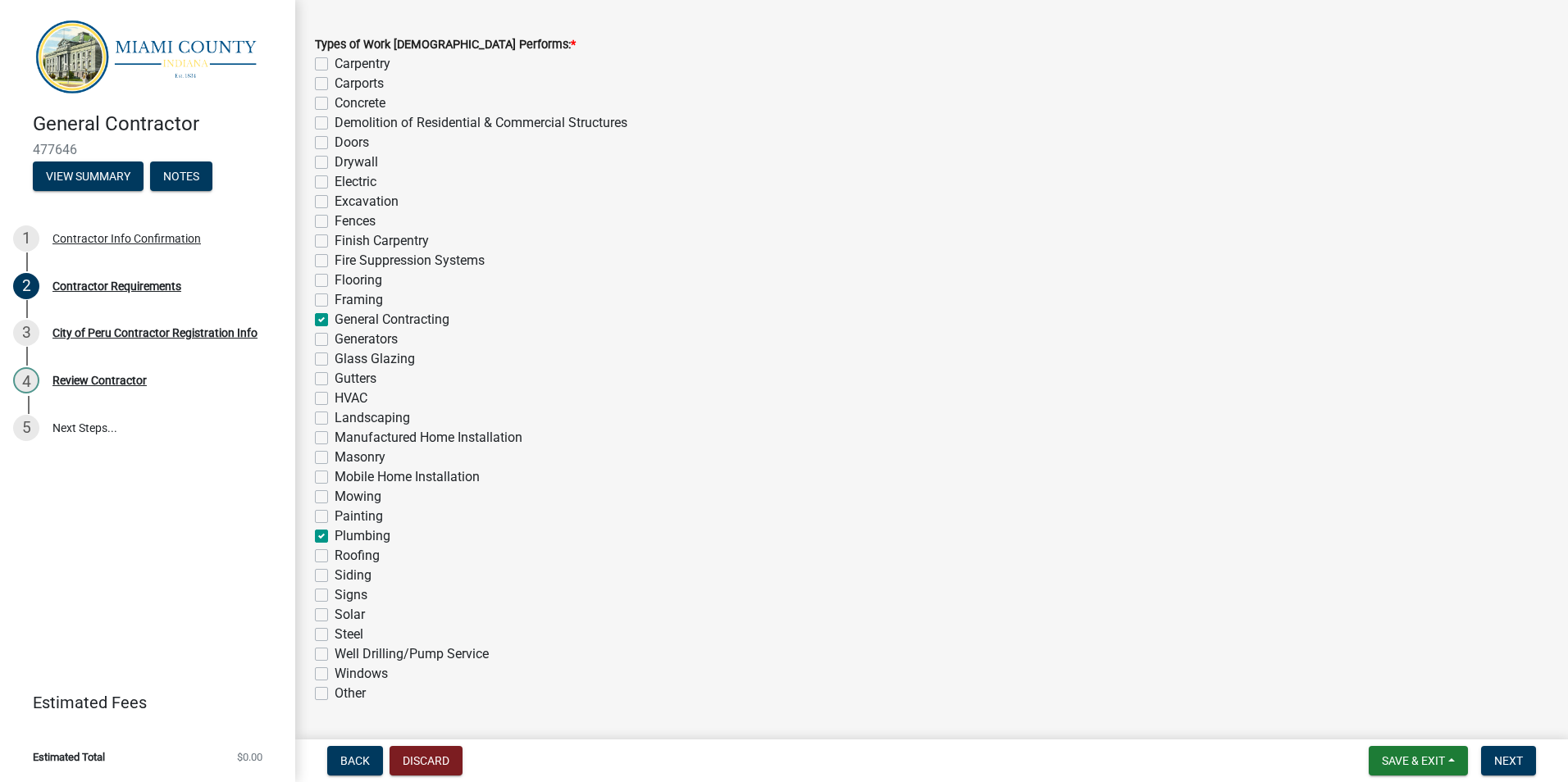
checkbox input "false"
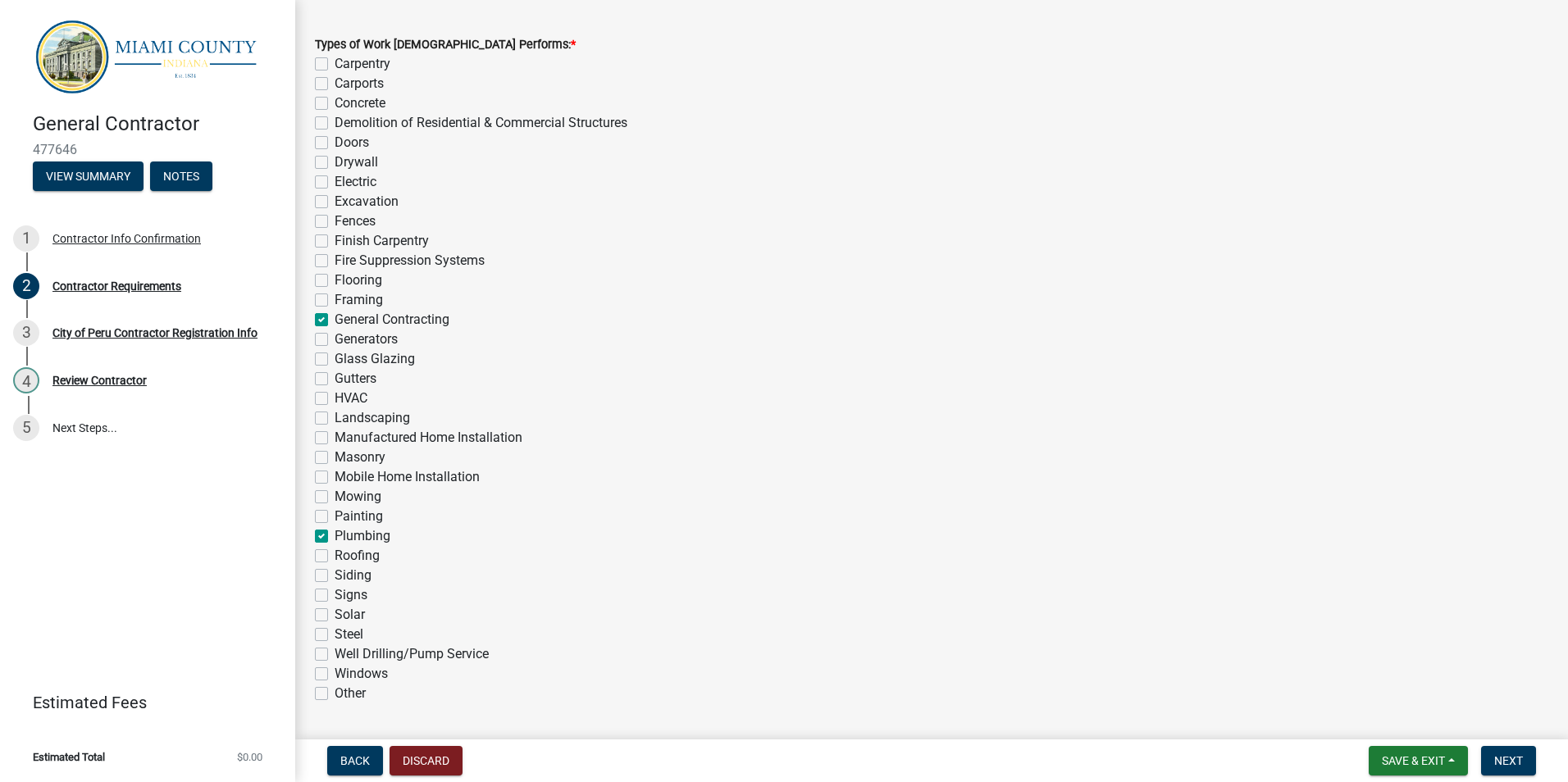
checkbox input "false"
checkbox input "true"
checkbox input "false"
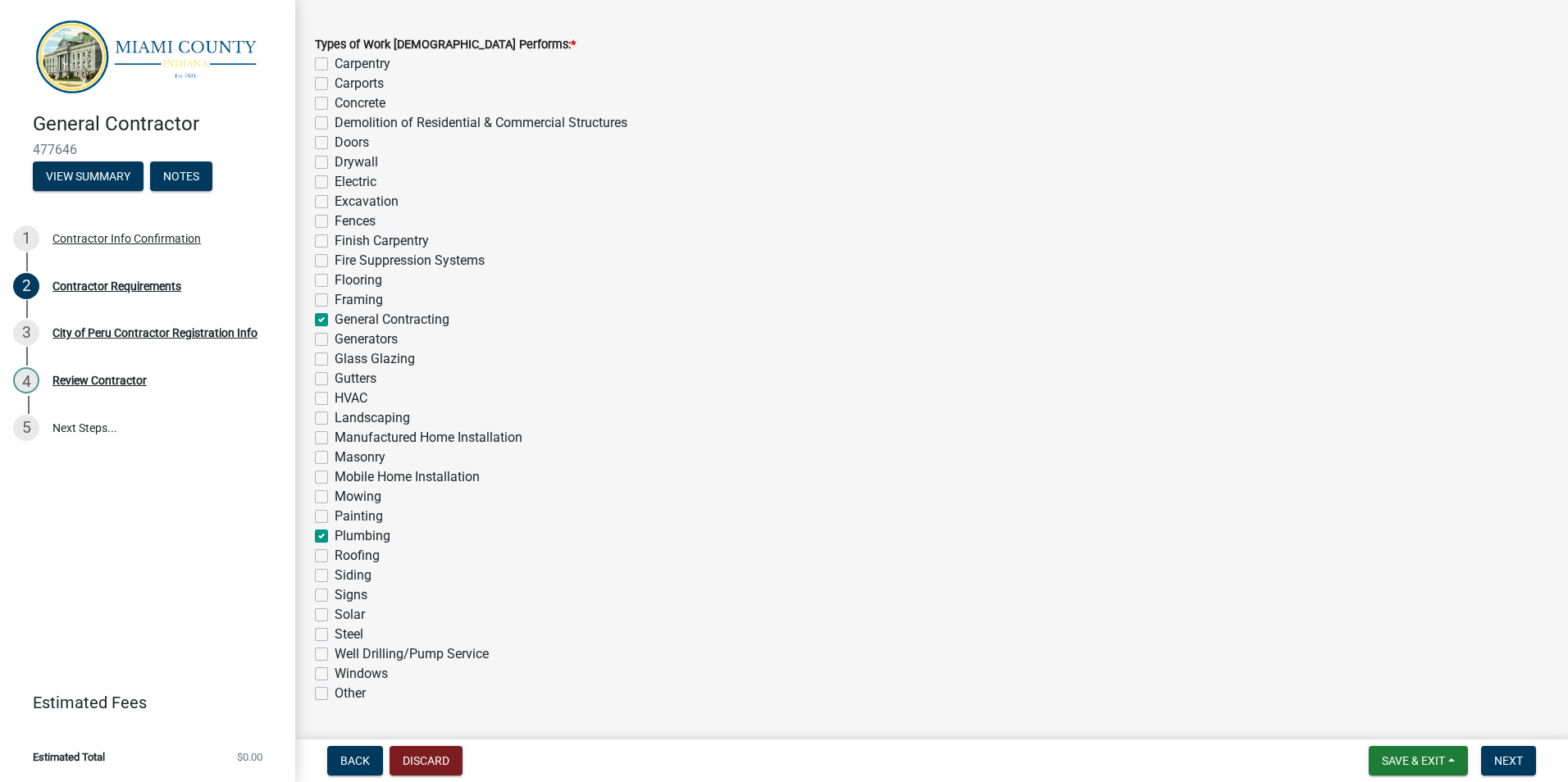
checkbox input "false"
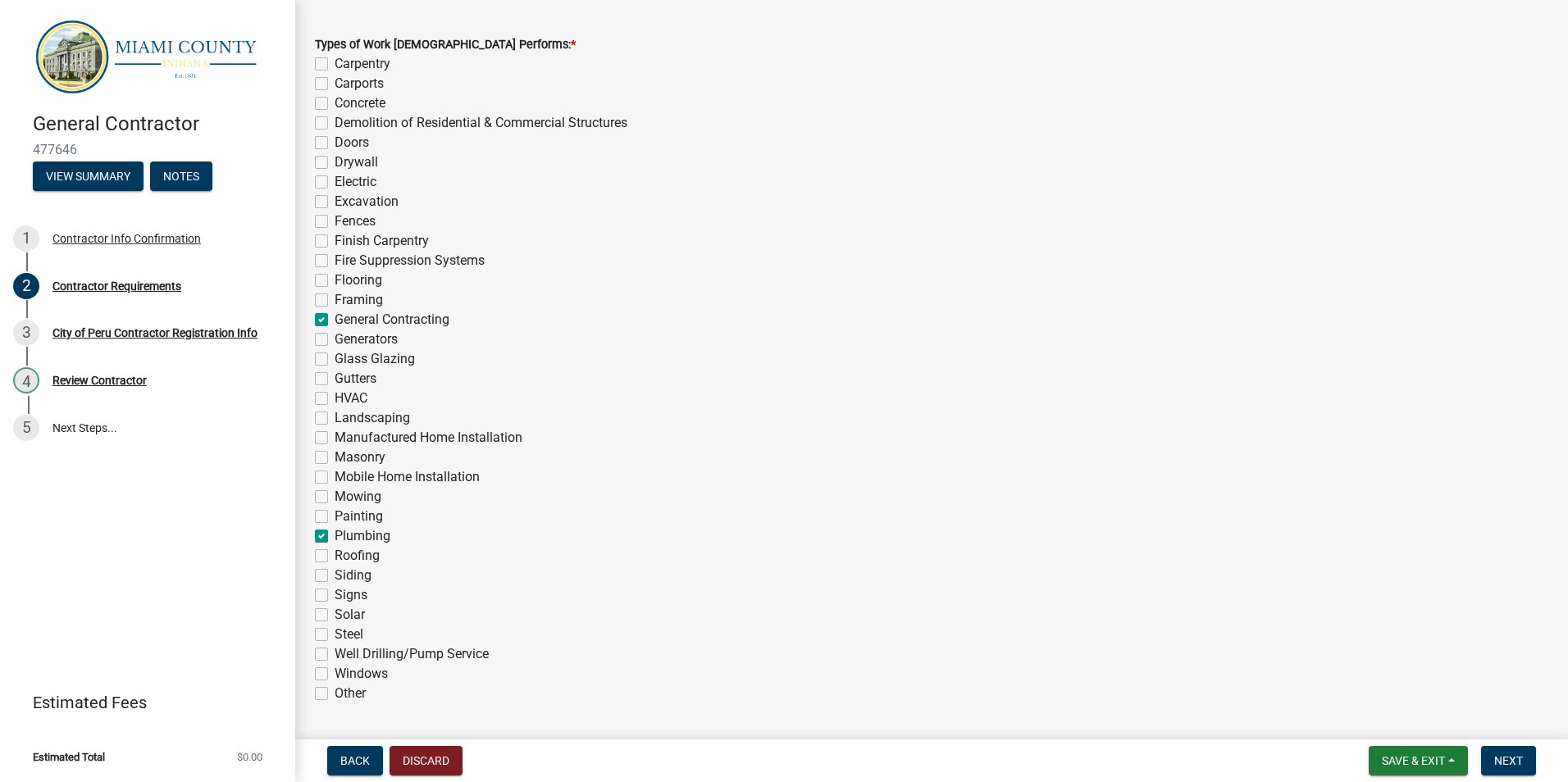
checkbox input "false"
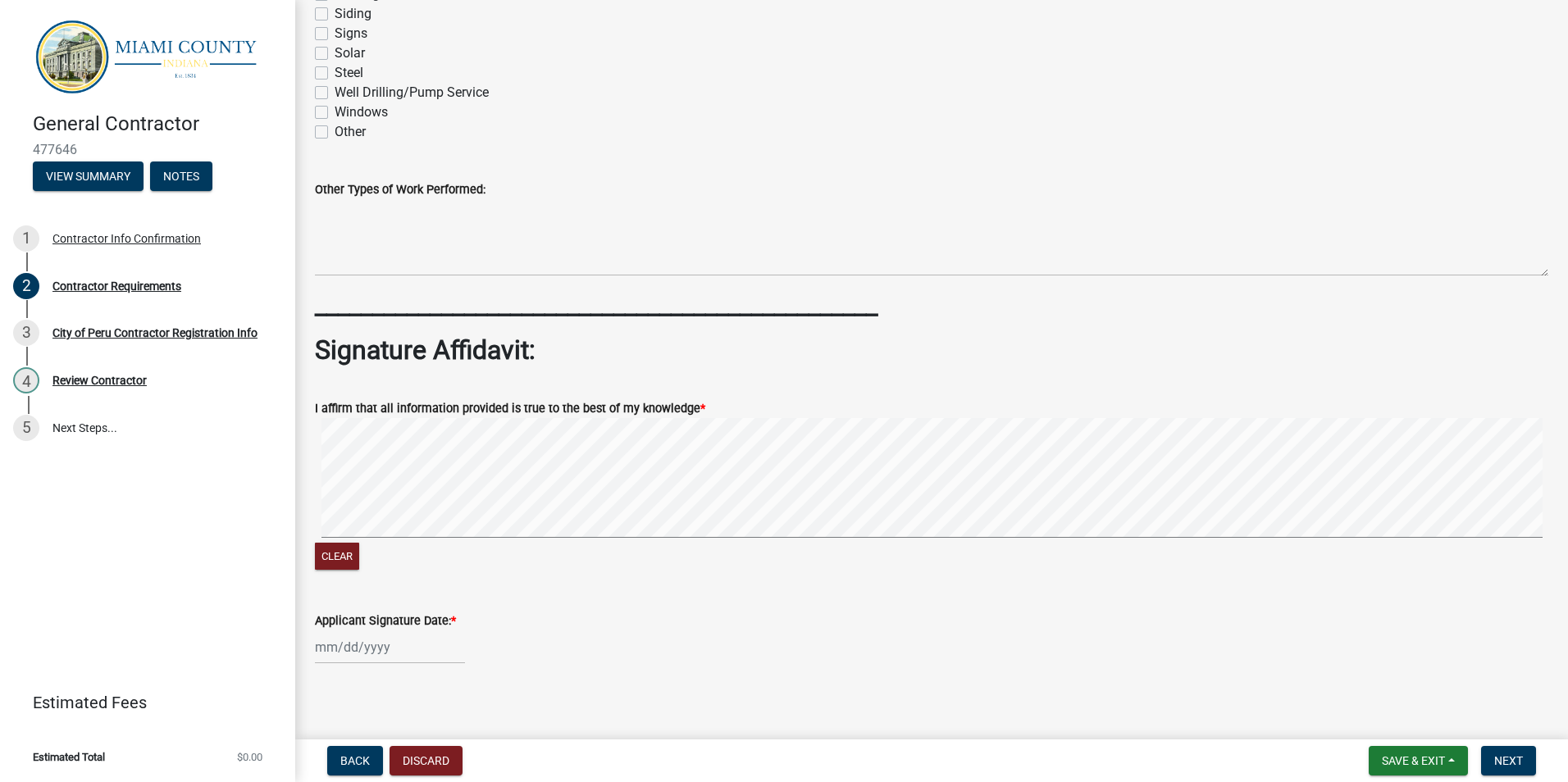
scroll to position [1555, 0]
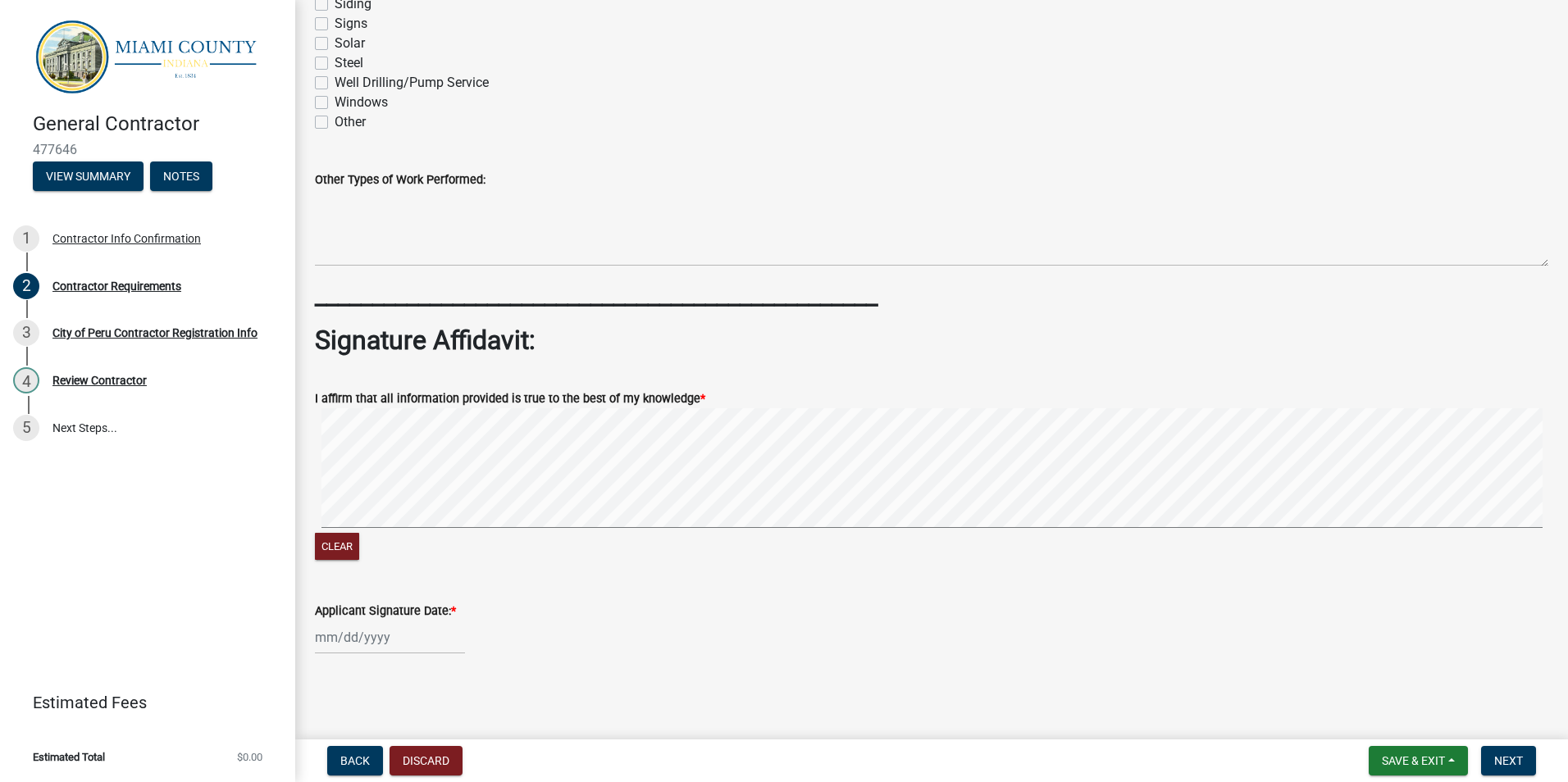
click at [350, 638] on div at bounding box center [390, 637] width 150 height 33
select select "9"
select select "2025"
click at [438, 502] on div "12" at bounding box center [436, 497] width 27 height 27
type input "[DATE]"
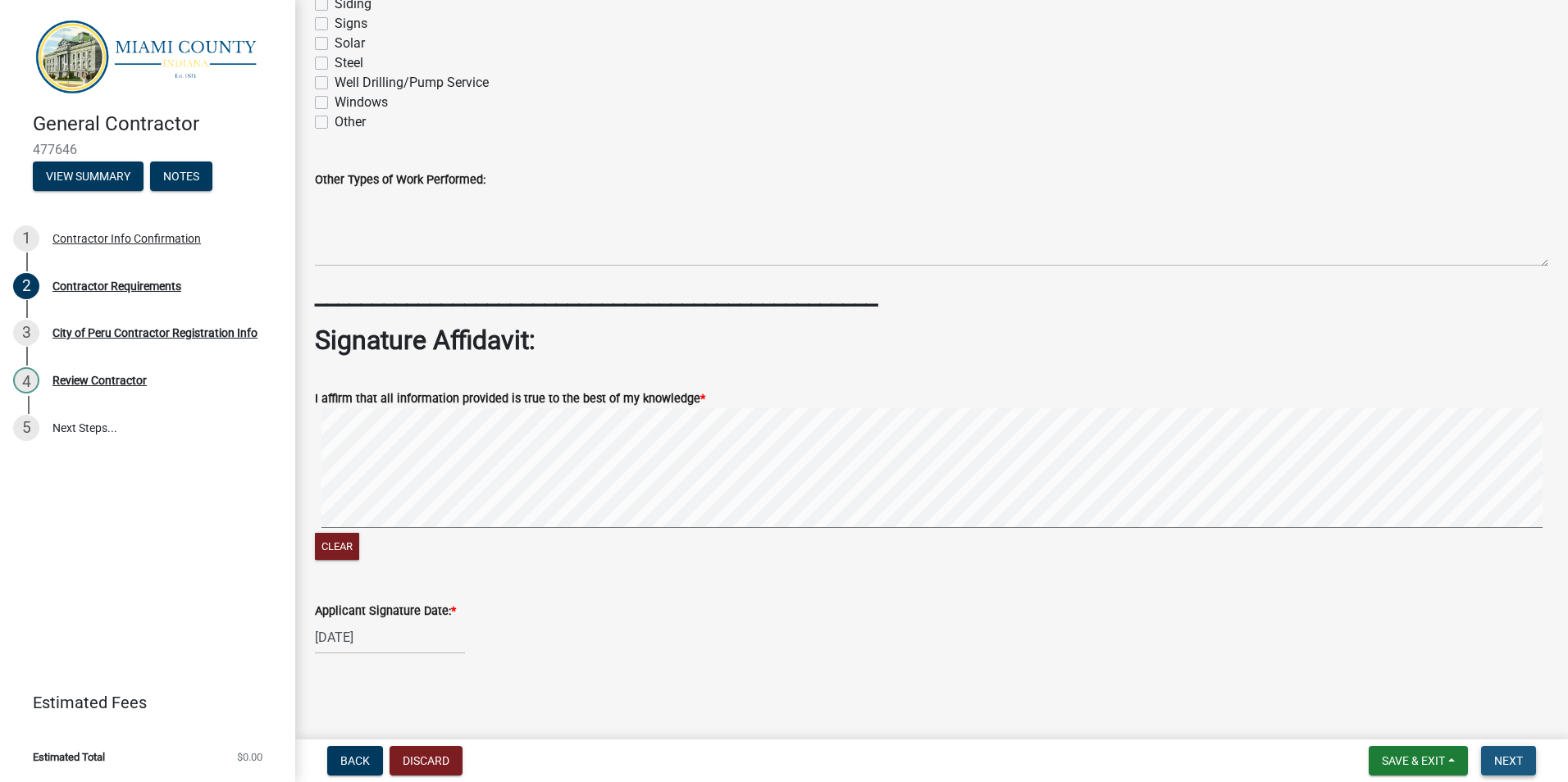
click at [1504, 761] on span "Next" at bounding box center [1508, 760] width 28 height 13
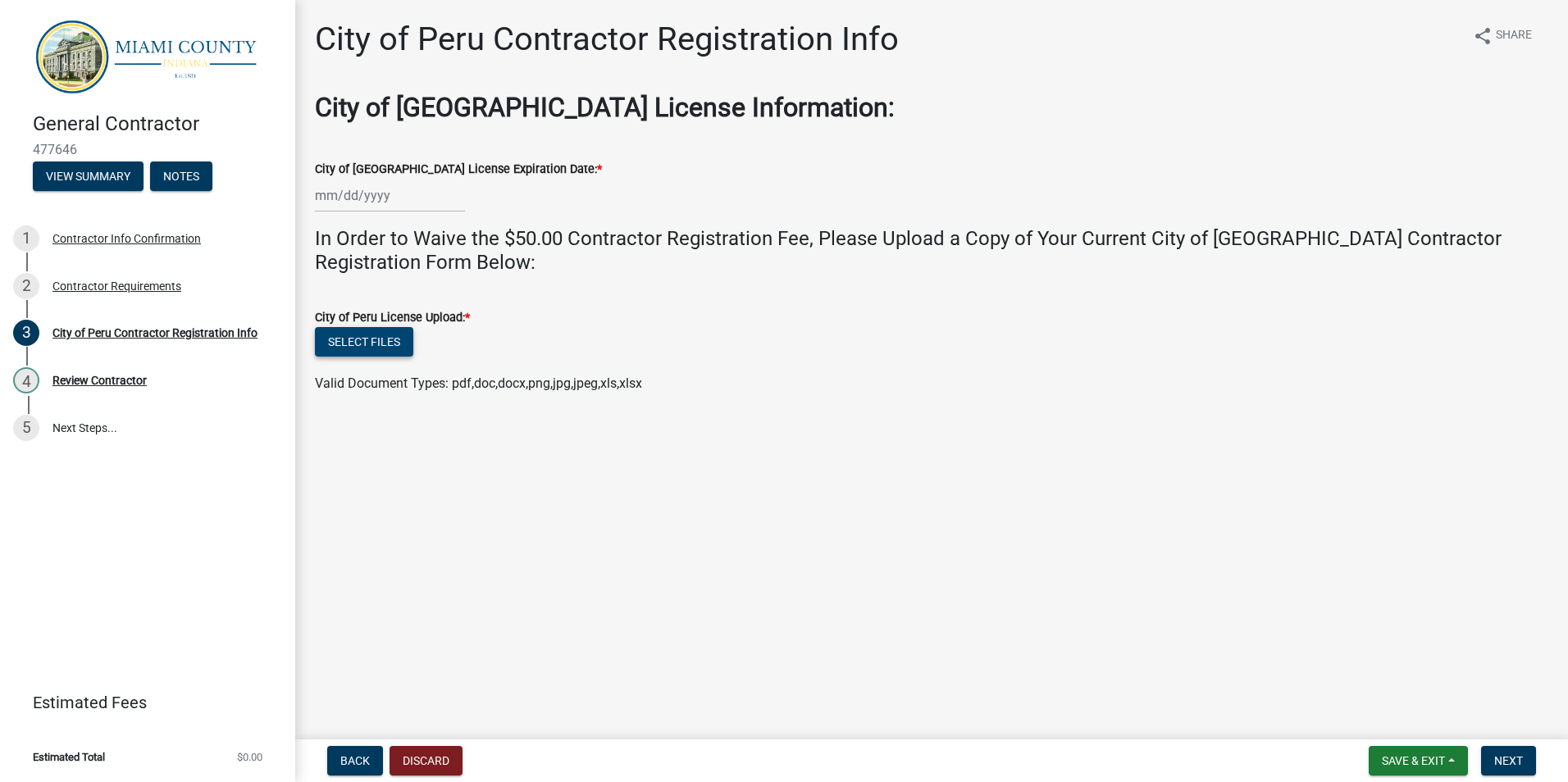
click at [390, 347] on button "Select files" at bounding box center [364, 342] width 99 height 29
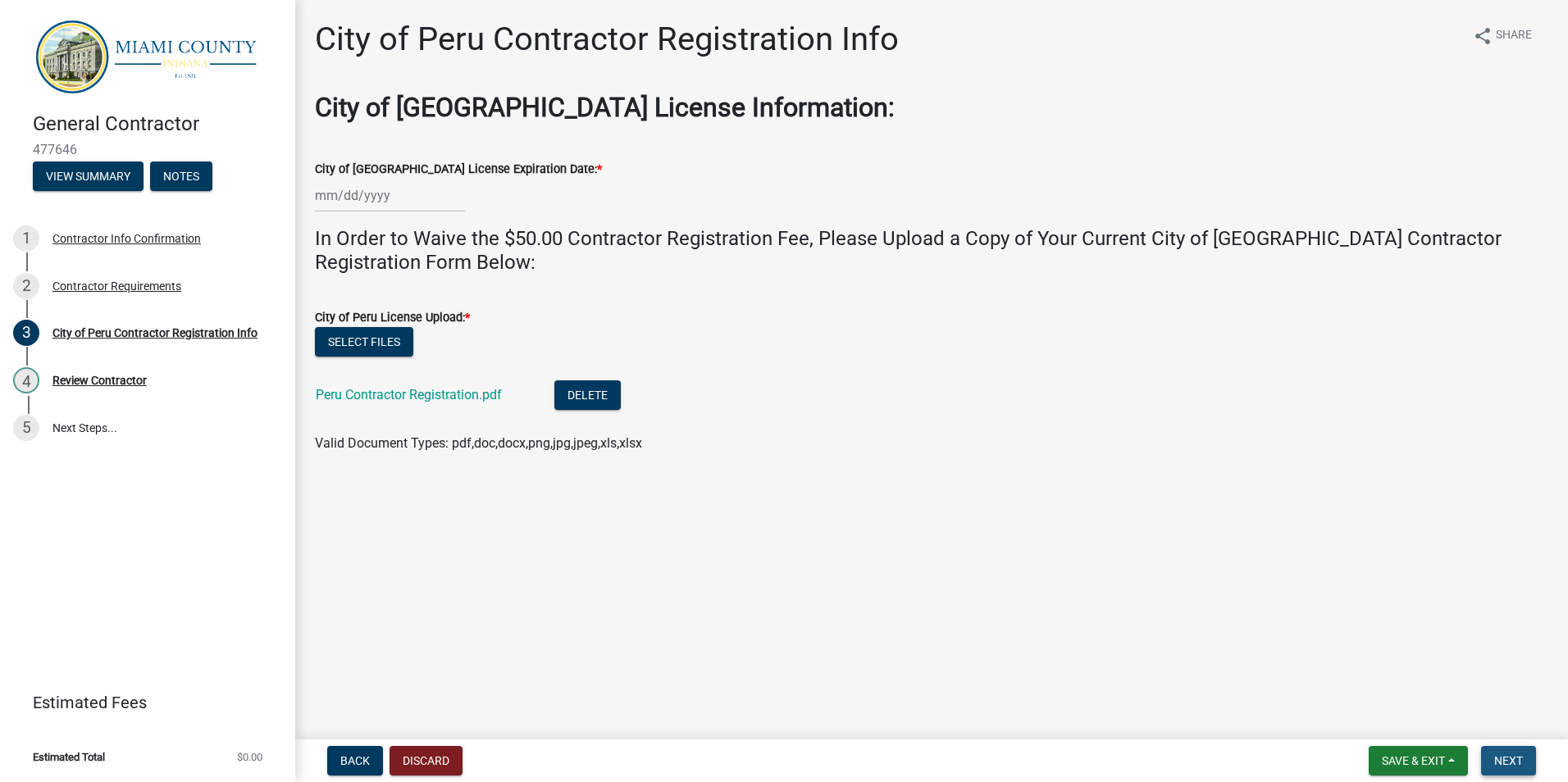
click at [1515, 762] on span "Next" at bounding box center [1508, 760] width 28 height 13
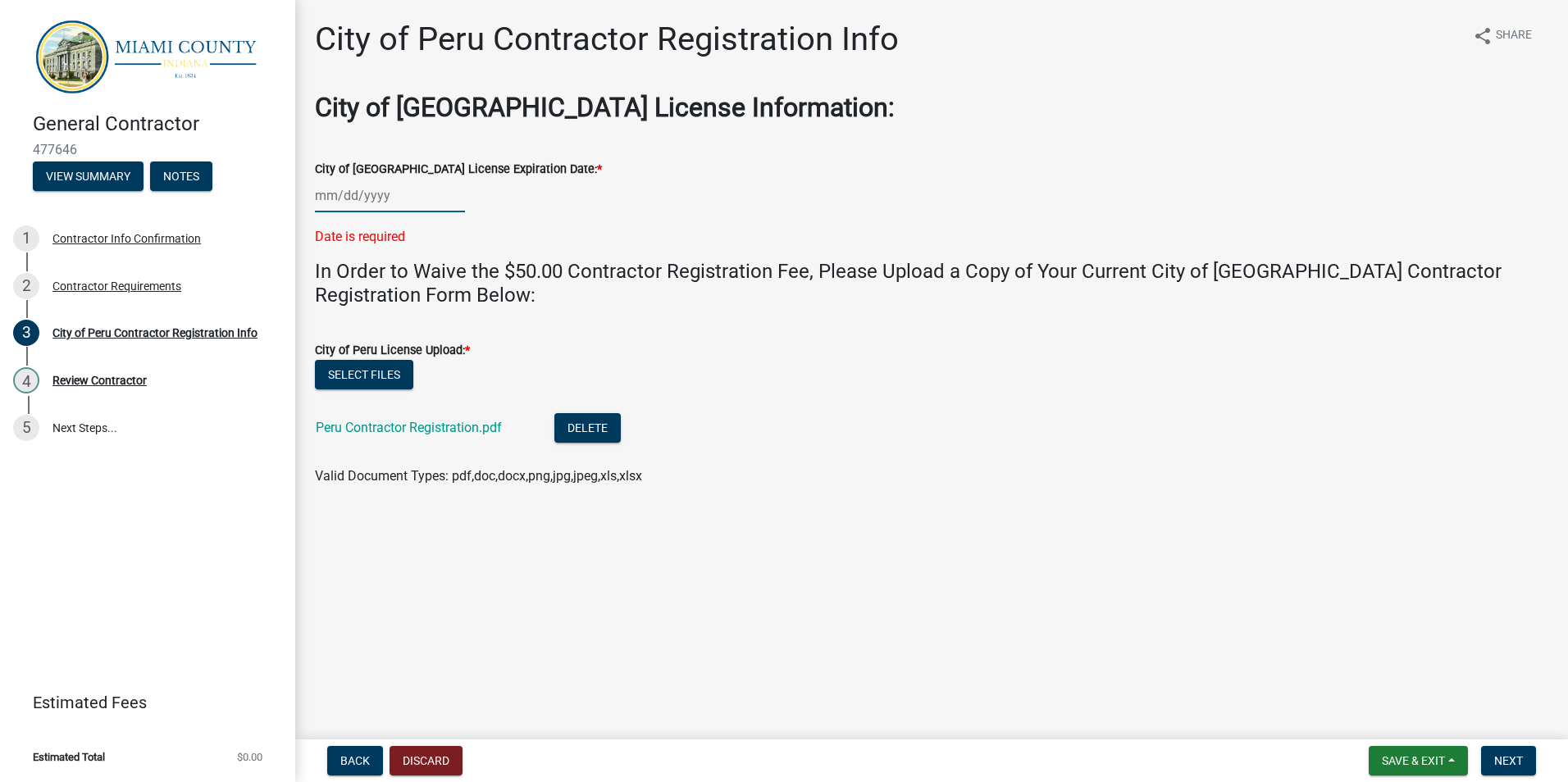
click at [337, 199] on div at bounding box center [390, 195] width 150 height 33
select select "9"
select select "2025"
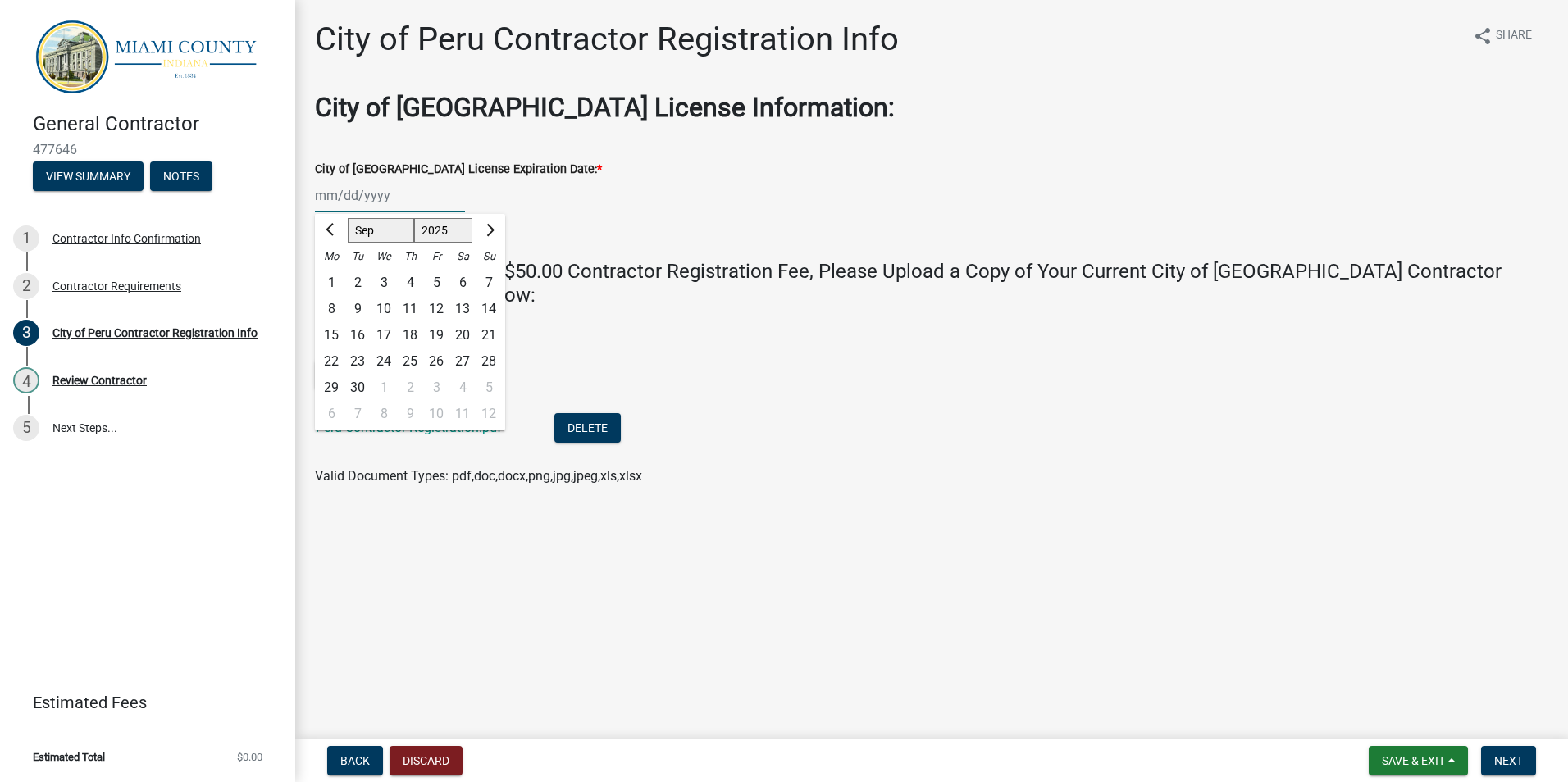
click at [387, 234] on select "Jan Feb Mar Apr May Jun [DATE] Aug Sep Oct Nov Dec" at bounding box center [380, 231] width 66 height 25
select select "12"
click at [348, 219] on select "Jan Feb Mar Apr May Jun [DATE] Aug Sep Oct Nov Dec" at bounding box center [380, 231] width 66 height 25
click at [389, 389] on div "31" at bounding box center [384, 387] width 27 height 27
type input "[DATE]"
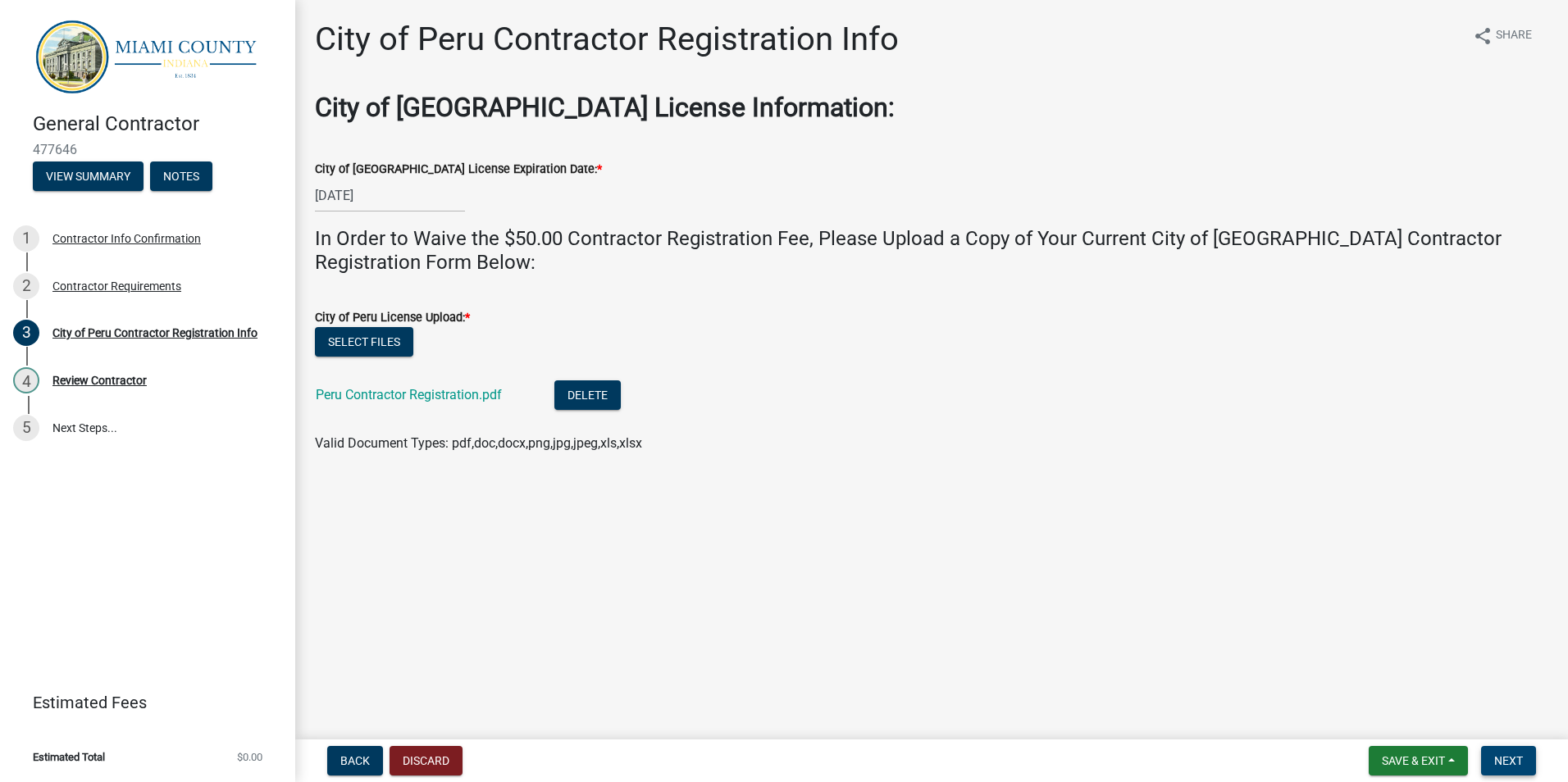
click at [1501, 767] on span "Next" at bounding box center [1508, 760] width 28 height 13
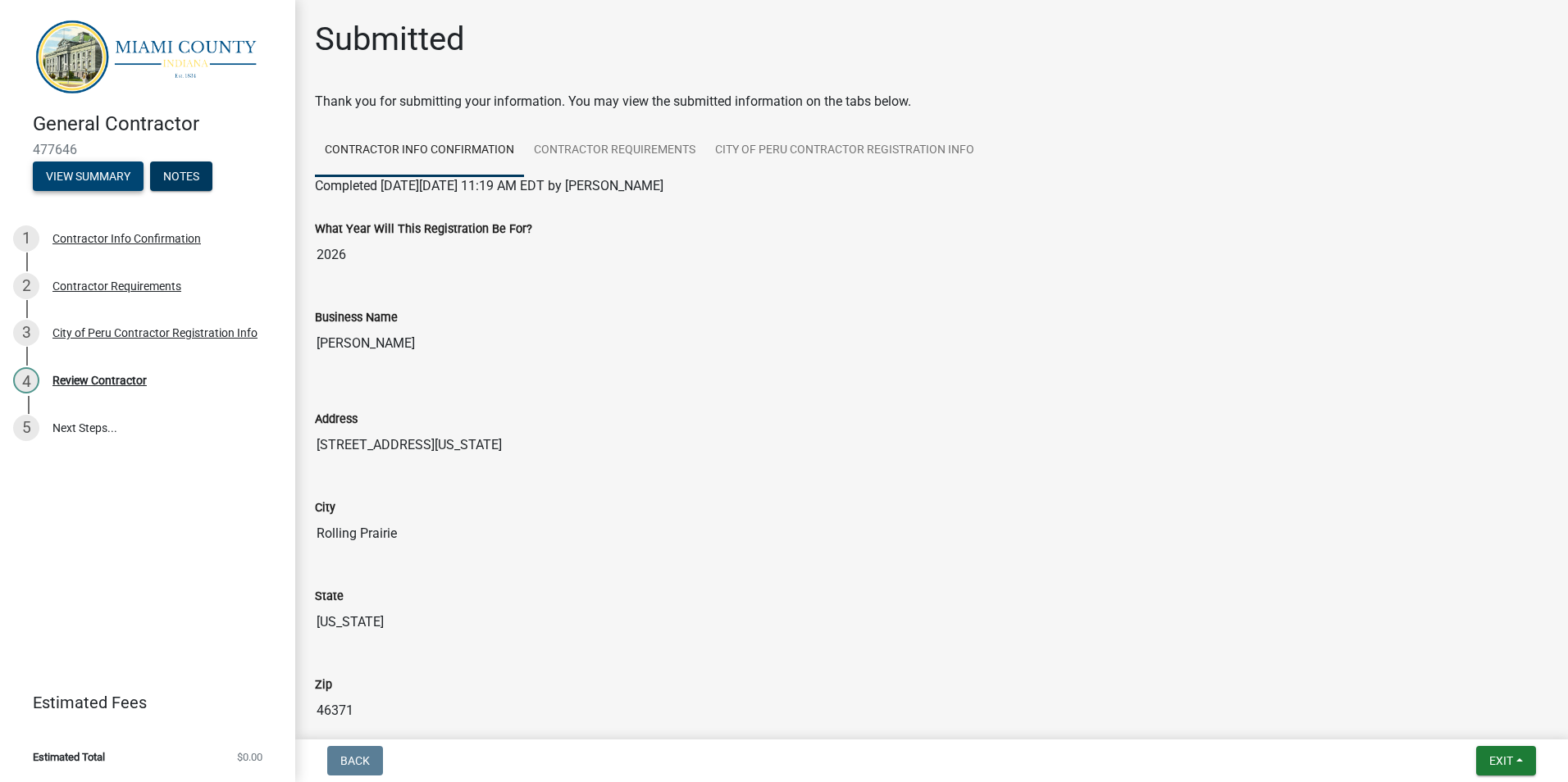
click at [108, 167] on button "View Summary" at bounding box center [88, 176] width 111 height 29
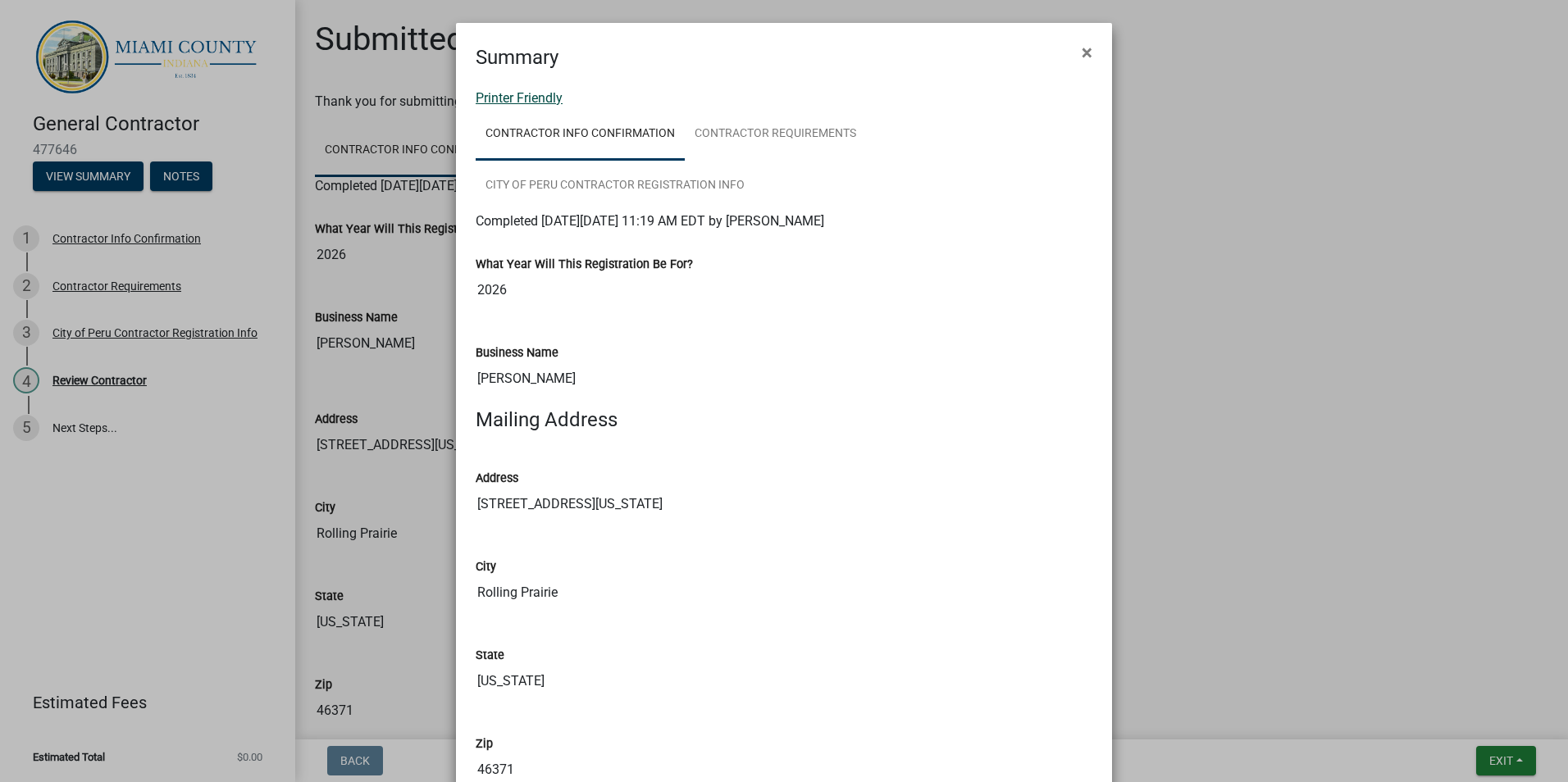
click at [528, 100] on link "Printer Friendly" at bounding box center [519, 98] width 87 height 15
click at [1075, 56] on button "×" at bounding box center [1086, 52] width 37 height 45
